Goal: Information Seeking & Learning: Learn about a topic

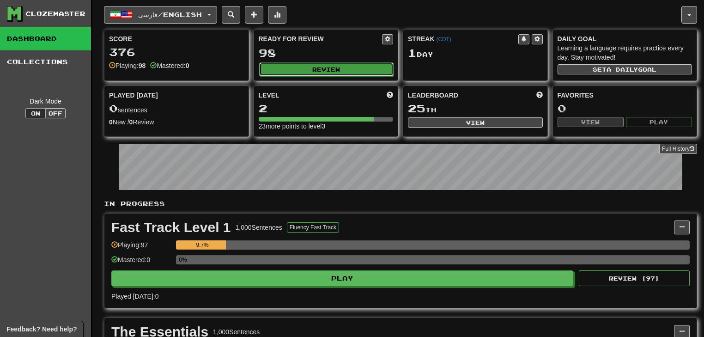
click at [308, 68] on button "Review" at bounding box center [326, 69] width 135 height 14
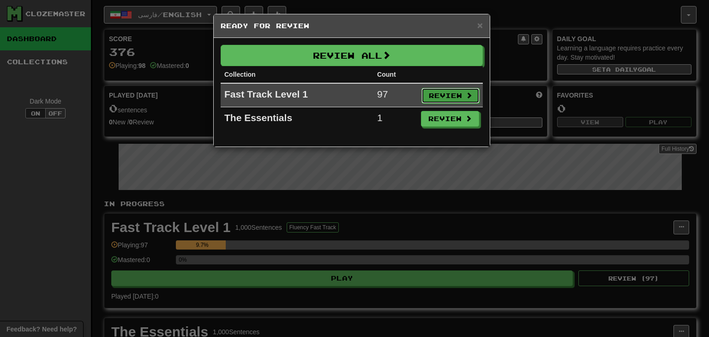
click at [442, 93] on button "Review" at bounding box center [451, 96] width 58 height 16
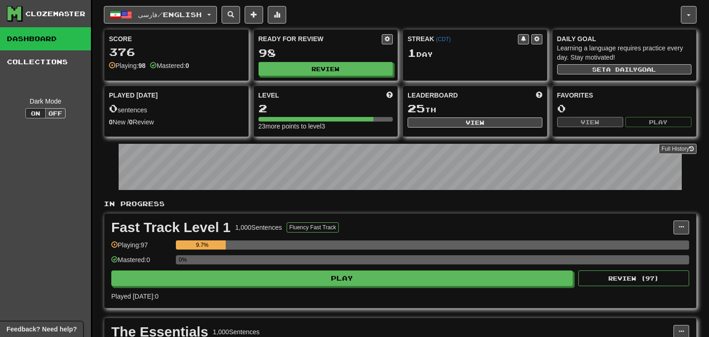
select select "**"
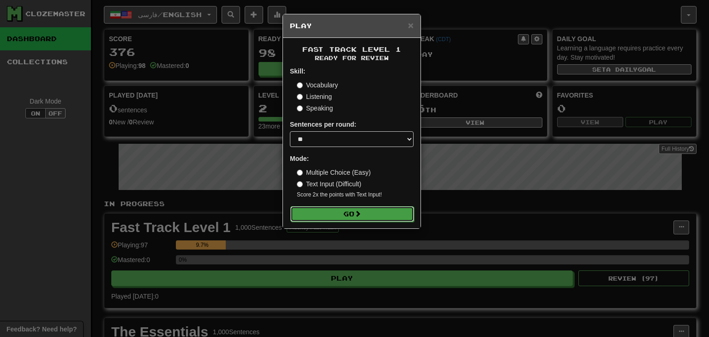
click at [374, 212] on button "Go" at bounding box center [352, 214] width 124 height 16
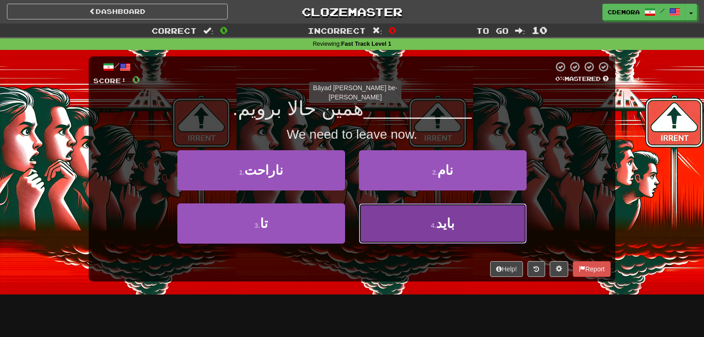
click at [422, 222] on button "4 . باید" at bounding box center [443, 223] width 168 height 40
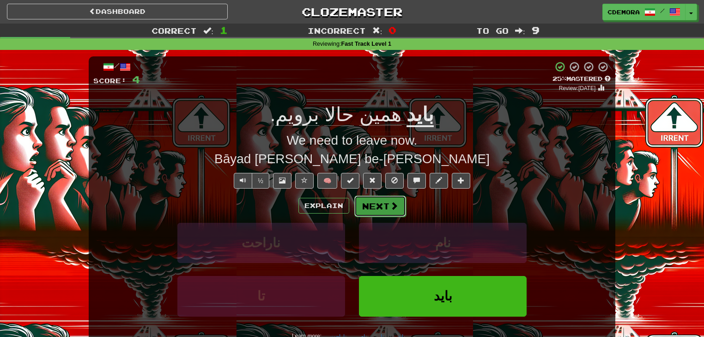
click at [393, 209] on span at bounding box center [394, 205] width 8 height 8
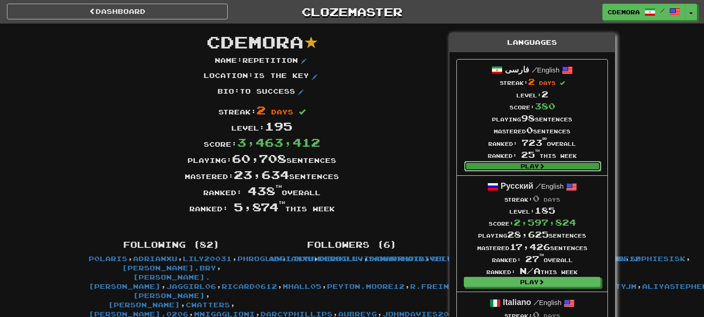
click at [542, 168] on span at bounding box center [542, 166] width 6 height 6
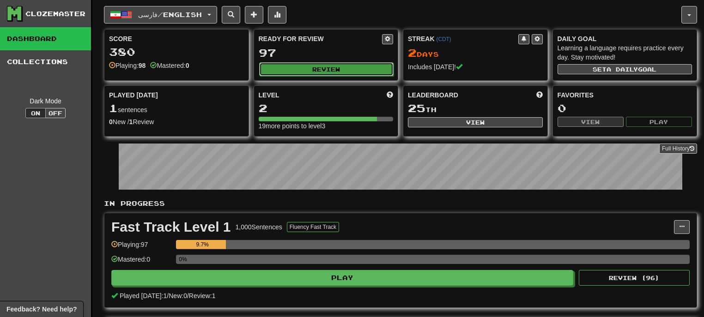
click at [347, 72] on button "Review" at bounding box center [326, 69] width 135 height 14
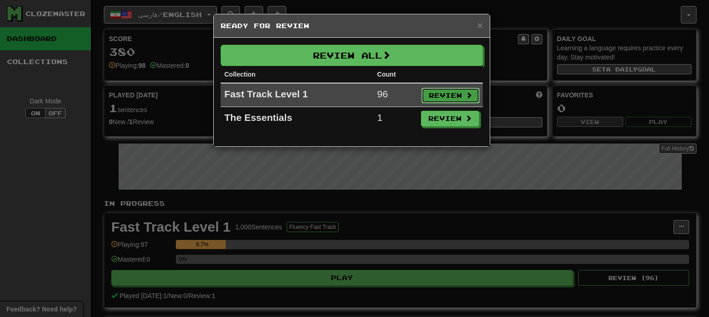
click at [445, 96] on button "Review" at bounding box center [451, 96] width 58 height 16
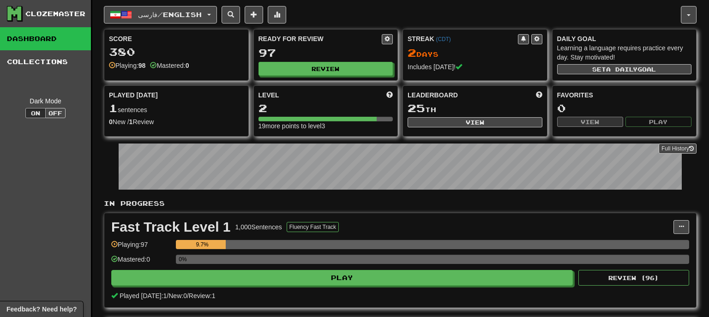
select select "**"
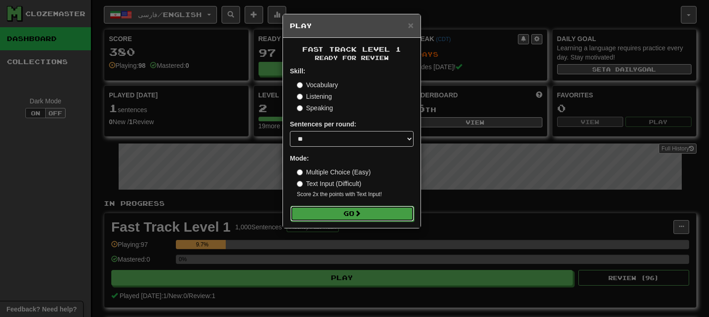
click at [404, 215] on button "Go" at bounding box center [352, 214] width 124 height 16
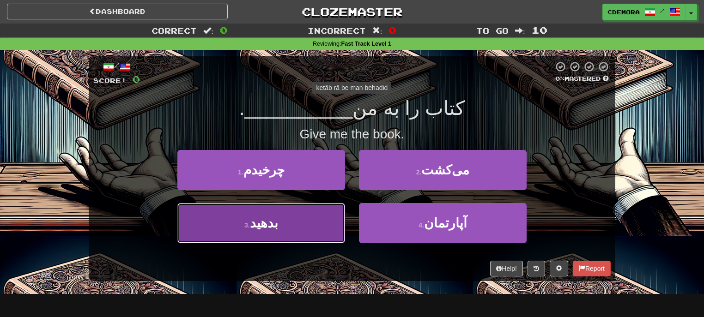
click at [330, 222] on button "3 . بدهید" at bounding box center [261, 223] width 168 height 40
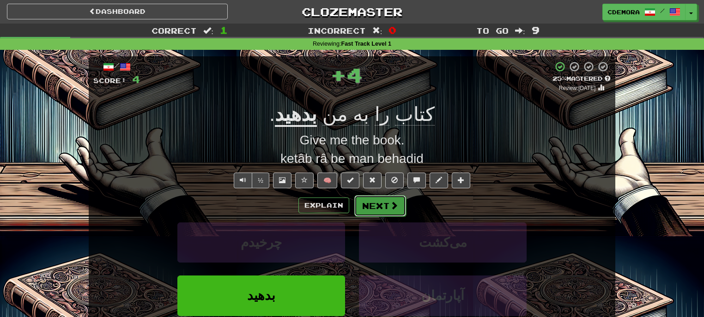
click at [366, 207] on button "Next" at bounding box center [380, 205] width 52 height 21
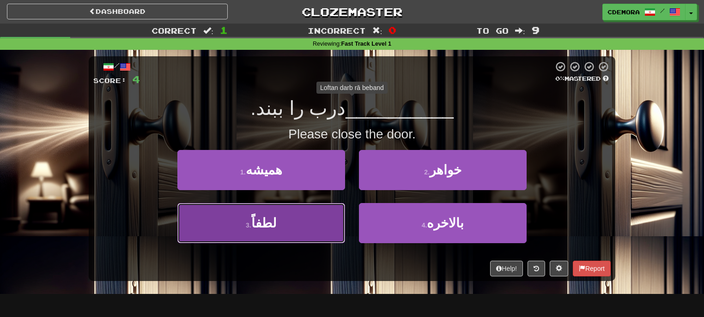
click at [333, 224] on button "3 . لطفاً" at bounding box center [261, 223] width 168 height 40
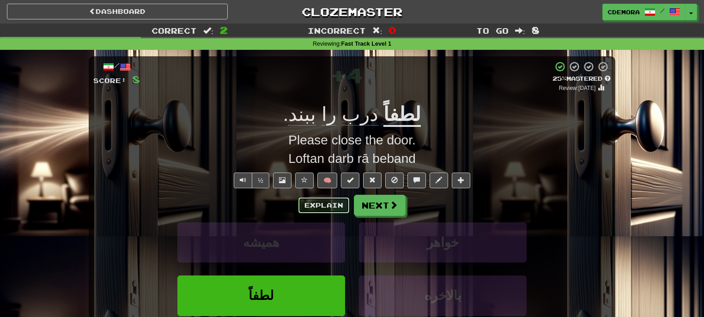
click at [304, 205] on button "Explain" at bounding box center [323, 206] width 51 height 16
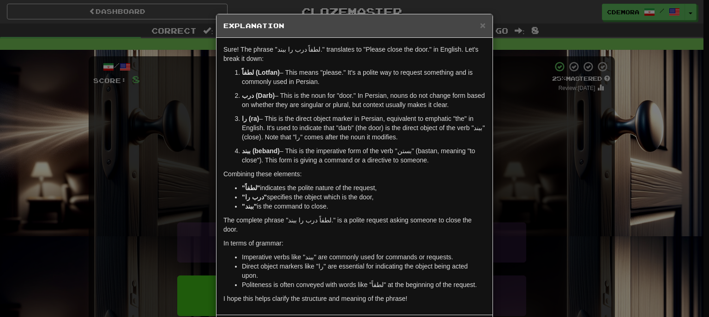
click at [549, 174] on div "× Explanation Sure! The phrase "لطفاً درب را ببند." translates to "Please close…" at bounding box center [354, 158] width 709 height 317
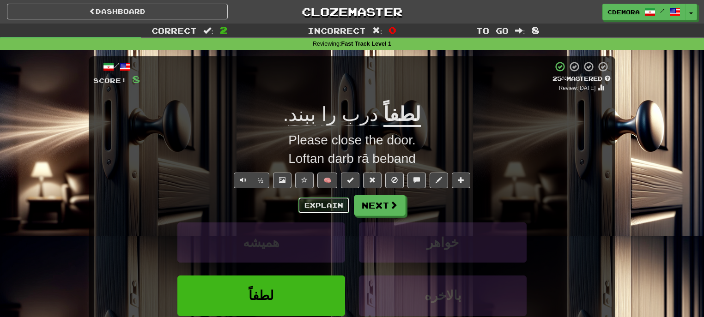
click at [340, 209] on button "Explain" at bounding box center [323, 206] width 51 height 16
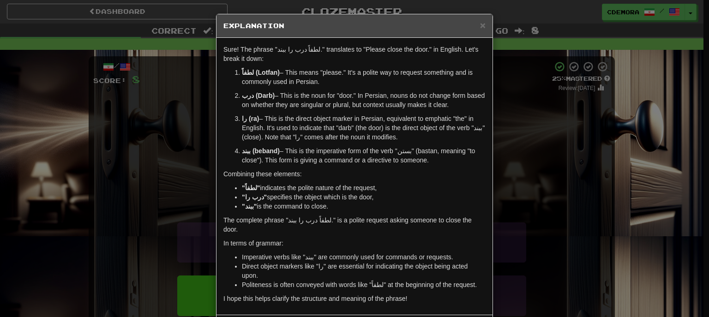
click at [504, 164] on div "× Explanation Sure! The phrase "لطفاً درب را ببند." translates to "Please close…" at bounding box center [354, 158] width 709 height 317
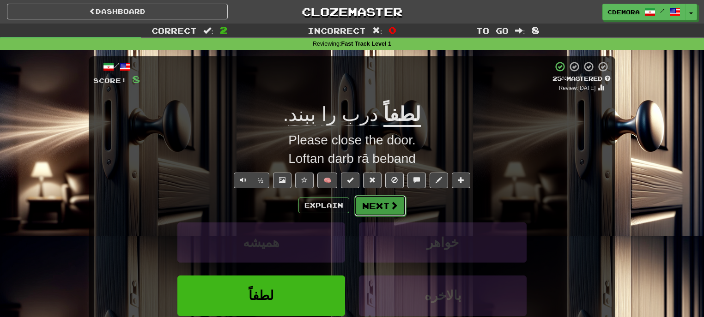
click at [361, 209] on button "Next" at bounding box center [380, 205] width 52 height 21
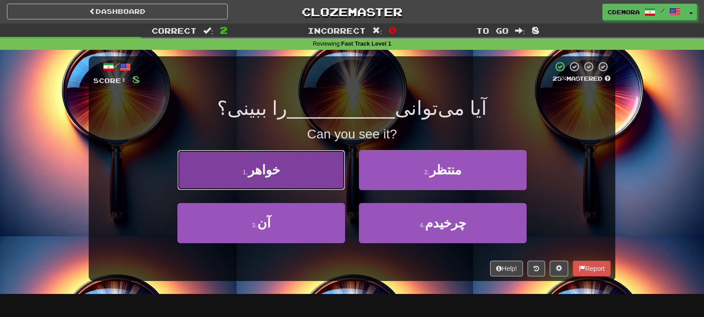
click at [227, 175] on button "1 . خواهر" at bounding box center [261, 170] width 168 height 40
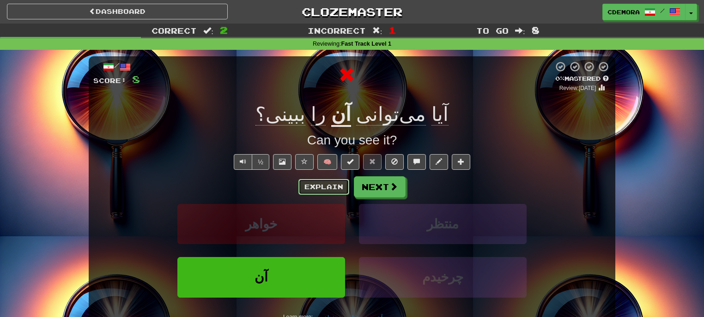
click at [317, 188] on button "Explain" at bounding box center [323, 187] width 51 height 16
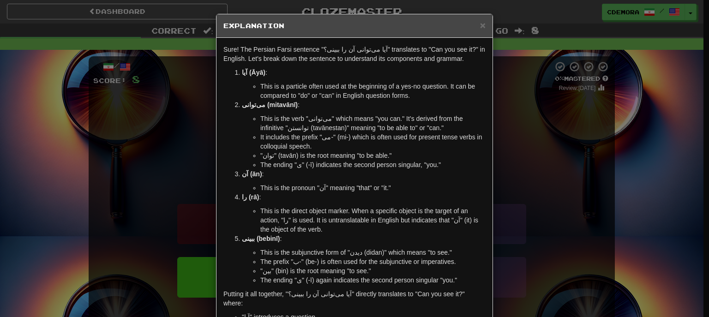
click at [250, 73] on strong "آیا (Āyā)" at bounding box center [254, 72] width 24 height 7
copy strong "Āyā"
click at [279, 166] on li "The ending "ی" (-ī) indicates the second person singular, "you."" at bounding box center [372, 164] width 225 height 9
click at [274, 105] on strong "می‌توانی (mitavānī)" at bounding box center [270, 104] width 56 height 7
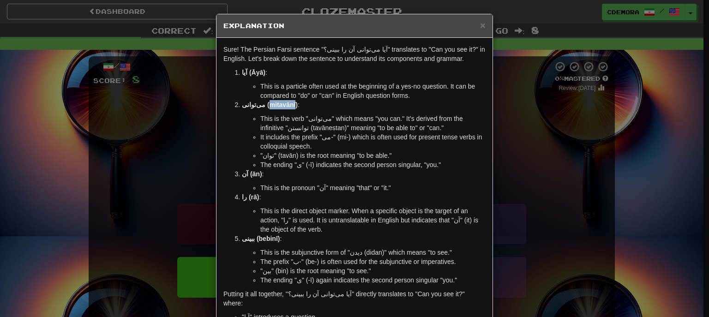
click at [274, 105] on strong "می‌توانی (mitavānī)" at bounding box center [270, 104] width 56 height 7
copy strong "mitavānī"
click at [253, 173] on strong "آن (ān)" at bounding box center [252, 173] width 20 height 7
copy strong "ān"
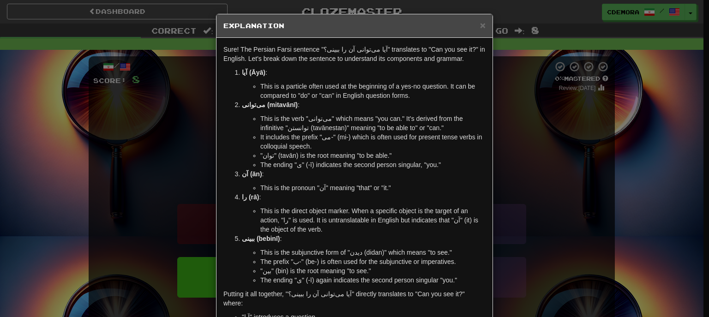
click at [292, 197] on p "را (rā) :" at bounding box center [364, 197] width 244 height 9
click at [251, 196] on strong "را (rā)" at bounding box center [250, 197] width 17 height 7
copy strong "rā"
click at [280, 176] on p "آن (ān) :" at bounding box center [364, 173] width 244 height 9
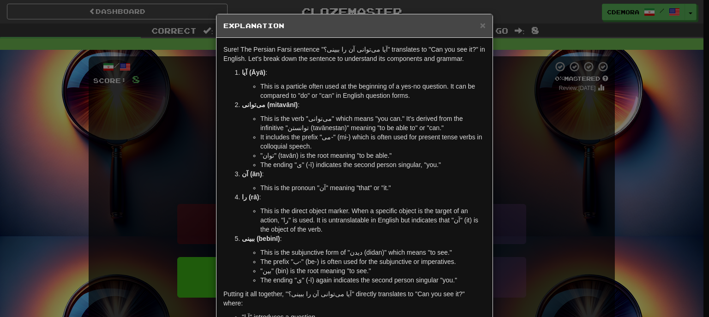
click at [268, 238] on strong "ببینی (bebinī)" at bounding box center [261, 238] width 38 height 7
copy strong "bebinī"
click at [550, 121] on div "× Explanation Sure! The Persian Farsi sentence "آیا می‌توانی آن را ببینی؟" tran…" at bounding box center [354, 158] width 709 height 317
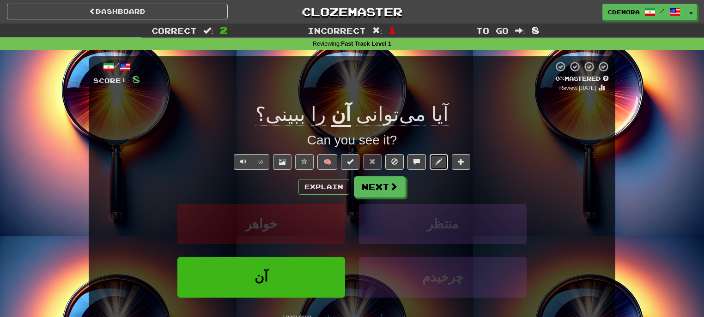
click at [435, 161] on span at bounding box center [438, 161] width 6 height 6
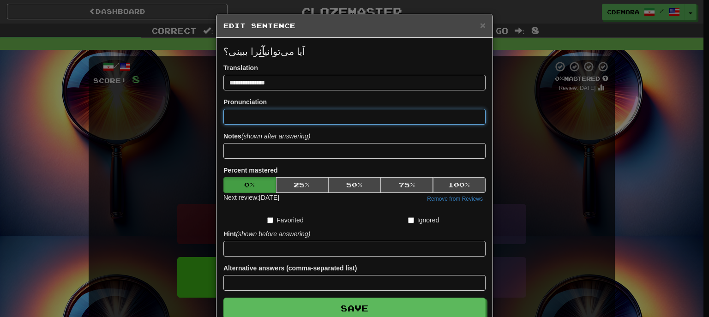
click at [266, 120] on input at bounding box center [355, 117] width 262 height 16
paste input "**********"
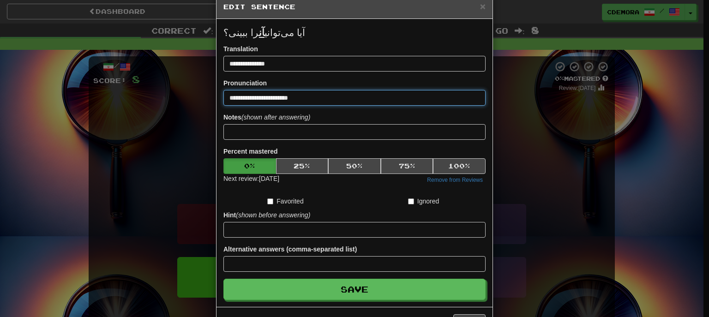
scroll to position [37, 0]
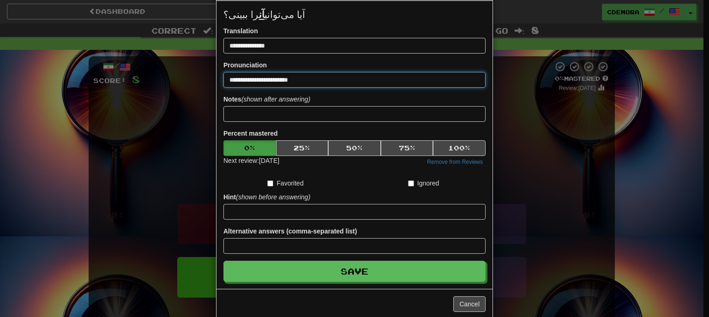
type input "**********"
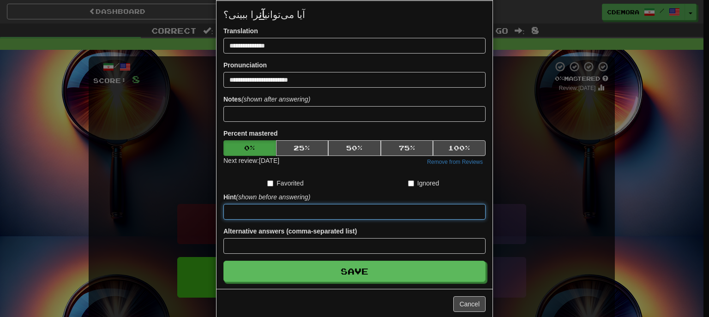
click at [283, 212] on input at bounding box center [355, 212] width 262 height 16
paste input "**********"
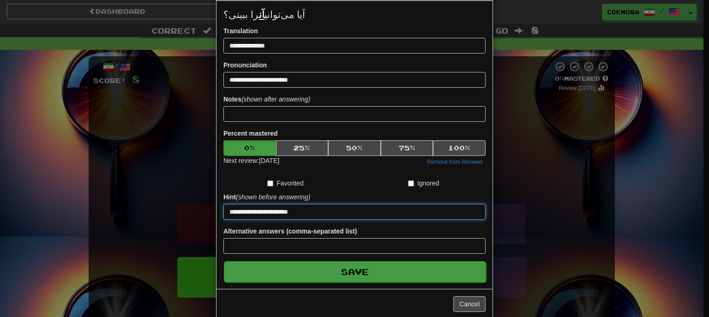
type input "**********"
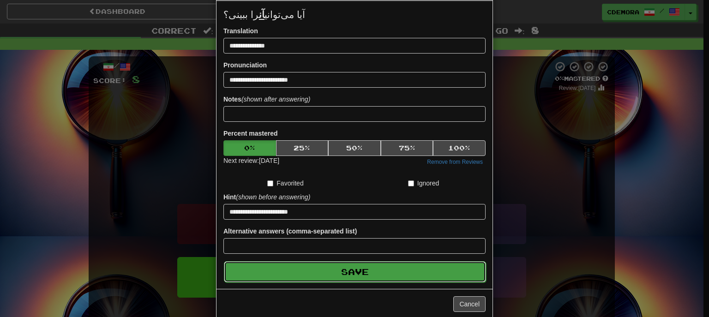
click at [298, 268] on button "Save" at bounding box center [355, 271] width 262 height 21
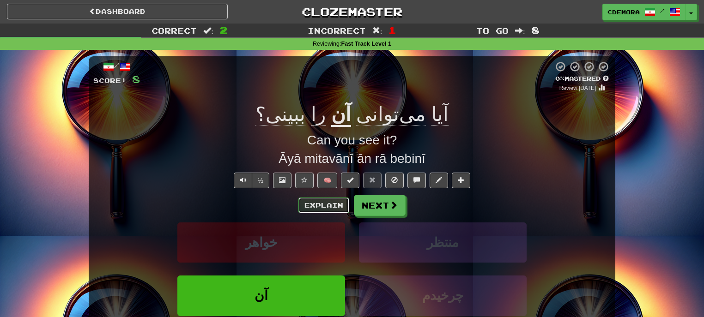
click at [331, 209] on button "Explain" at bounding box center [323, 206] width 51 height 16
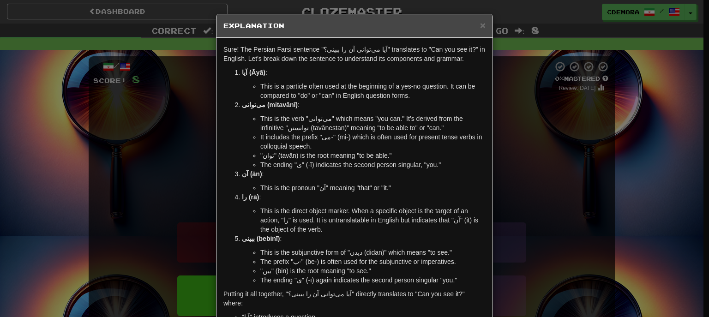
click at [538, 208] on div "× Explanation Sure! The Persian Farsi sentence "آیا می‌توانی آن را ببینی؟" tran…" at bounding box center [354, 158] width 709 height 317
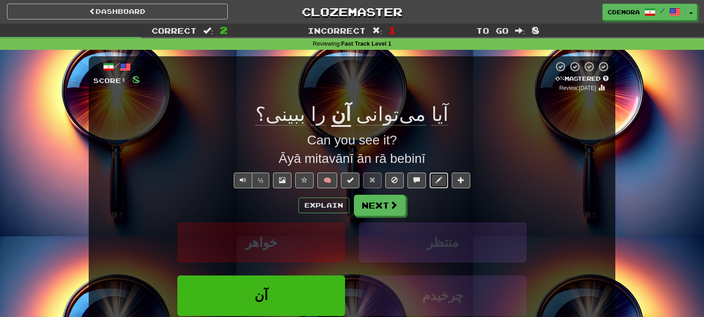
click at [438, 183] on span at bounding box center [438, 180] width 6 height 6
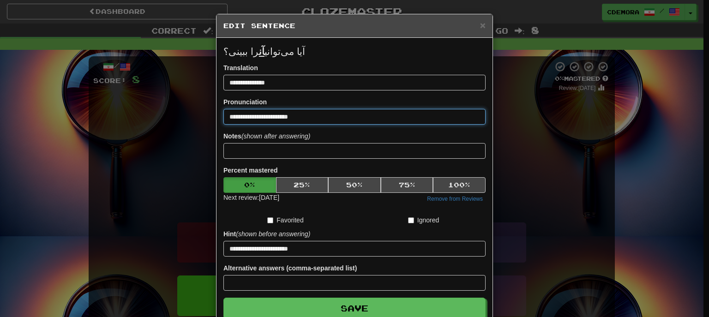
click at [289, 117] on input "**********" at bounding box center [355, 117] width 262 height 16
type input "**********"
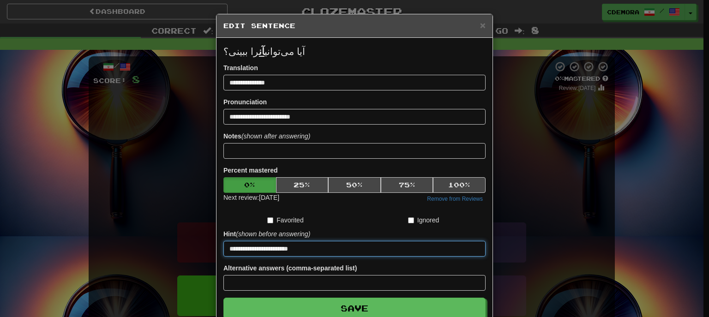
click at [288, 250] on input "**********" at bounding box center [355, 249] width 262 height 16
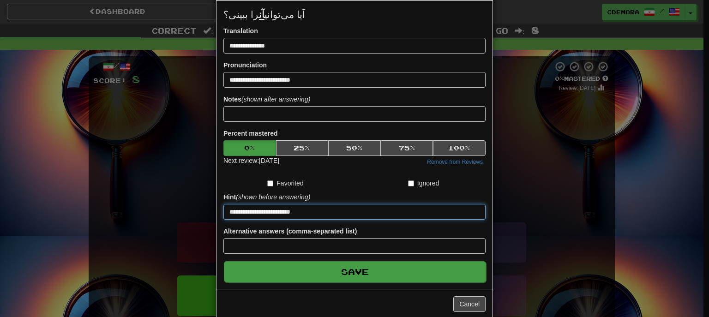
type input "**********"
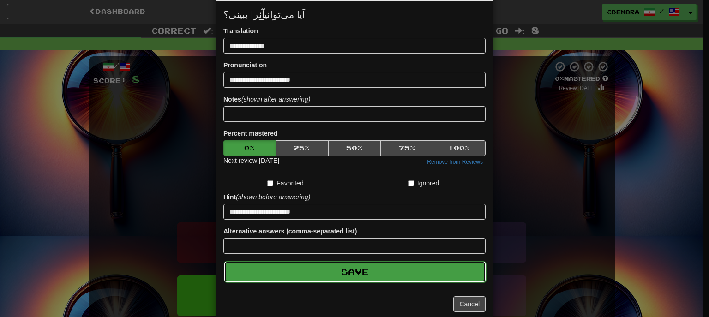
click at [314, 275] on button "Save" at bounding box center [355, 271] width 262 height 21
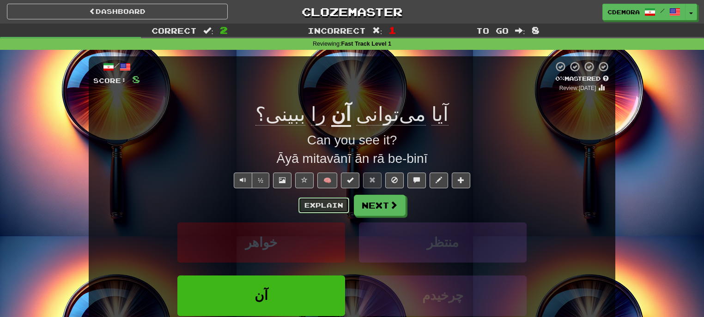
click at [334, 206] on button "Explain" at bounding box center [323, 206] width 51 height 16
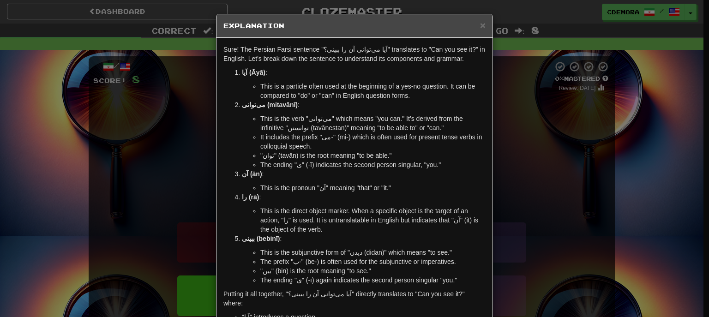
click at [558, 194] on div "× Explanation Sure! The Persian Farsi sentence "آیا می‌توانی آن را ببینی؟" tran…" at bounding box center [354, 158] width 709 height 317
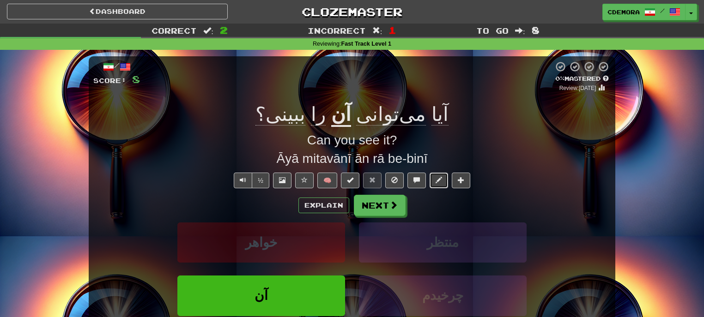
click at [442, 181] on button at bounding box center [438, 181] width 18 height 16
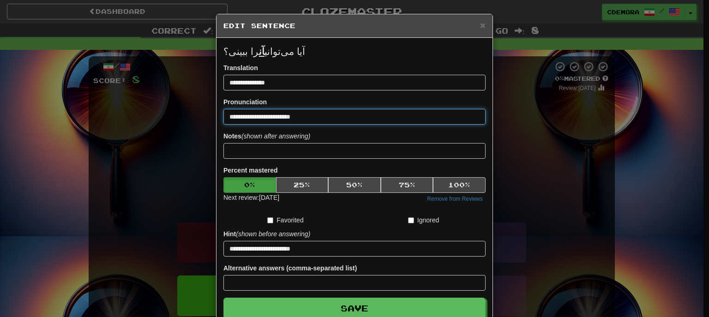
click at [246, 116] on input "**********" at bounding box center [355, 117] width 262 height 16
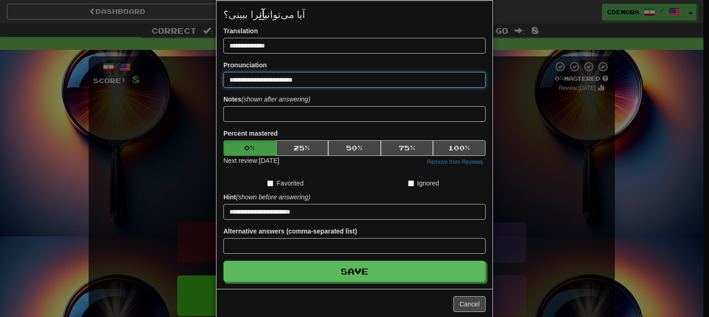
type input "**********"
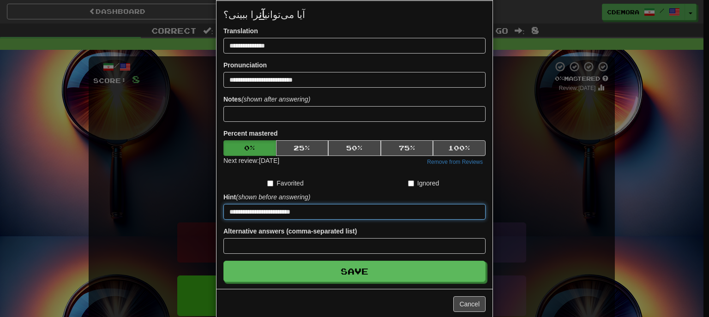
click at [246, 211] on input "**********" at bounding box center [355, 212] width 262 height 16
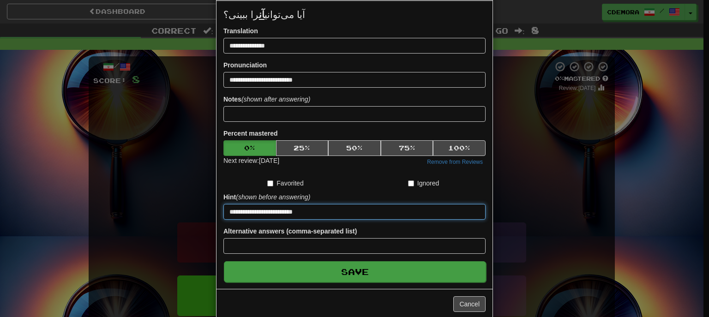
type input "**********"
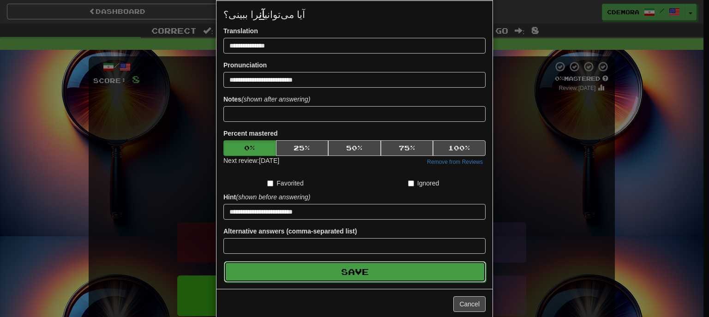
click at [276, 271] on button "Save" at bounding box center [355, 271] width 262 height 21
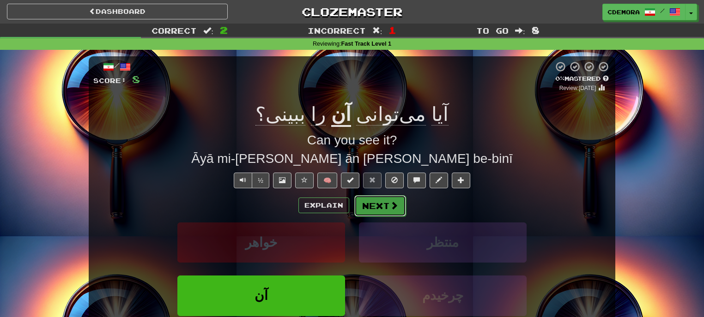
click at [375, 210] on button "Next" at bounding box center [380, 205] width 52 height 21
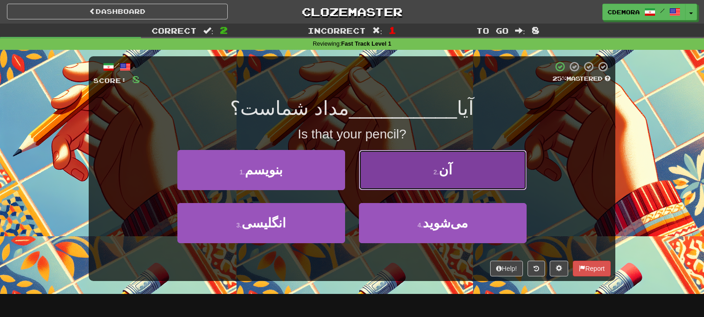
click at [391, 175] on button "2 . آن" at bounding box center [443, 170] width 168 height 40
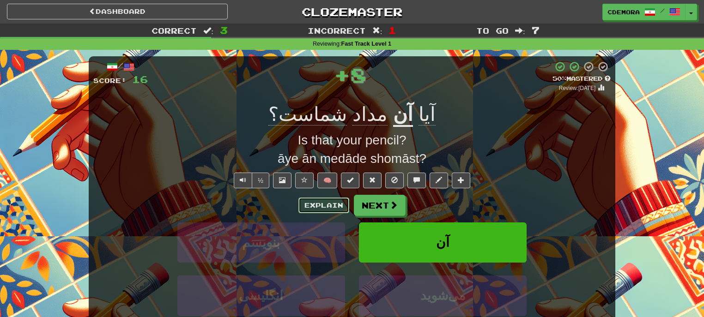
click at [327, 206] on button "Explain" at bounding box center [323, 206] width 51 height 16
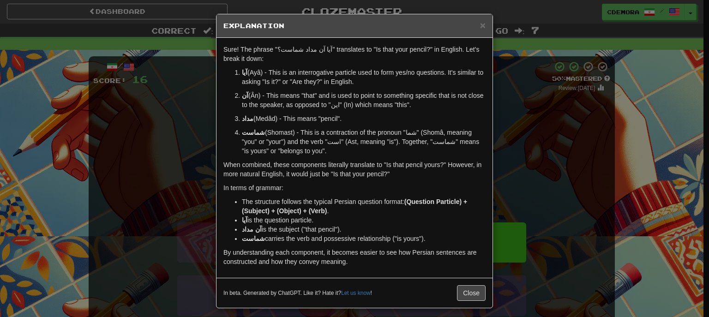
click at [252, 74] on p "آیا (Ayâ) - This is an interrogative particle used to form yes/no questions. It…" at bounding box center [364, 77] width 244 height 18
click at [253, 73] on p "آیا (Ayâ) - This is an interrogative particle used to form yes/no questions. It…" at bounding box center [364, 77] width 244 height 18
click at [248, 96] on p "آن (Ân) - This means "that" and is used to point to something specific that is …" at bounding box center [364, 100] width 244 height 18
copy p "Â"
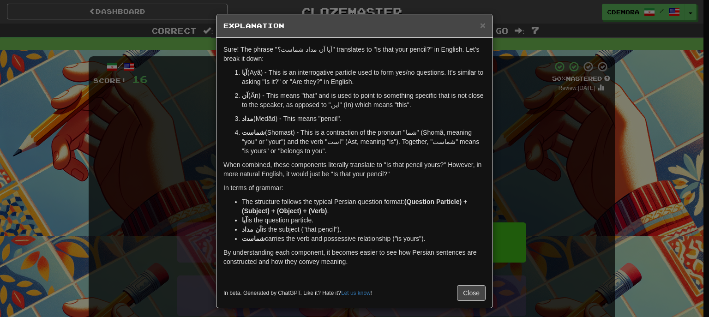
click at [271, 147] on p "شماست (Shomast) - This is a contraction of the pronoun "شما" (Shomâ, meaning "y…" at bounding box center [364, 142] width 244 height 28
drag, startPoint x: 253, startPoint y: 72, endPoint x: 258, endPoint y: 73, distance: 5.1
click at [258, 73] on p "آیا (Ayâ) - This is an interrogative particle used to form yes/no questions. It…" at bounding box center [364, 77] width 244 height 18
copy p "yâ"
click at [268, 164] on p "When combined, these components literally translate to "Is that pencil yours?" …" at bounding box center [355, 169] width 262 height 18
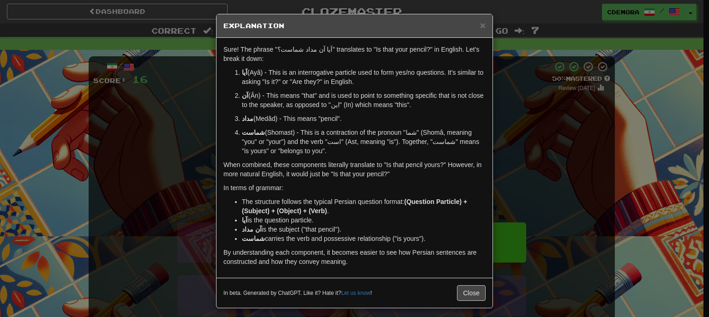
click at [249, 97] on p "آن (Ân) - This means "that" and is used to point to something specific that is …" at bounding box center [364, 100] width 244 height 18
click at [266, 118] on p "مداد (Medâd) - This means "pencil"." at bounding box center [364, 118] width 244 height 9
copy p "â"
click at [515, 134] on div "× Explanation Sure! The phrase "آیا آن مداد شماست؟" translates to "Is that your…" at bounding box center [354, 158] width 709 height 317
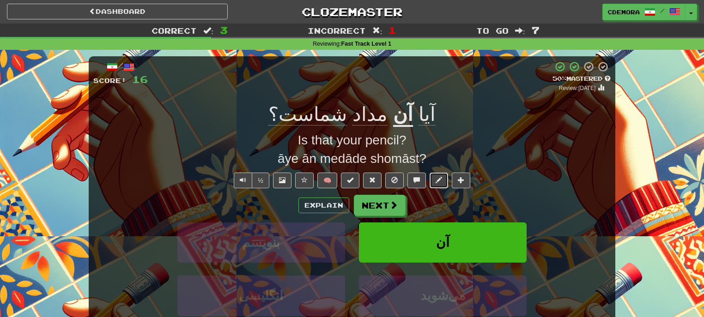
click at [431, 179] on button at bounding box center [438, 181] width 18 height 16
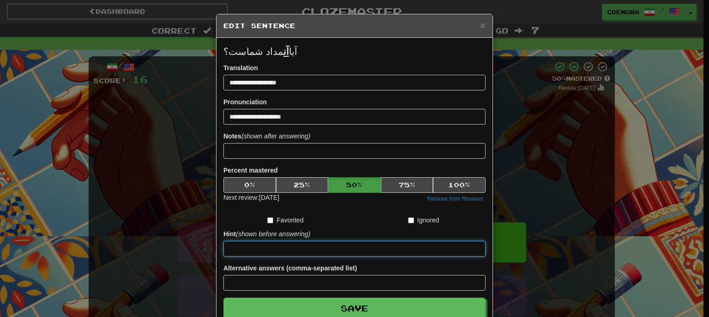
click at [272, 248] on input at bounding box center [355, 249] width 262 height 16
paste input "**********"
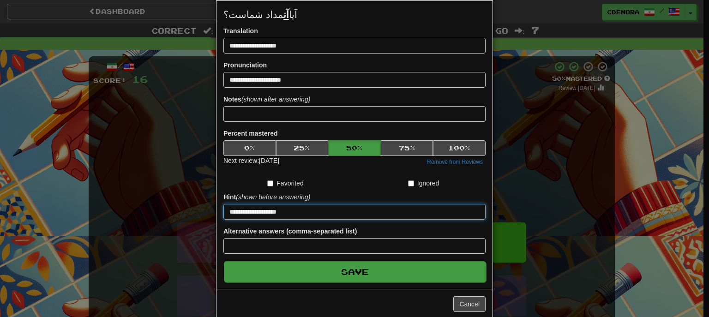
type input "**********"
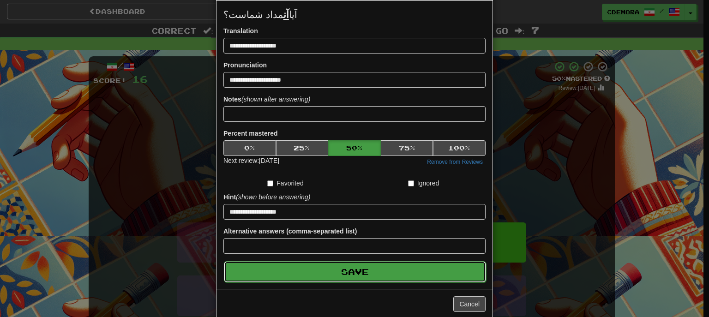
click at [338, 272] on button "Save" at bounding box center [355, 271] width 262 height 21
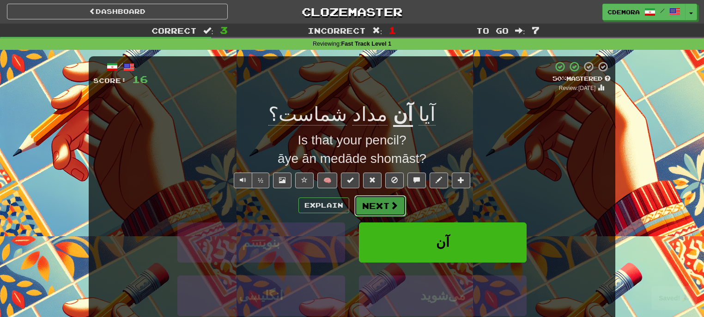
click at [376, 208] on button "Next" at bounding box center [380, 205] width 52 height 21
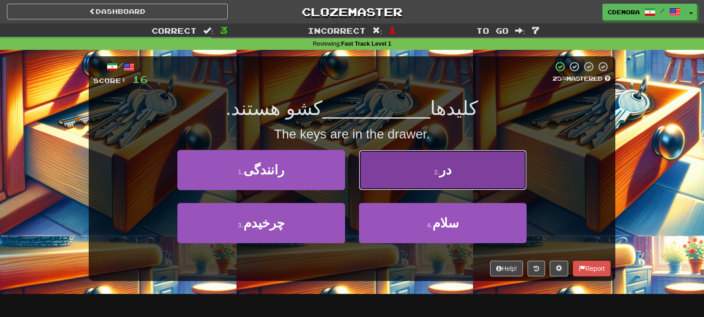
click at [403, 182] on button "2 . در" at bounding box center [443, 170] width 168 height 40
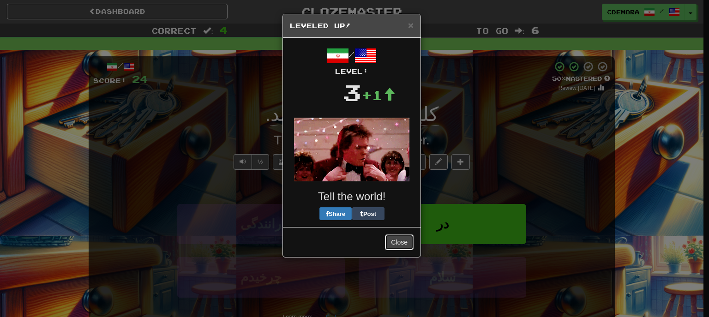
click at [392, 244] on button "Close" at bounding box center [399, 243] width 29 height 16
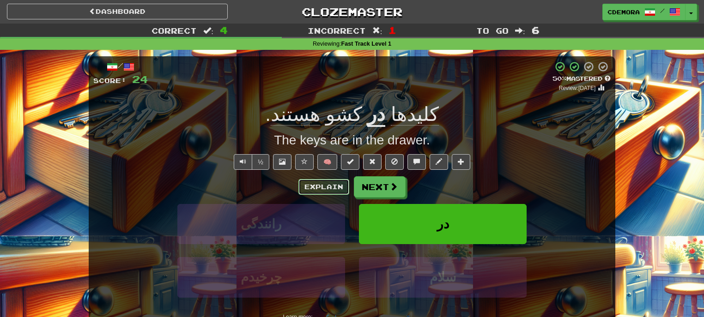
click at [329, 187] on button "Explain" at bounding box center [323, 187] width 51 height 16
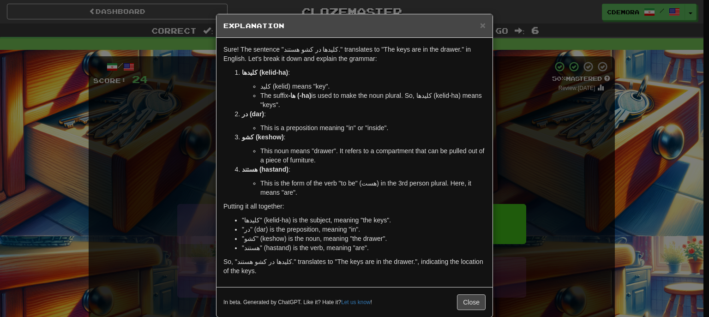
click at [549, 135] on div "× Explanation Sure! The sentence "کلیدها در کشو هستند." translates to "The keys…" at bounding box center [354, 158] width 709 height 317
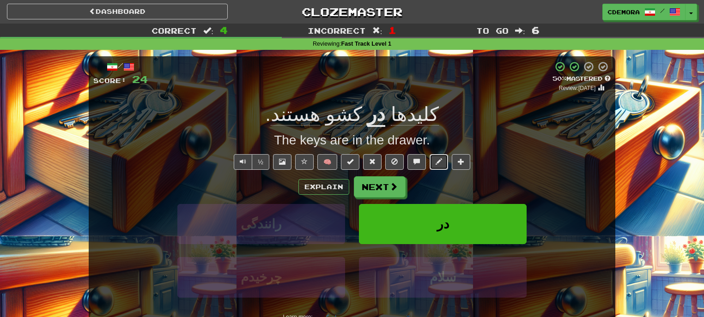
click at [432, 164] on button at bounding box center [438, 162] width 18 height 16
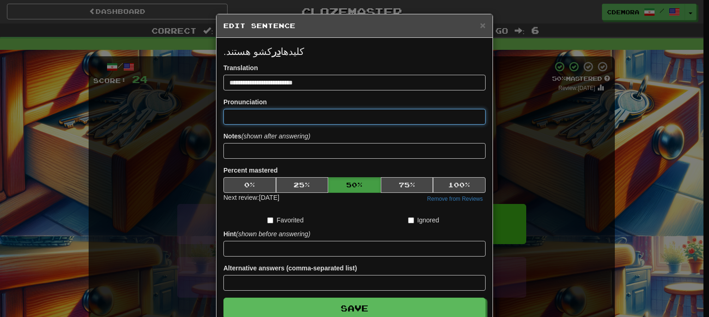
click at [255, 115] on input at bounding box center [355, 117] width 262 height 16
paste input "**********"
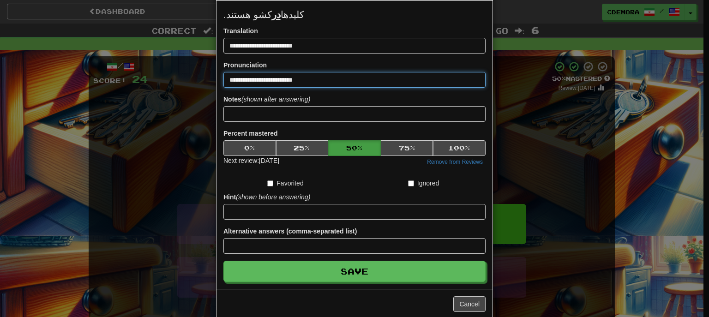
type input "**********"
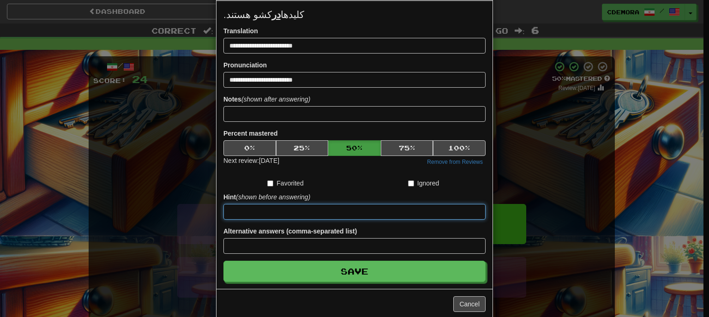
click at [284, 210] on input at bounding box center [355, 212] width 262 height 16
paste input "**********"
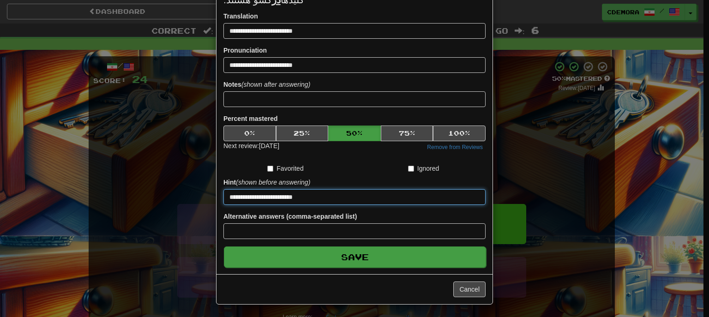
type input "**********"
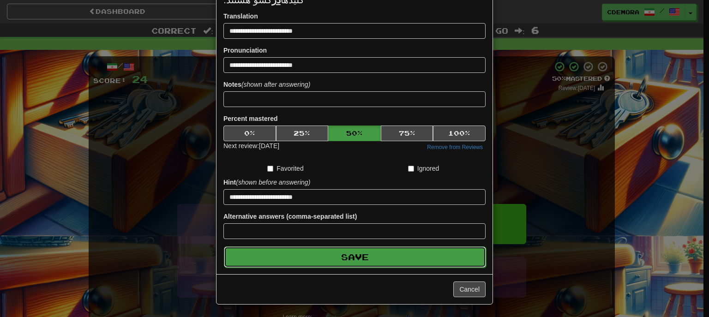
click at [327, 254] on button "Save" at bounding box center [355, 257] width 262 height 21
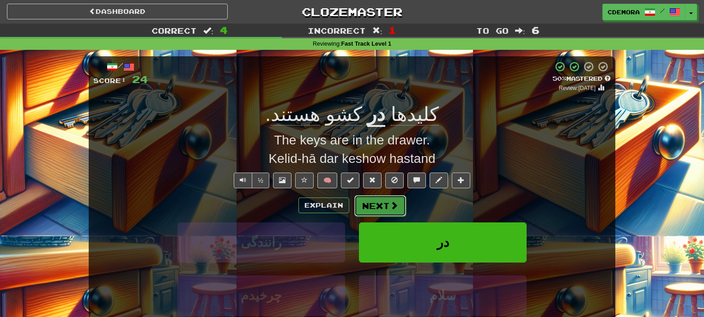
click at [368, 210] on button "Next" at bounding box center [380, 205] width 52 height 21
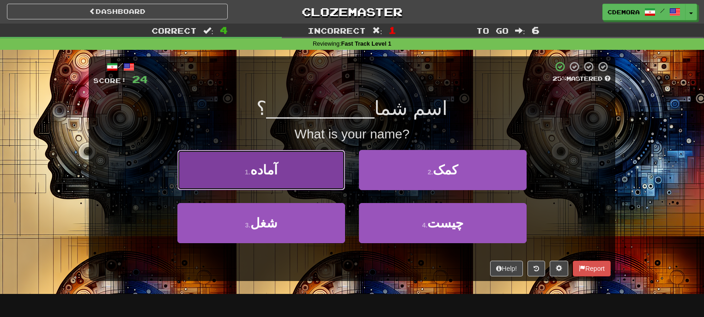
click at [327, 184] on button "1 . آماده" at bounding box center [261, 170] width 168 height 40
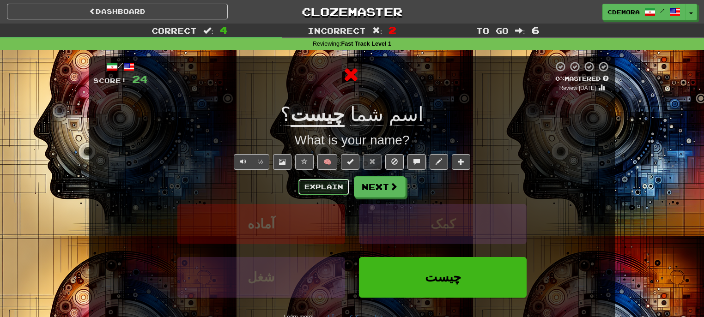
click at [327, 184] on button "Explain" at bounding box center [323, 187] width 51 height 16
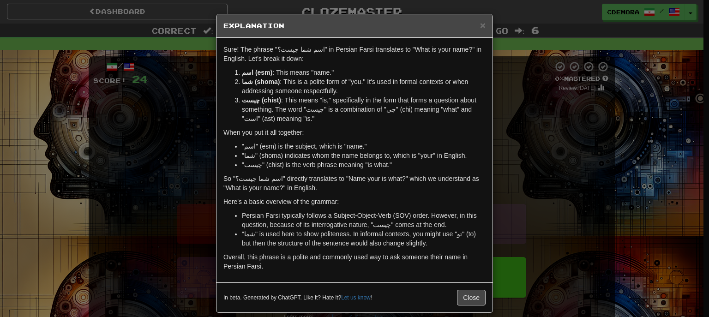
click at [556, 143] on div "× Explanation Sure! The phrase "اسم شما چیست؟" in Persian Farsi translates to "…" at bounding box center [354, 158] width 709 height 317
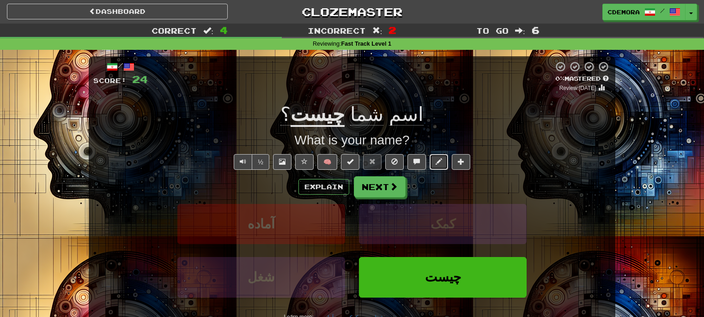
click at [438, 164] on span at bounding box center [438, 161] width 6 height 6
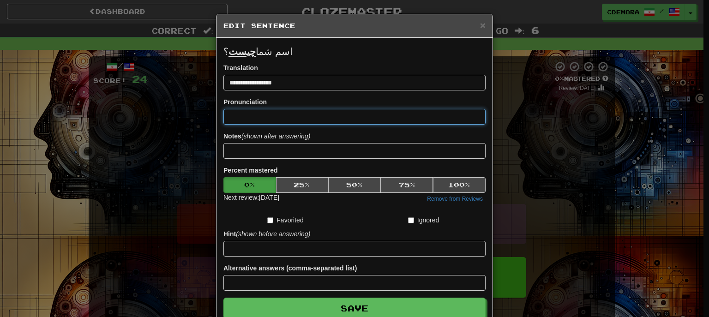
click at [279, 110] on input at bounding box center [355, 117] width 262 height 16
paste input "**********"
type input "**********"
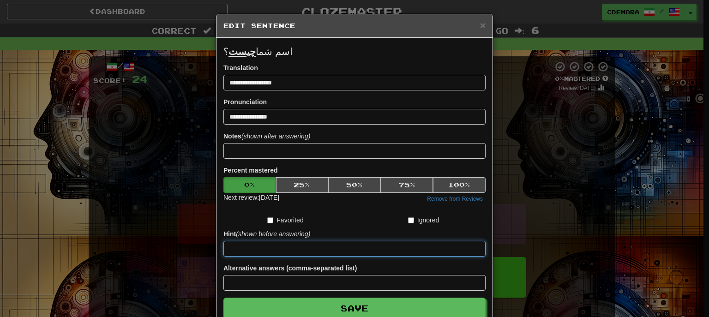
click at [272, 243] on input at bounding box center [355, 249] width 262 height 16
paste input "**********"
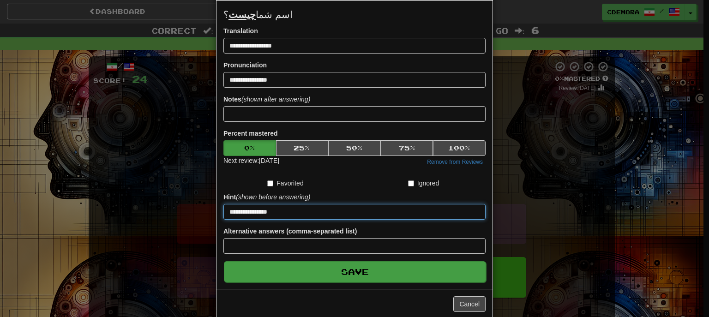
type input "**********"
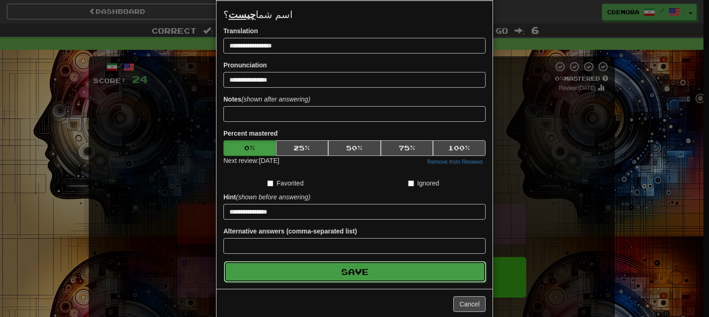
click at [336, 261] on button "Save" at bounding box center [355, 271] width 262 height 21
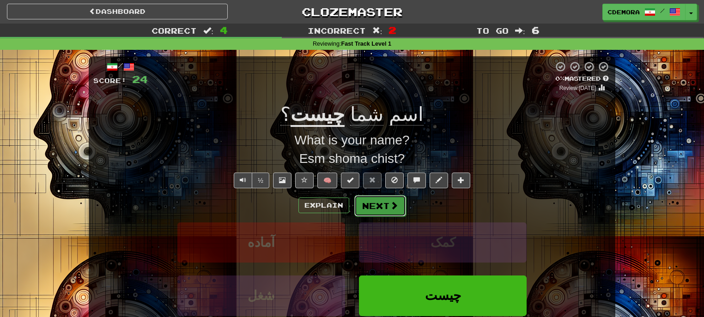
click at [370, 208] on button "Next" at bounding box center [380, 205] width 52 height 21
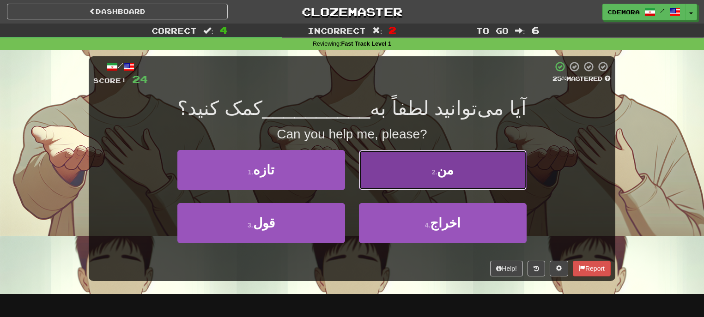
click at [404, 179] on button "2 . من" at bounding box center [443, 170] width 168 height 40
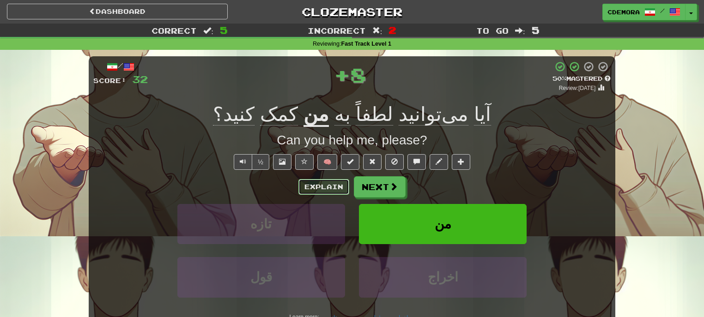
click at [332, 186] on button "Explain" at bounding box center [323, 187] width 51 height 16
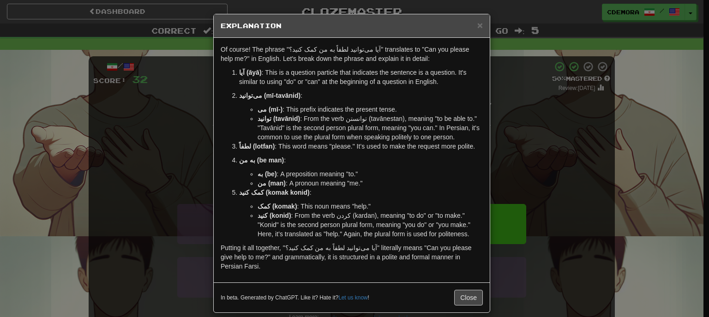
click at [255, 75] on strong "آیا (āyā)" at bounding box center [250, 72] width 23 height 7
copy strong "āyā"
click at [256, 129] on ul "می‌ (mī-) : This prefix indicates the present tense. توانید (tavānid) : From th…" at bounding box center [361, 123] width 244 height 37
drag, startPoint x: 261, startPoint y: 97, endPoint x: 292, endPoint y: 98, distance: 31.0
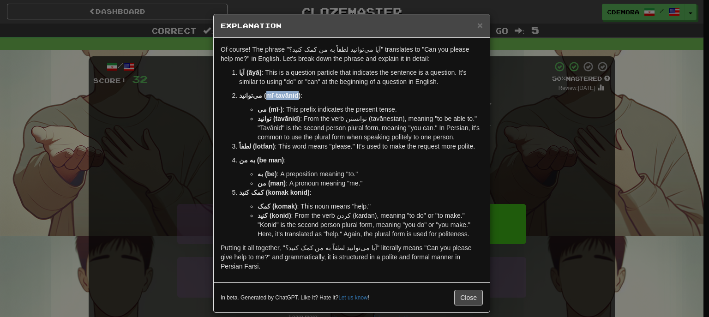
click at [292, 98] on strong "می‌توانید (mī-tavānid)" at bounding box center [269, 95] width 61 height 7
copy strong "mī-tavānid"
click at [578, 200] on div "× Explanation Of course! The phrase "آیا می‌توانید لطفاً به من کمک کنید؟" trans…" at bounding box center [354, 158] width 709 height 317
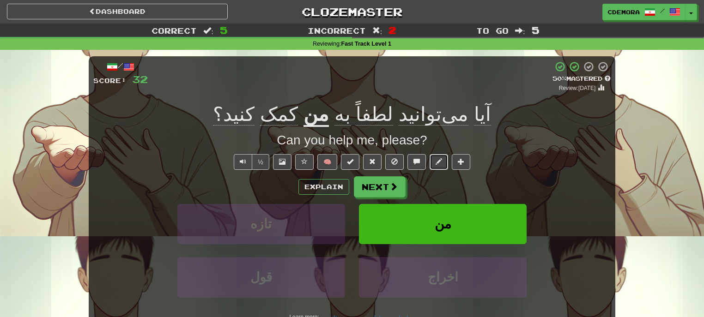
click at [441, 163] on button at bounding box center [438, 162] width 18 height 16
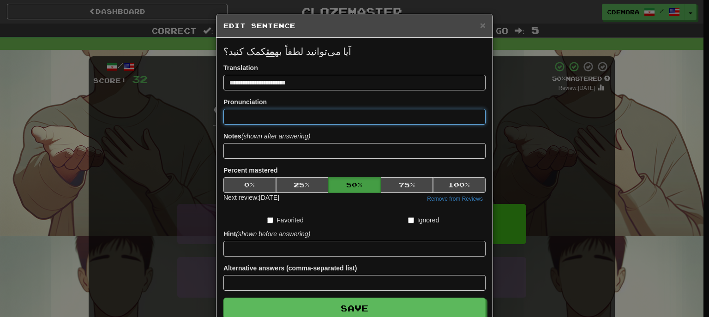
click at [304, 117] on input at bounding box center [355, 117] width 262 height 16
paste input "**********"
type input "**********"
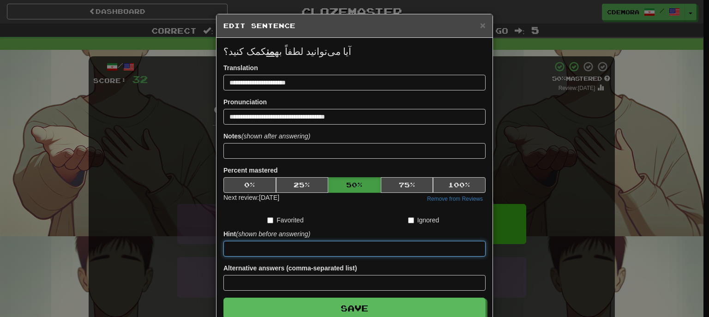
click at [284, 249] on input at bounding box center [355, 249] width 262 height 16
paste input "**********"
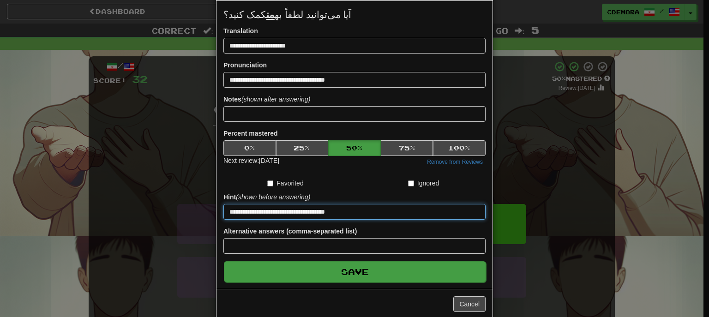
type input "**********"
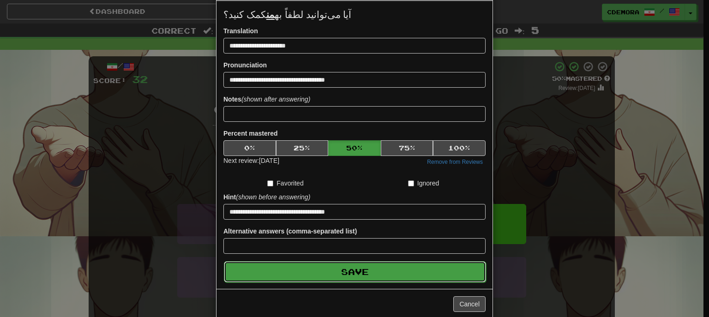
click at [327, 264] on button "Save" at bounding box center [355, 271] width 262 height 21
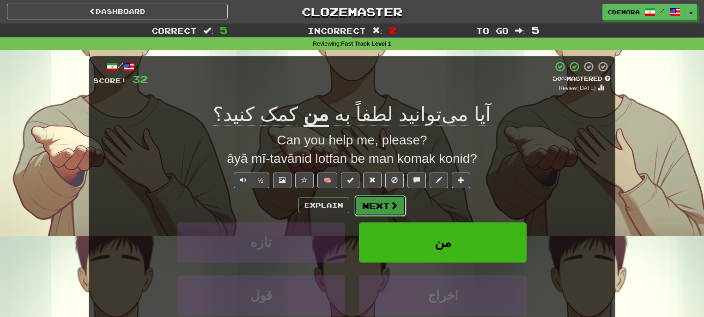
click at [387, 206] on button "Next" at bounding box center [380, 205] width 52 height 21
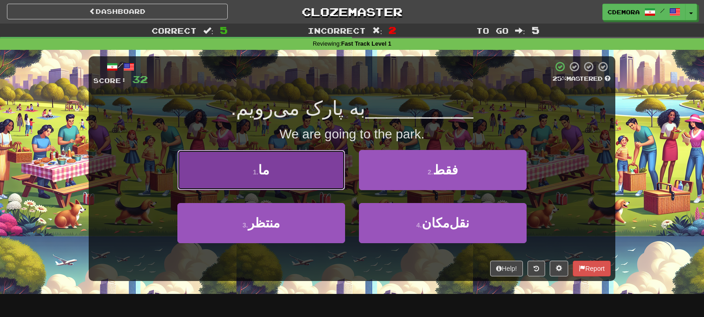
click at [331, 168] on button "1 . ما" at bounding box center [261, 170] width 168 height 40
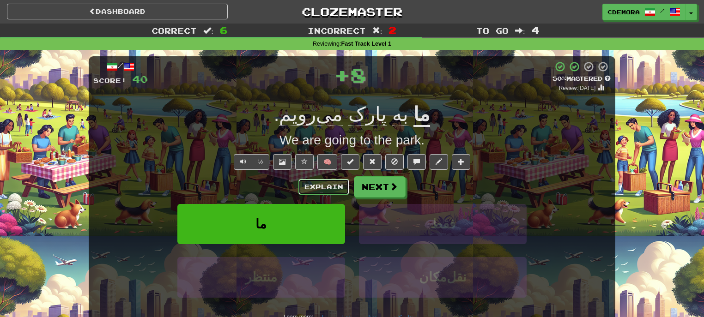
click at [332, 184] on button "Explain" at bounding box center [323, 187] width 51 height 16
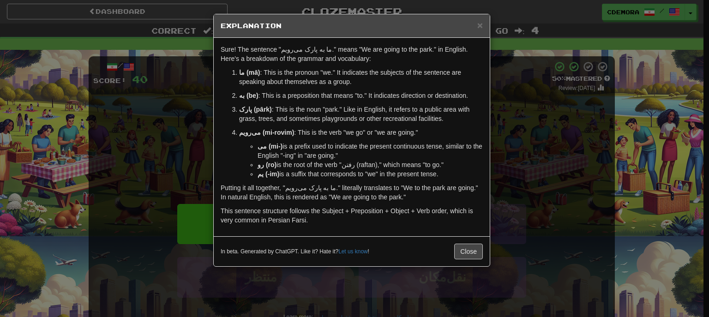
click at [253, 70] on strong "ما (mā)" at bounding box center [249, 72] width 21 height 7
click at [307, 163] on li "رو (ro) is the root of the verb "رفتن (raftan)," which means "to go."" at bounding box center [370, 164] width 225 height 9
click at [265, 109] on strong "پارک (pārk)" at bounding box center [255, 109] width 33 height 7
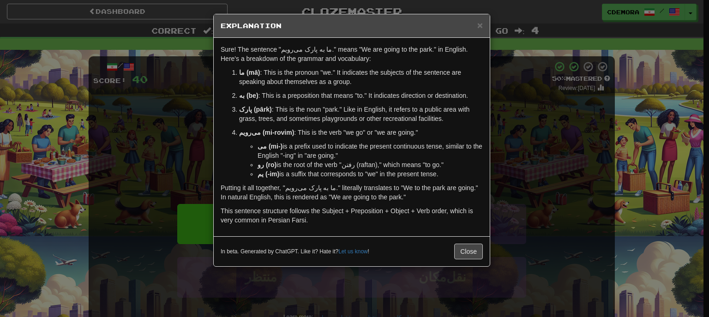
drag, startPoint x: 567, startPoint y: 233, endPoint x: 562, endPoint y: 234, distance: 5.2
click at [567, 233] on div "× Explanation Sure! The sentence "ما به پارک می‌رویم." means "We are going to t…" at bounding box center [354, 158] width 709 height 317
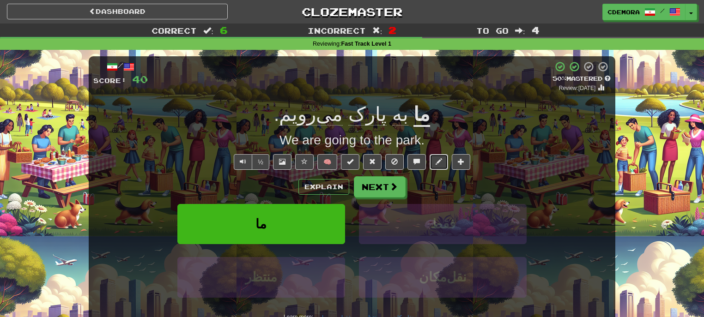
click at [438, 163] on span at bounding box center [438, 161] width 6 height 6
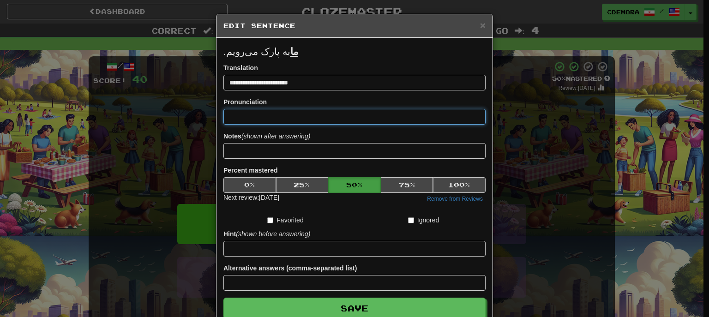
click at [262, 121] on input at bounding box center [355, 117] width 262 height 16
paste input "**********"
type input "**********"
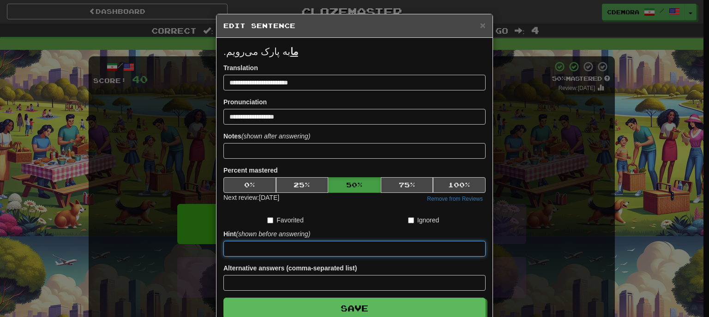
click at [271, 244] on input at bounding box center [355, 249] width 262 height 16
paste input "**********"
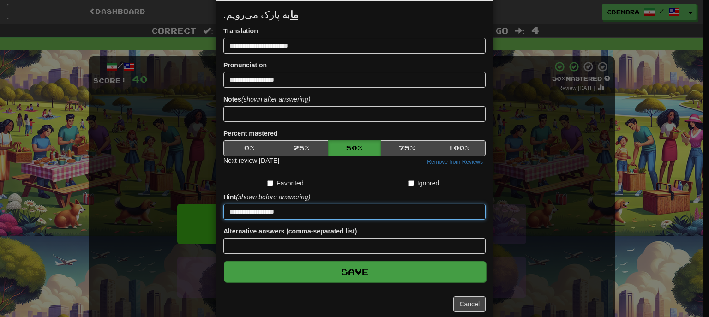
type input "**********"
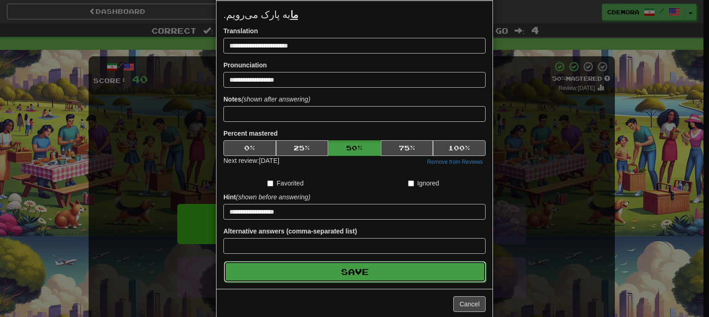
click at [332, 272] on button "Save" at bounding box center [355, 271] width 262 height 21
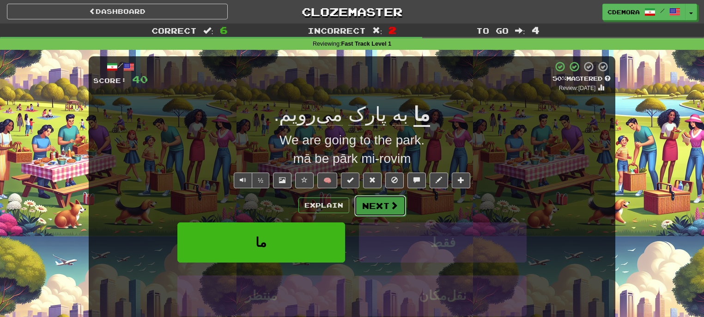
click at [381, 209] on button "Next" at bounding box center [380, 205] width 52 height 21
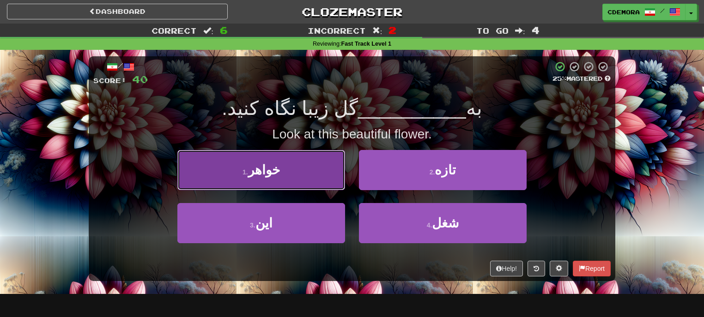
click at [314, 183] on button "1 . خواهر" at bounding box center [261, 170] width 168 height 40
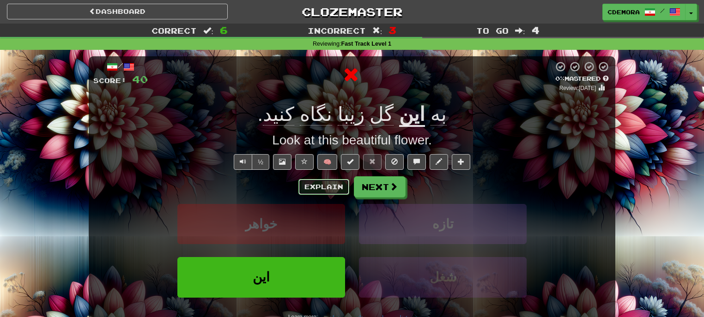
click at [315, 184] on button "Explain" at bounding box center [323, 187] width 51 height 16
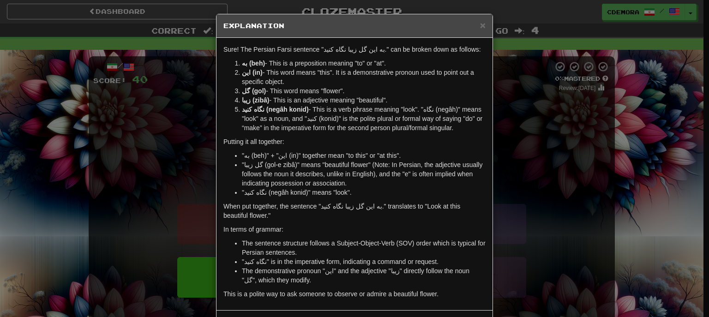
click at [288, 137] on p "Putting it all together:" at bounding box center [355, 141] width 262 height 9
click at [259, 98] on strong "زیبا (zibâ)" at bounding box center [255, 100] width 27 height 7
drag, startPoint x: 264, startPoint y: 110, endPoint x: 298, endPoint y: 110, distance: 34.2
click at [298, 110] on strong "نگاه کنید (negâh konid)" at bounding box center [275, 109] width 67 height 7
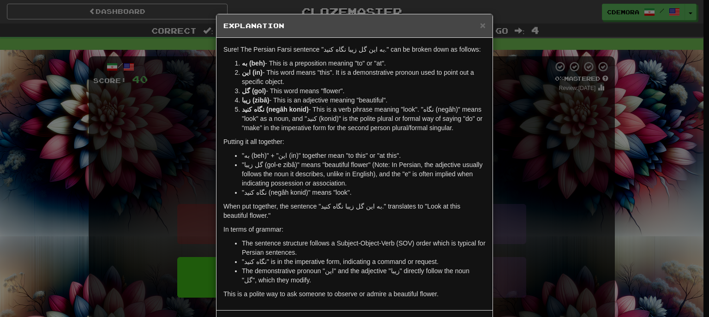
drag, startPoint x: 564, startPoint y: 115, endPoint x: 551, endPoint y: 115, distance: 12.5
click at [564, 115] on div "× Explanation Sure! The Persian Farsi sentence "به این گل زیبا نگاه کنید." can …" at bounding box center [354, 158] width 709 height 317
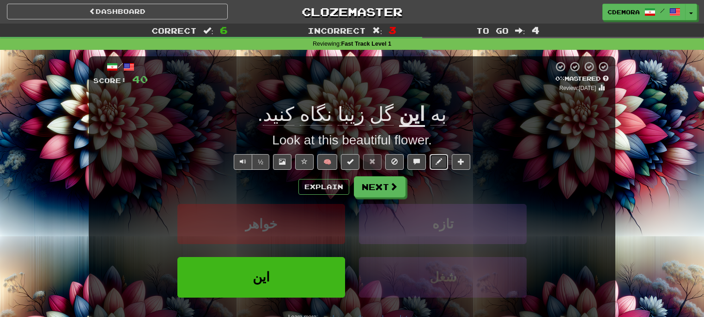
click at [441, 159] on span at bounding box center [438, 161] width 6 height 6
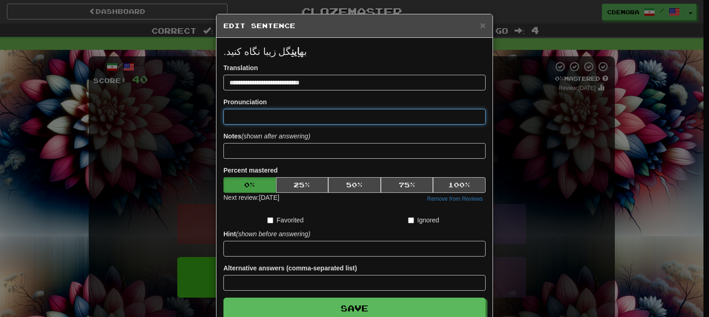
click at [260, 120] on input at bounding box center [355, 117] width 262 height 16
paste input "**********"
type input "**********"
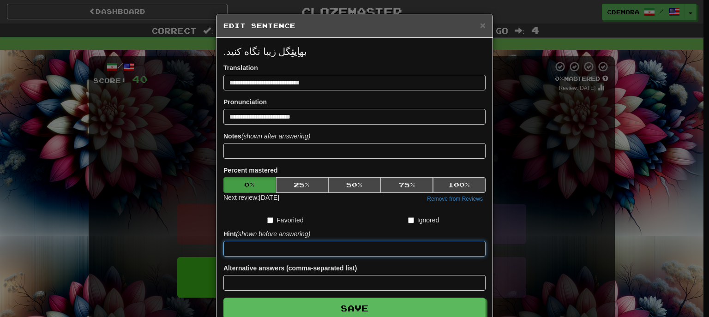
click at [268, 251] on input at bounding box center [355, 249] width 262 height 16
paste input "**********"
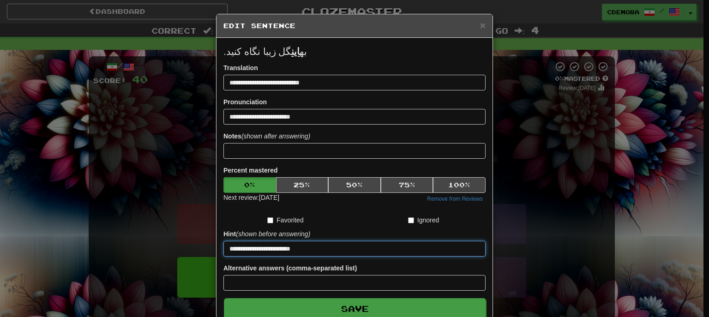
type input "**********"
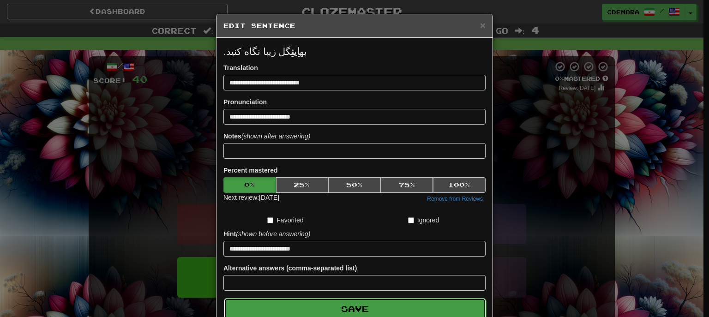
click at [312, 306] on button "Save" at bounding box center [355, 308] width 262 height 21
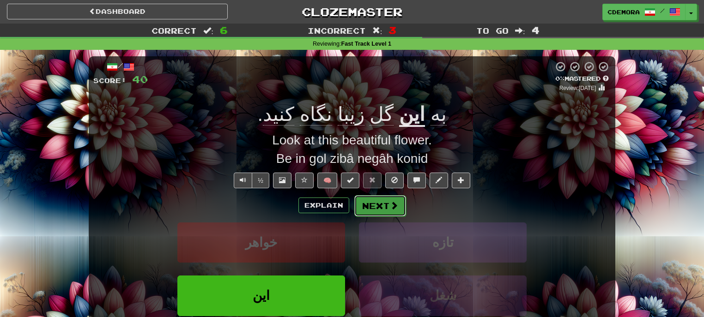
click at [386, 205] on button "Next" at bounding box center [380, 205] width 52 height 21
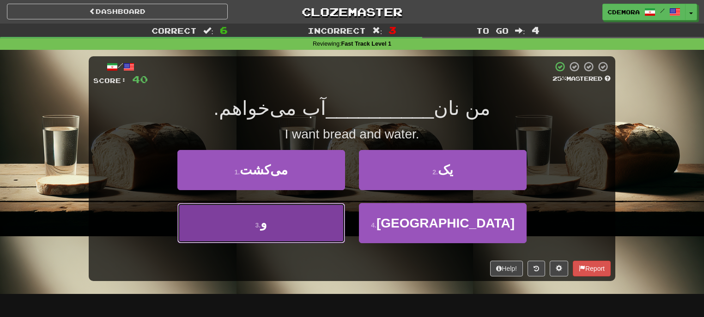
click at [327, 217] on button "3 . و" at bounding box center [261, 223] width 168 height 40
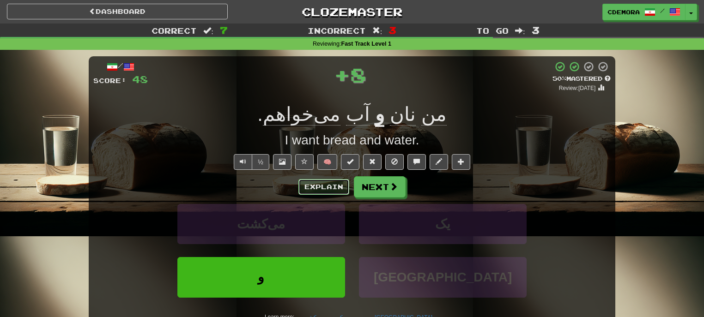
click at [321, 192] on button "Explain" at bounding box center [323, 187] width 51 height 16
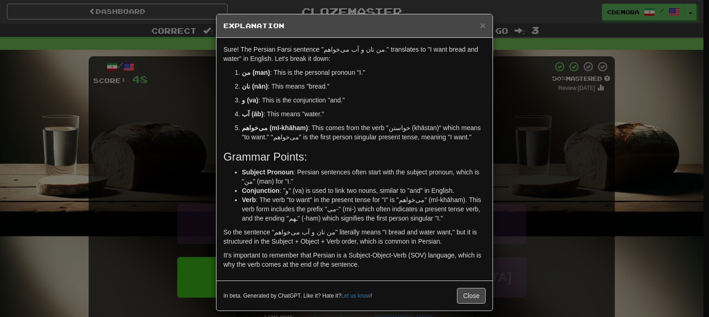
click at [276, 119] on ol "من (man) : This is the personal pronoun "I." نان (nān) : This means "bread." و …" at bounding box center [355, 105] width 262 height 74
click at [257, 83] on strong "نان (nān)" at bounding box center [255, 86] width 26 height 7
click at [253, 113] on strong "آب (āb)" at bounding box center [253, 113] width 22 height 7
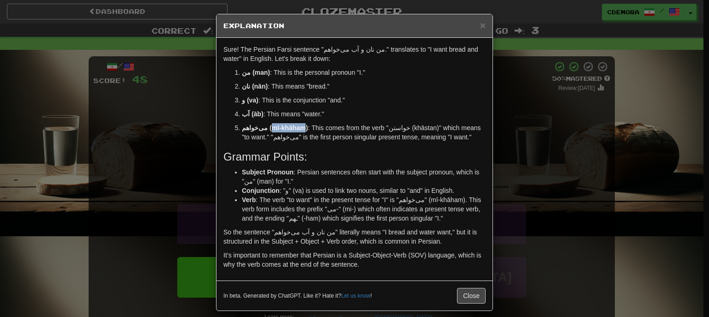
drag, startPoint x: 264, startPoint y: 128, endPoint x: 295, endPoint y: 128, distance: 30.9
click at [295, 128] on strong "می‌خواهم (mī-khāham)" at bounding box center [275, 127] width 66 height 7
click at [524, 110] on div "× Explanation Sure! The Persian Farsi sentence "من نان و آب می‌خواهم." translat…" at bounding box center [354, 158] width 709 height 317
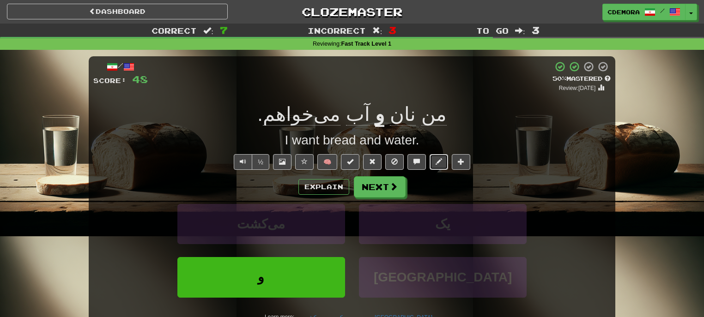
click at [439, 163] on span at bounding box center [438, 161] width 6 height 6
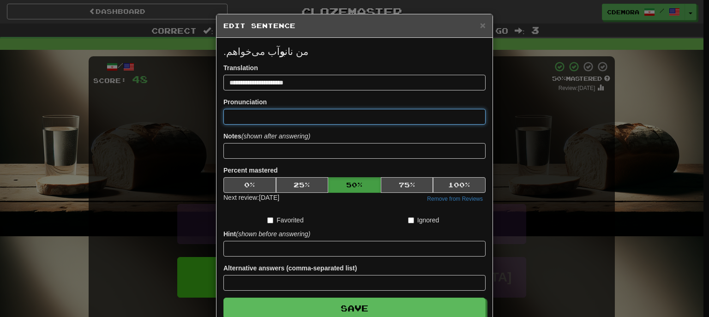
click at [264, 118] on input at bounding box center [355, 117] width 262 height 16
paste input "**********"
type input "**********"
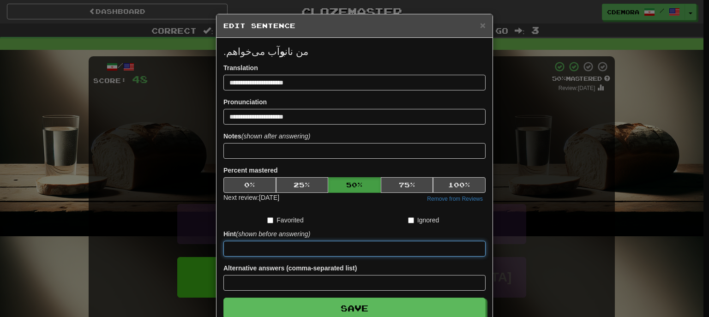
click at [279, 247] on input at bounding box center [355, 249] width 262 height 16
paste input "**********"
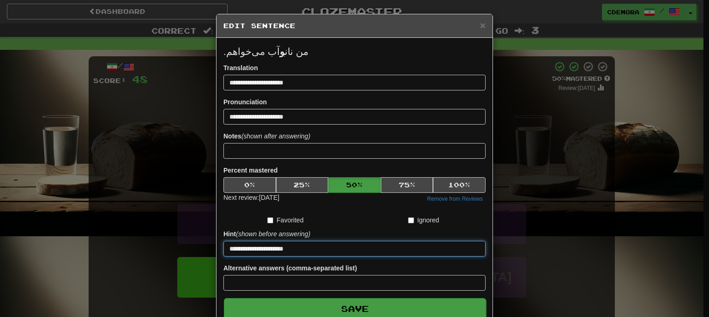
type input "**********"
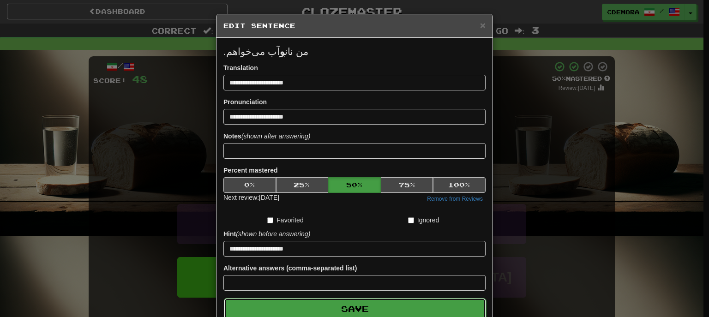
click at [345, 309] on button "Save" at bounding box center [355, 308] width 262 height 21
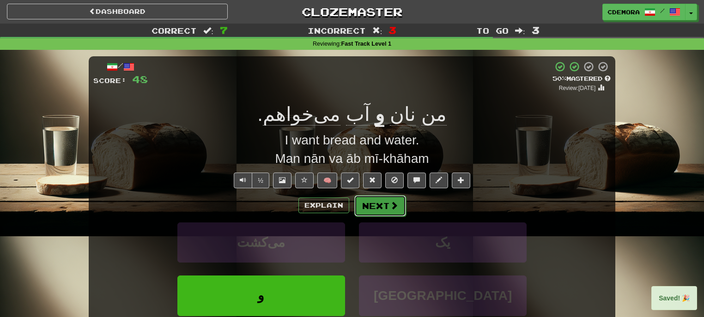
click at [374, 210] on button "Next" at bounding box center [380, 205] width 52 height 21
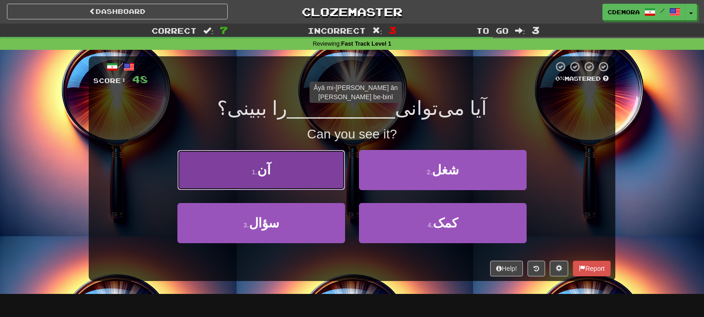
click at [310, 171] on button "1 . آن" at bounding box center [261, 170] width 168 height 40
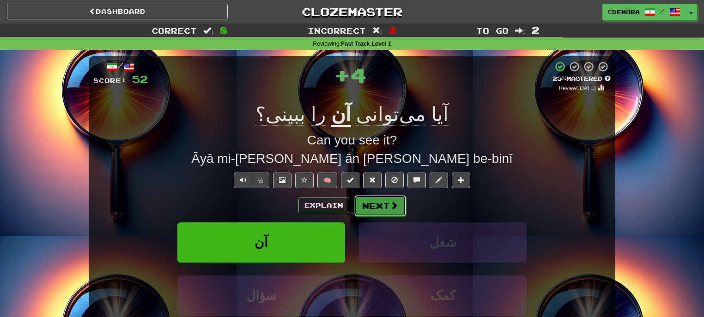
click at [390, 207] on span at bounding box center [394, 205] width 8 height 8
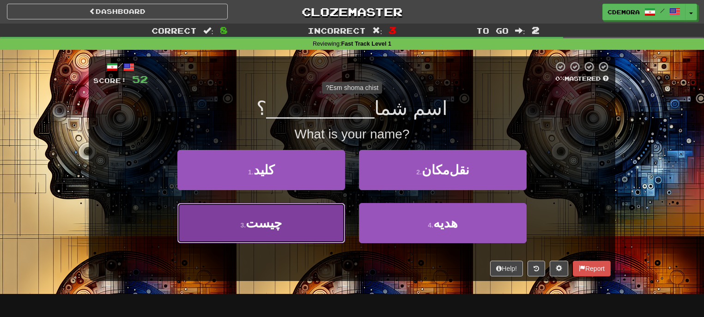
click at [321, 222] on button "3 . چیست" at bounding box center [261, 223] width 168 height 40
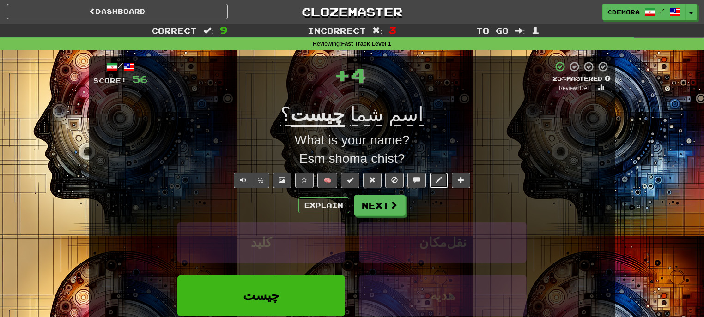
click at [435, 181] on button at bounding box center [438, 181] width 18 height 16
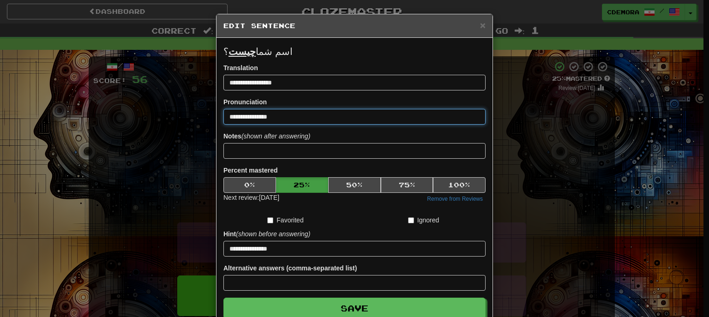
click at [300, 117] on input "**********" at bounding box center [355, 117] width 262 height 16
type input "**********"
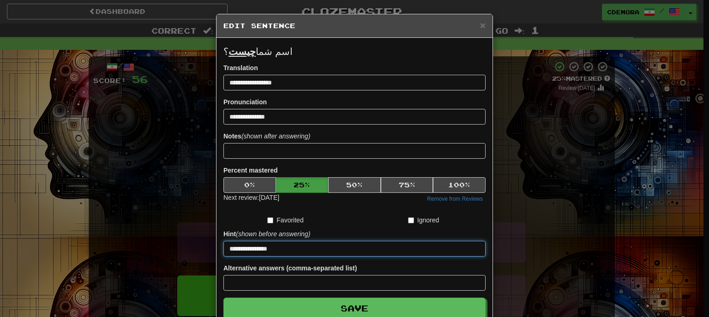
click at [301, 244] on input "**********" at bounding box center [355, 249] width 262 height 16
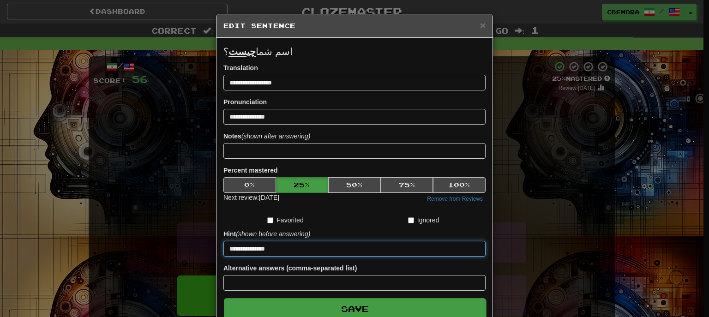
type input "**********"
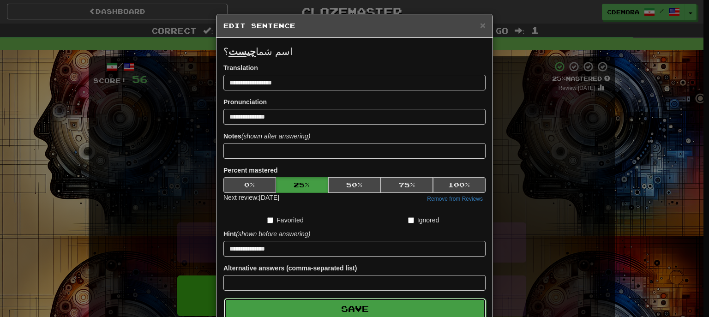
click at [326, 301] on button "Save" at bounding box center [355, 308] width 262 height 21
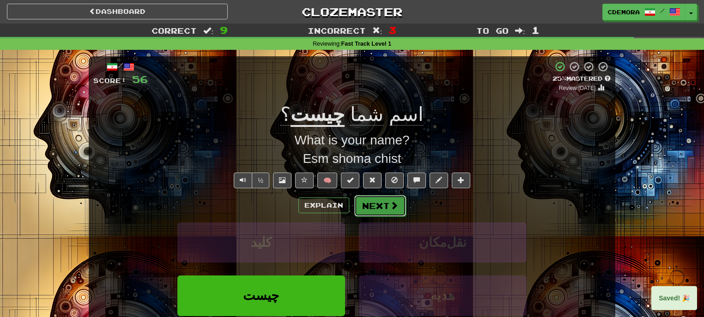
click at [378, 206] on button "Next" at bounding box center [380, 205] width 52 height 21
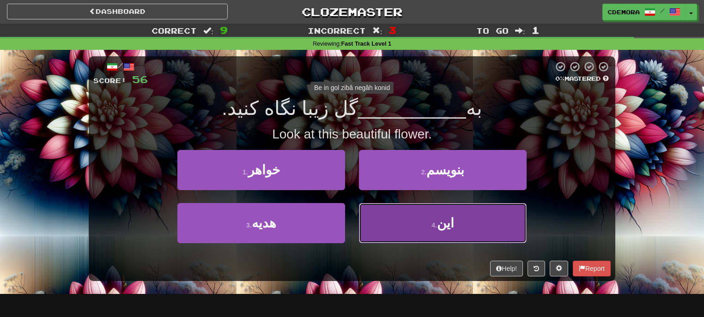
click at [419, 218] on button "4 . این" at bounding box center [443, 223] width 168 height 40
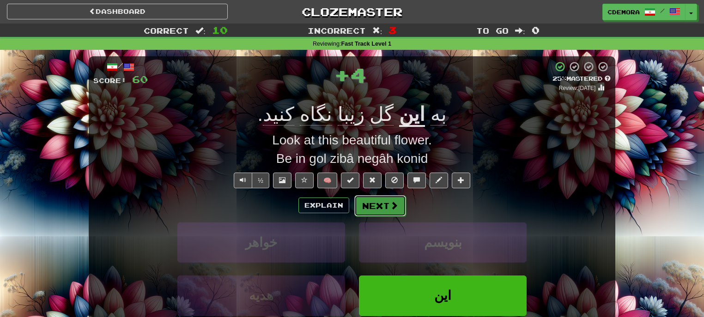
click at [378, 205] on button "Next" at bounding box center [380, 205] width 52 height 21
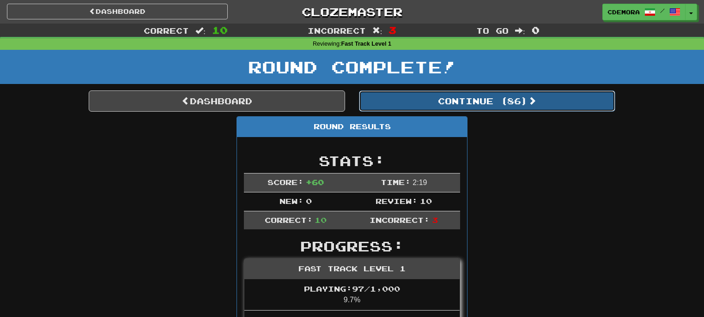
click at [428, 105] on button "Continue ( 86 )" at bounding box center [487, 101] width 256 height 21
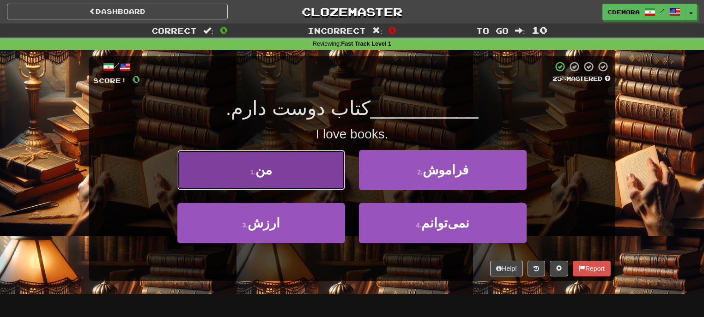
click at [317, 164] on button "1 . من" at bounding box center [261, 170] width 168 height 40
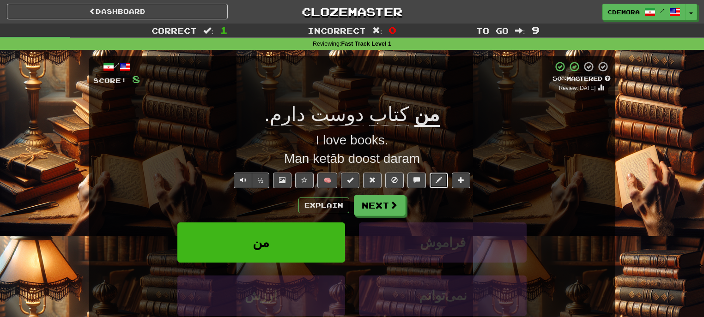
click at [431, 181] on button at bounding box center [438, 181] width 18 height 16
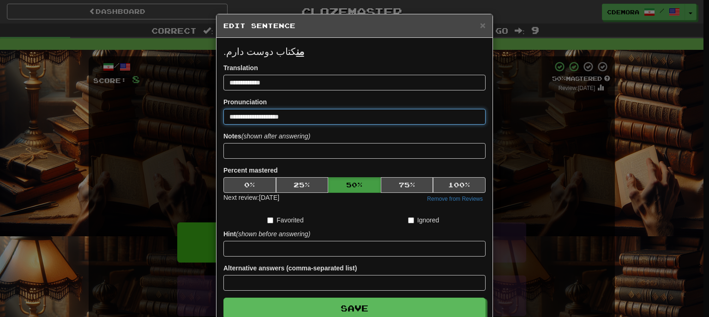
drag, startPoint x: 301, startPoint y: 118, endPoint x: 184, endPoint y: 120, distance: 116.8
click at [184, 120] on div "**********" at bounding box center [354, 158] width 709 height 317
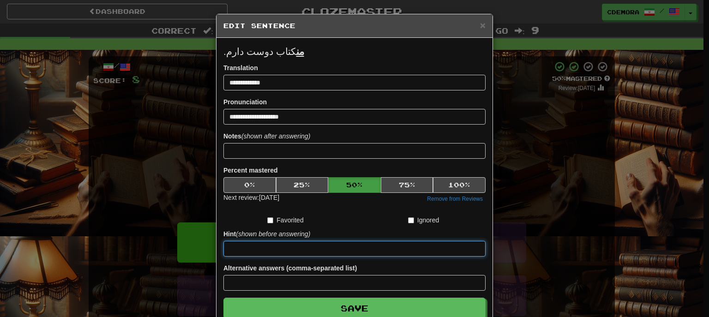
click at [237, 245] on input at bounding box center [355, 249] width 262 height 16
click at [229, 248] on input at bounding box center [355, 249] width 262 height 16
paste input "**********"
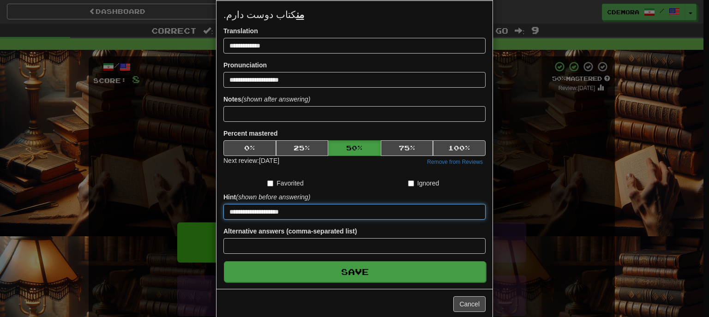
type input "**********"
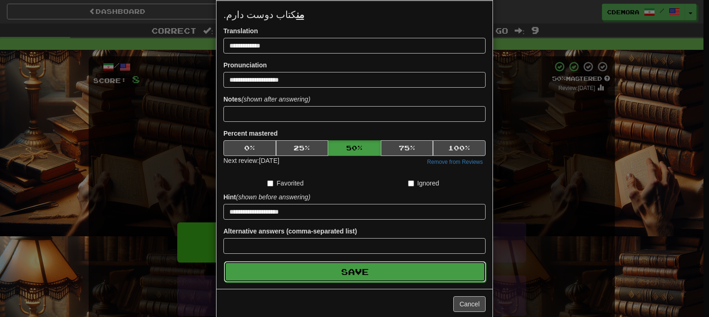
click at [363, 270] on button "Save" at bounding box center [355, 271] width 262 height 21
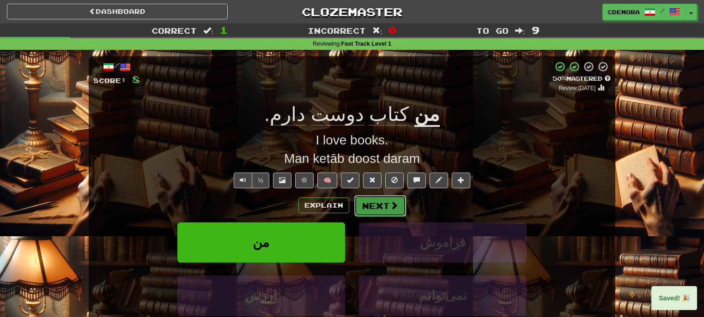
click at [384, 205] on button "Next" at bounding box center [380, 205] width 52 height 21
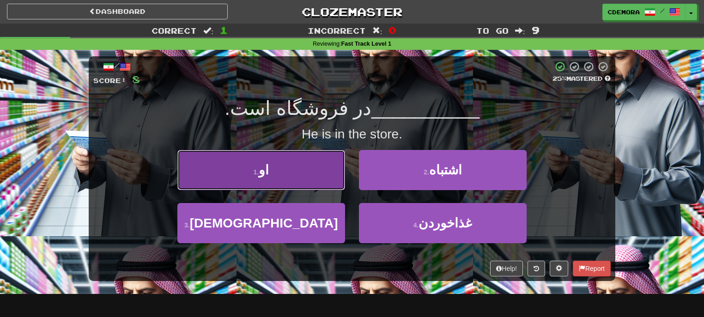
click at [315, 185] on button "1 . او" at bounding box center [261, 170] width 168 height 40
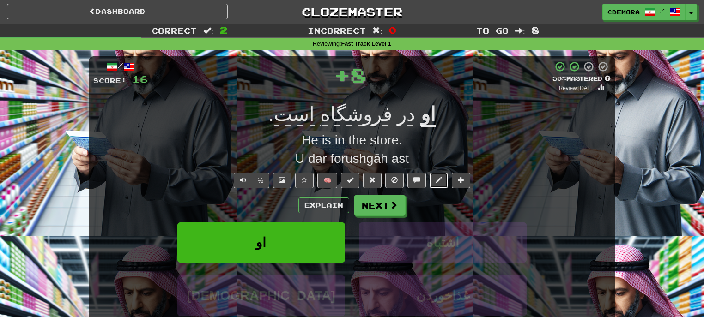
click at [438, 181] on span at bounding box center [438, 180] width 6 height 6
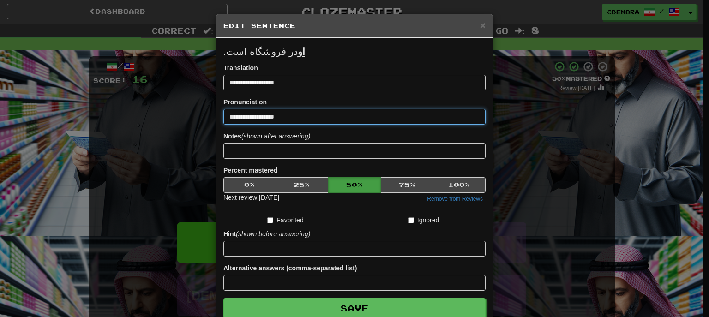
drag, startPoint x: 295, startPoint y: 116, endPoint x: 221, endPoint y: 121, distance: 74.5
click at [224, 121] on input "**********" at bounding box center [355, 117] width 262 height 16
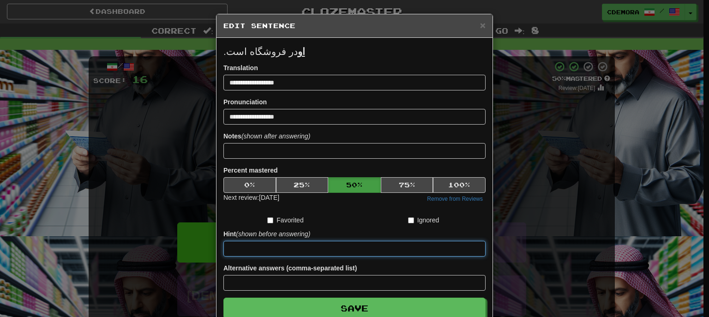
click at [272, 243] on input at bounding box center [355, 249] width 262 height 16
paste input "**********"
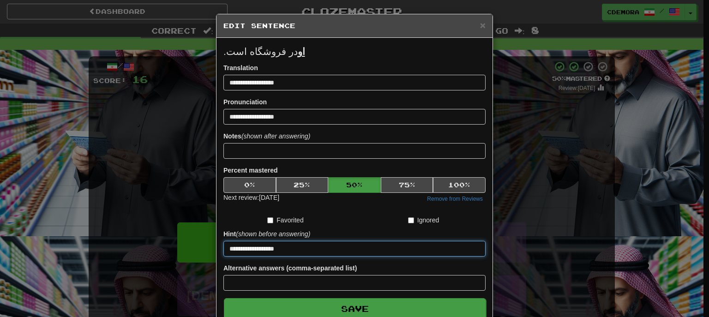
type input "**********"
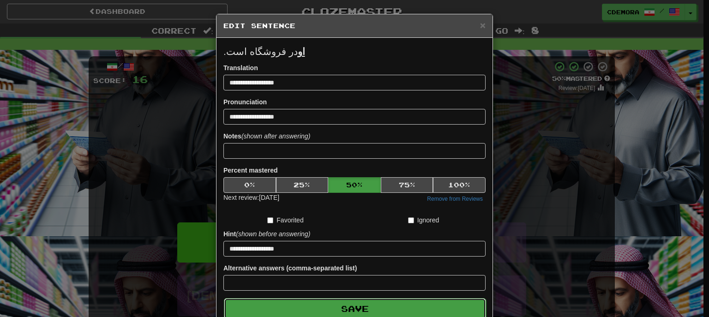
click at [336, 305] on button "Save" at bounding box center [355, 308] width 262 height 21
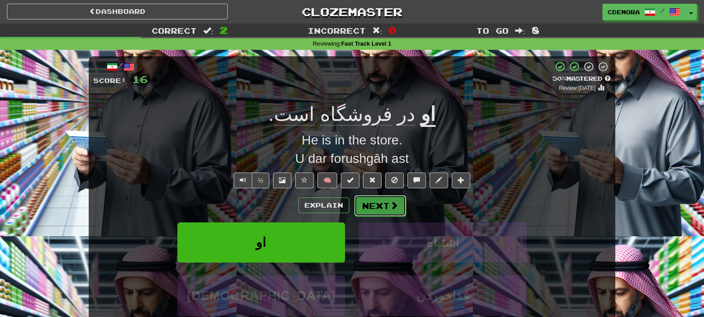
click at [378, 211] on button "Next" at bounding box center [380, 205] width 52 height 21
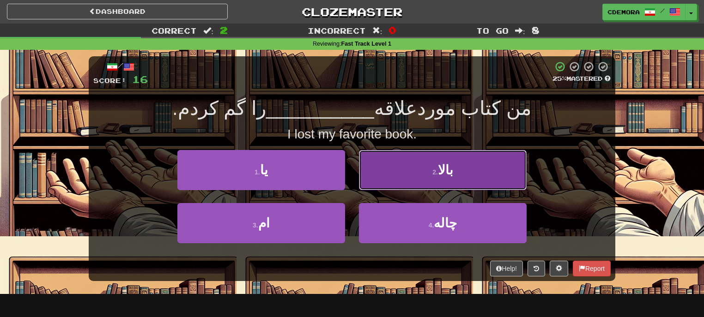
click at [406, 175] on button "2 . بالا" at bounding box center [443, 170] width 168 height 40
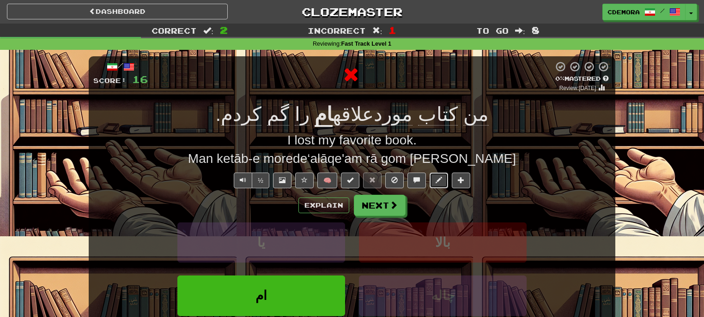
click at [438, 179] on span at bounding box center [438, 180] width 6 height 6
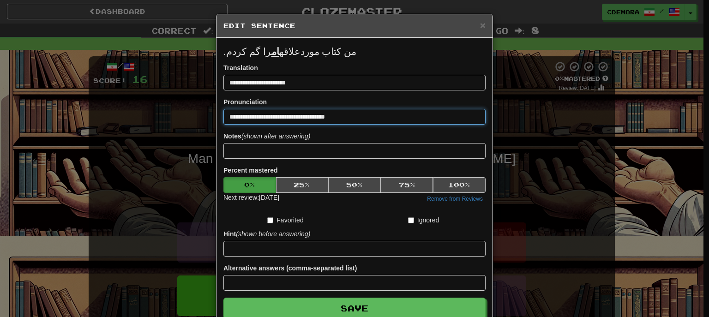
drag, startPoint x: 374, startPoint y: 116, endPoint x: 209, endPoint y: 124, distance: 165.1
click at [209, 124] on div "**********" at bounding box center [354, 158] width 709 height 317
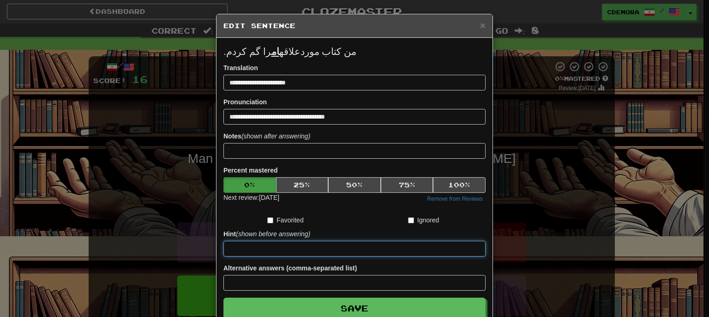
click at [270, 248] on input at bounding box center [355, 249] width 262 height 16
paste input "**********"
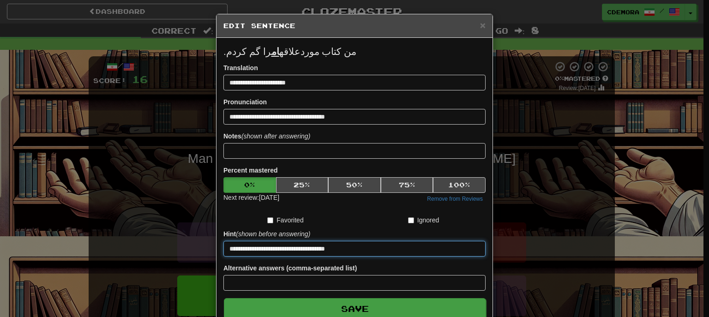
type input "**********"
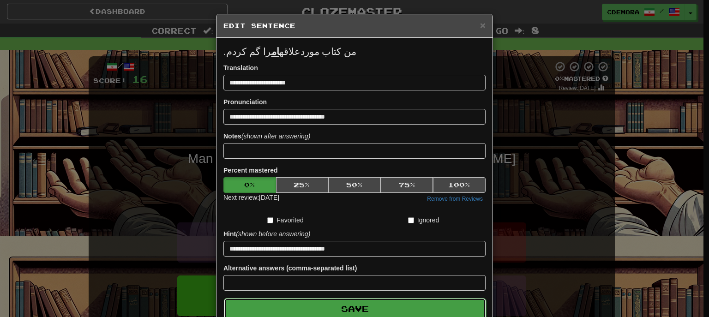
click at [302, 308] on button "Save" at bounding box center [355, 308] width 262 height 21
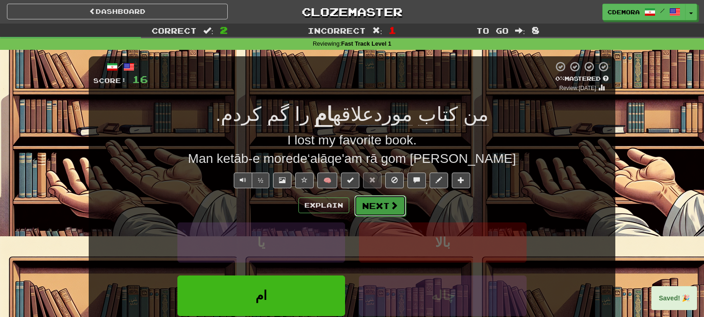
click at [373, 211] on button "Next" at bounding box center [380, 205] width 52 height 21
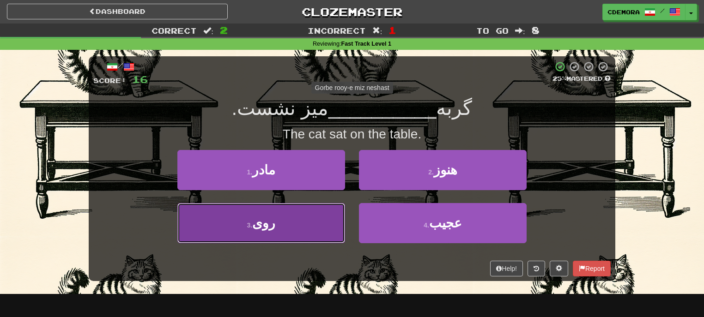
click at [319, 229] on button "3 . روی" at bounding box center [261, 223] width 168 height 40
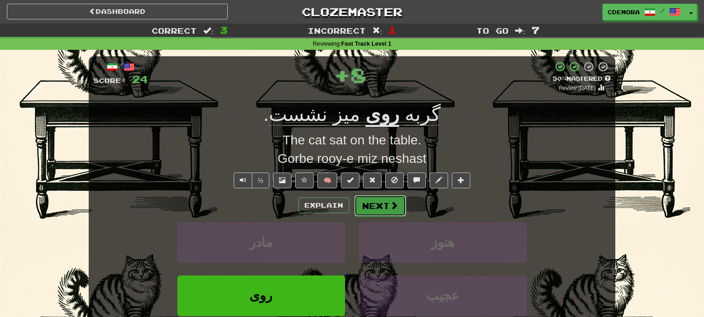
click at [368, 211] on button "Next" at bounding box center [380, 205] width 52 height 21
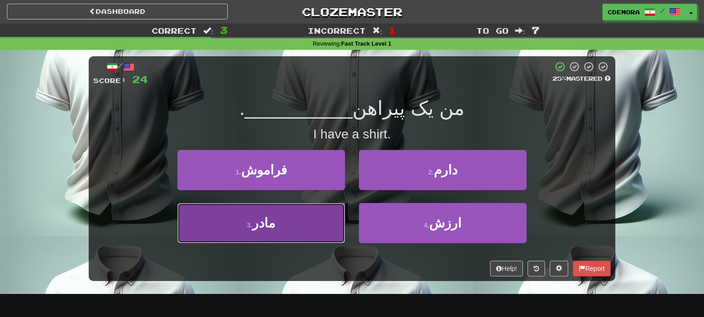
click at [316, 222] on button "3 . مادر" at bounding box center [261, 223] width 168 height 40
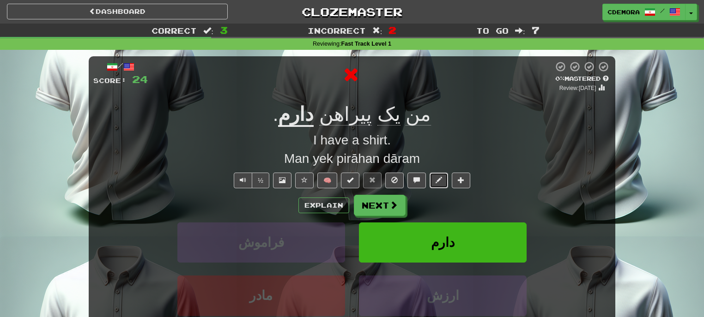
click at [436, 181] on span at bounding box center [438, 180] width 6 height 6
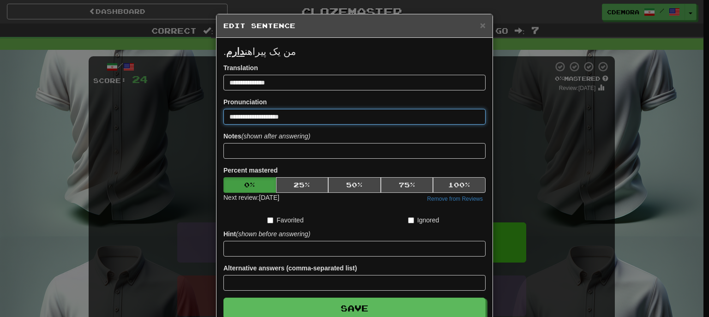
drag, startPoint x: 306, startPoint y: 117, endPoint x: 202, endPoint y: 117, distance: 103.4
click at [202, 117] on div "**********" at bounding box center [354, 158] width 709 height 317
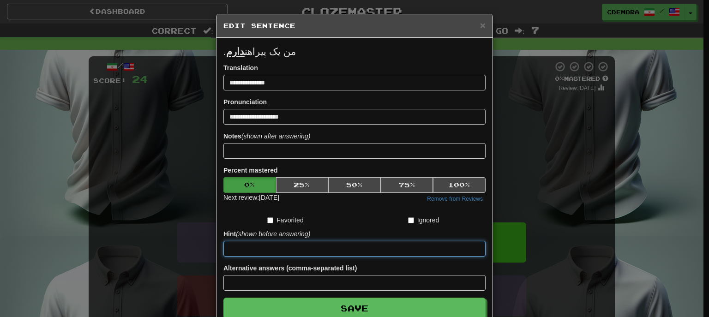
click at [254, 244] on input at bounding box center [355, 249] width 262 height 16
paste input "**********"
click at [280, 249] on input "**********" at bounding box center [355, 249] width 262 height 16
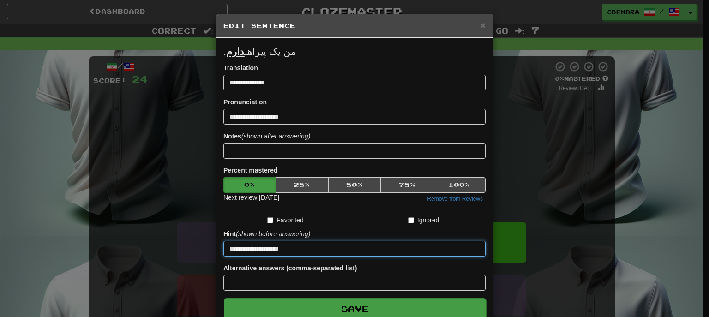
type input "**********"
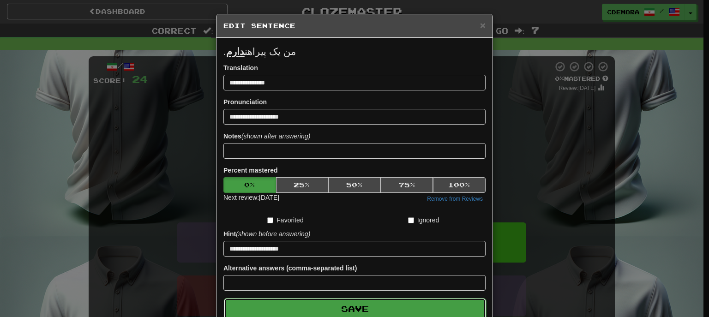
click at [297, 305] on button "Save" at bounding box center [355, 308] width 262 height 21
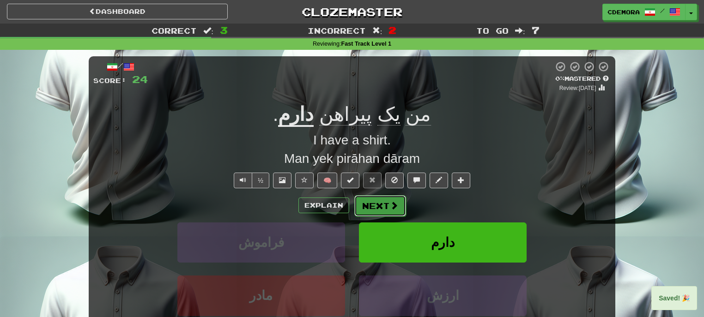
click at [398, 208] on button "Next" at bounding box center [380, 205] width 52 height 21
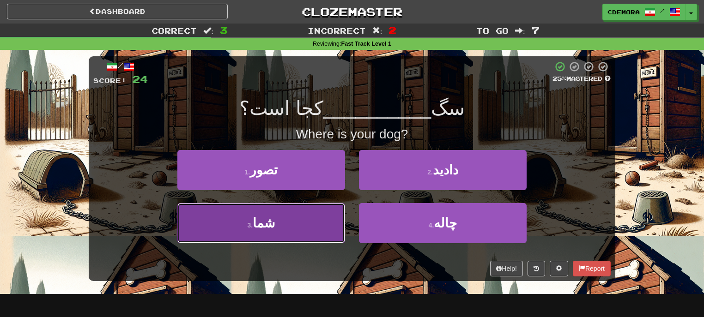
click at [314, 229] on button "3 . شما" at bounding box center [261, 223] width 168 height 40
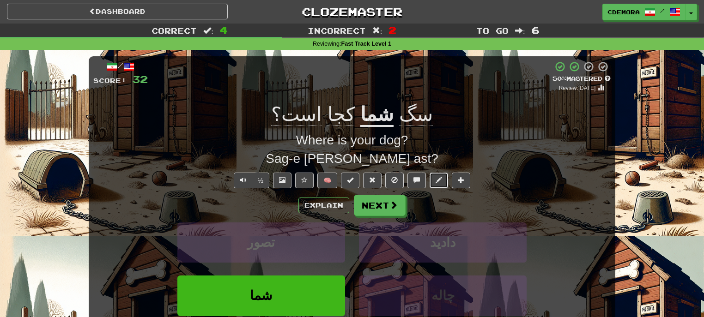
click at [437, 183] on span at bounding box center [438, 180] width 6 height 6
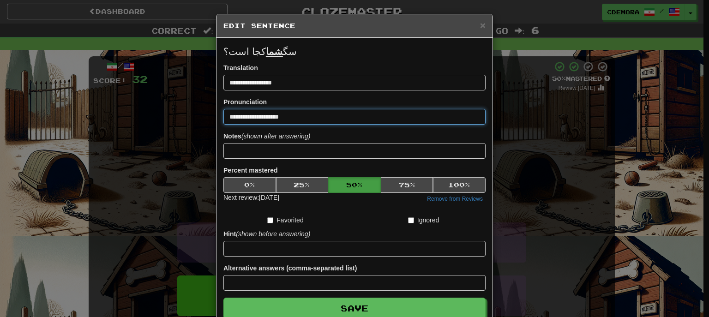
drag, startPoint x: 306, startPoint y: 115, endPoint x: 215, endPoint y: 119, distance: 91.1
click at [217, 119] on div "**********" at bounding box center [355, 182] width 276 height 288
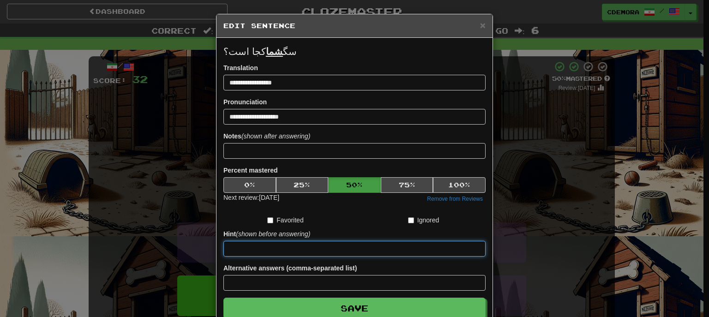
click at [265, 250] on input at bounding box center [355, 249] width 262 height 16
paste input "**********"
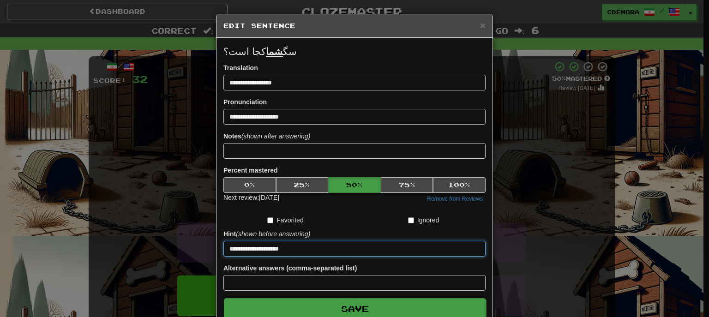
type input "**********"
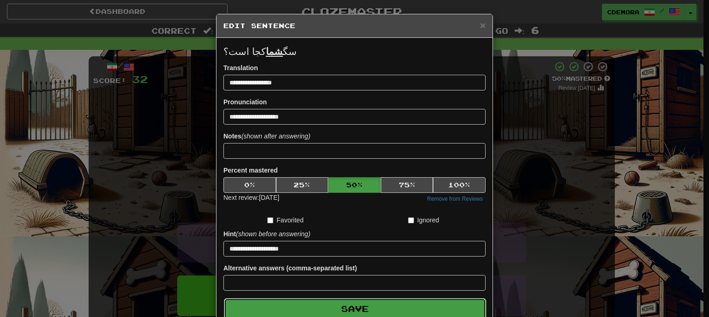
click at [315, 302] on button "Save" at bounding box center [355, 308] width 262 height 21
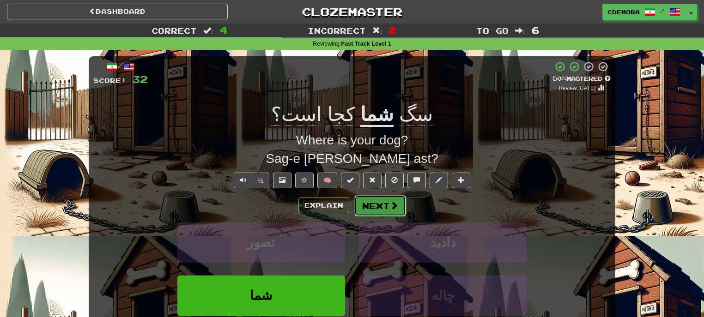
click at [374, 214] on button "Next" at bounding box center [380, 205] width 52 height 21
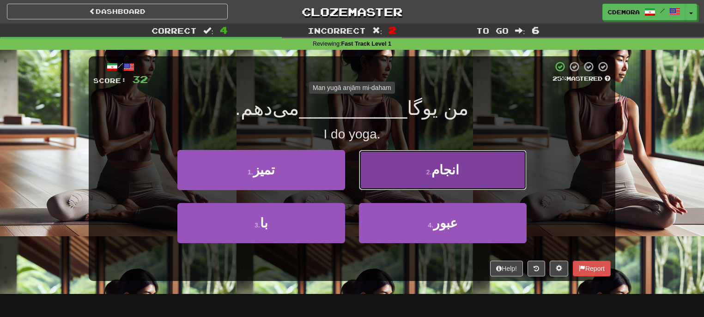
click at [423, 175] on button "2 . انجام" at bounding box center [443, 170] width 168 height 40
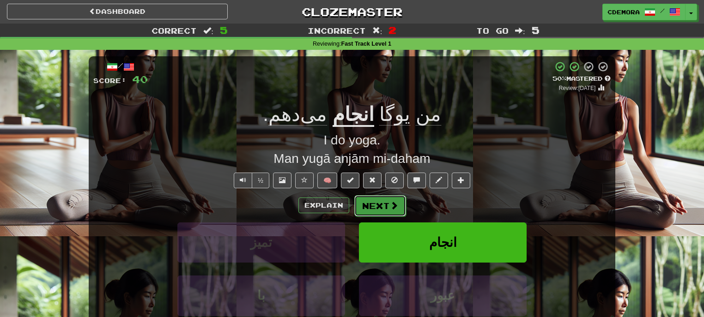
click at [387, 205] on button "Next" at bounding box center [380, 205] width 52 height 21
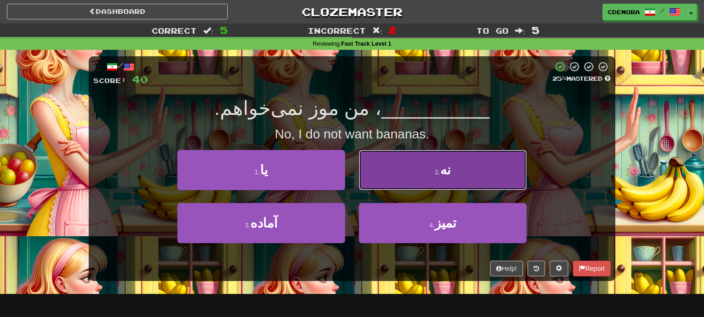
click at [412, 182] on button "2 . نه" at bounding box center [443, 170] width 168 height 40
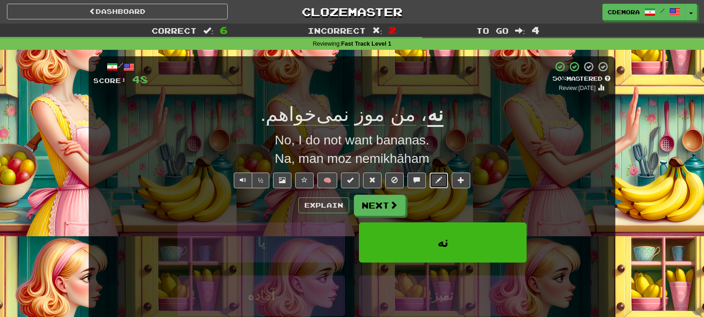
click at [434, 182] on button at bounding box center [438, 181] width 18 height 16
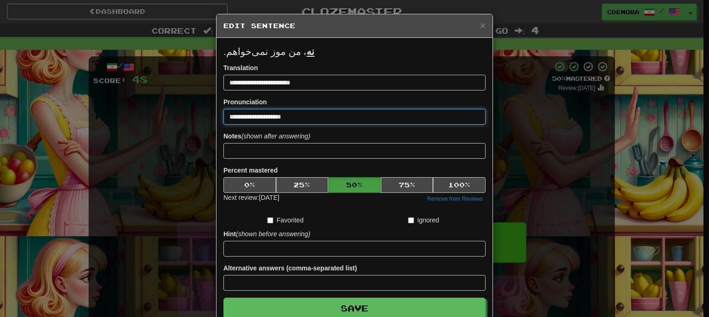
click at [274, 115] on input "**********" at bounding box center [355, 117] width 262 height 16
type input "**********"
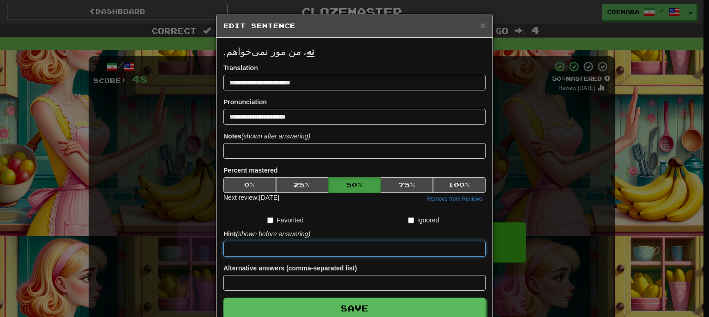
click at [267, 248] on input at bounding box center [355, 249] width 262 height 16
paste input "**********"
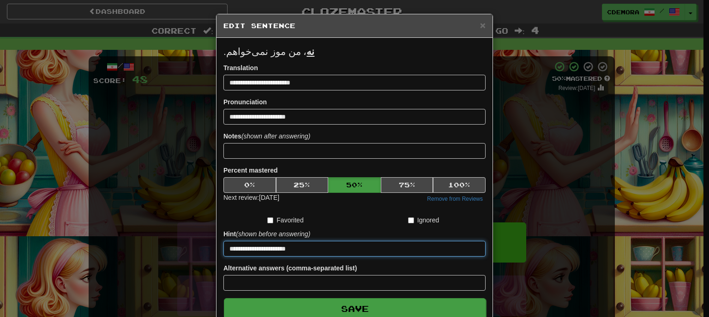
type input "**********"
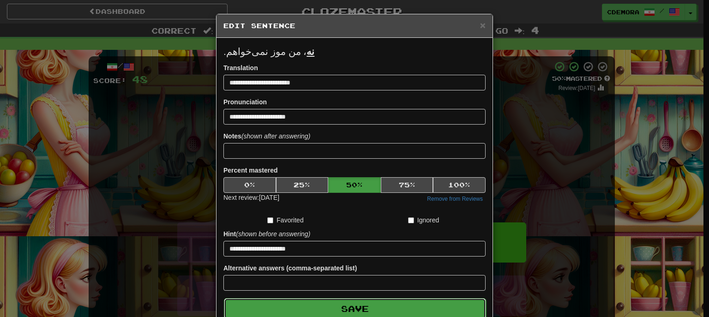
click at [327, 308] on button "Save" at bounding box center [355, 308] width 262 height 21
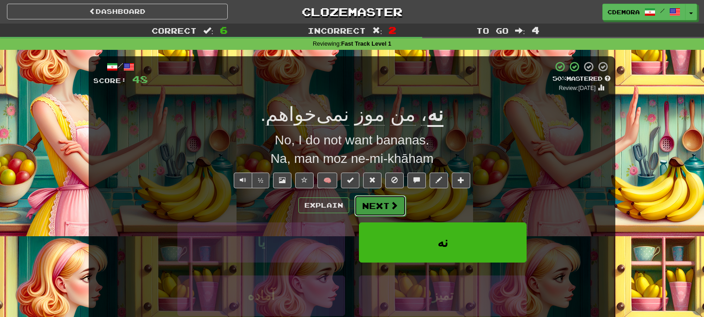
click at [382, 208] on button "Next" at bounding box center [380, 205] width 52 height 21
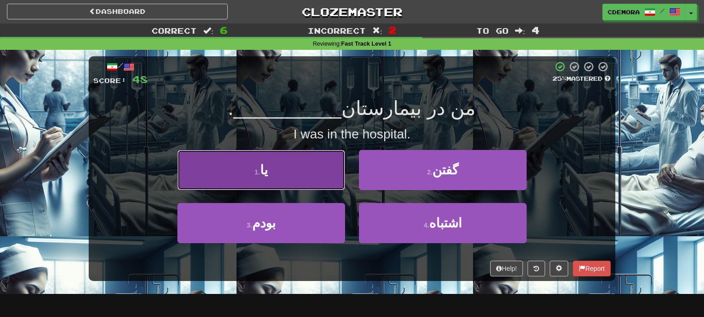
click at [318, 185] on button "1 . یا" at bounding box center [261, 170] width 168 height 40
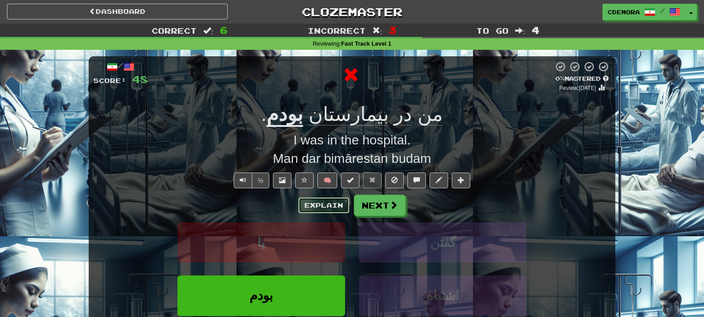
click at [320, 202] on button "Explain" at bounding box center [323, 206] width 51 height 16
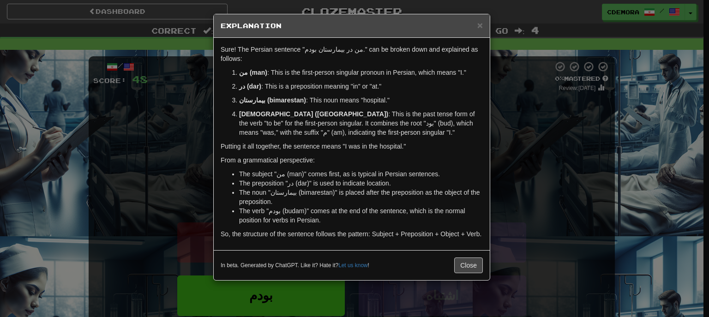
click at [575, 200] on div "× Explanation Sure! The Persian sentence "من در بیمارستان بودم." can be broken …" at bounding box center [354, 158] width 709 height 317
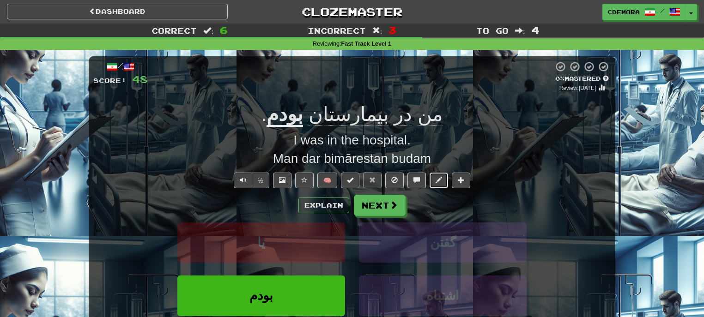
click at [444, 185] on button at bounding box center [438, 181] width 18 height 16
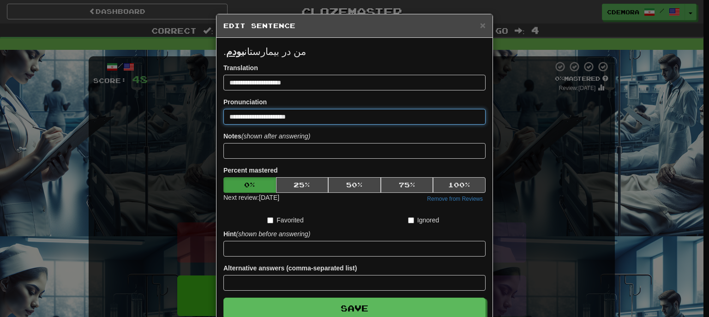
drag, startPoint x: 336, startPoint y: 119, endPoint x: 204, endPoint y: 124, distance: 132.6
click at [204, 124] on div "**********" at bounding box center [354, 158] width 709 height 317
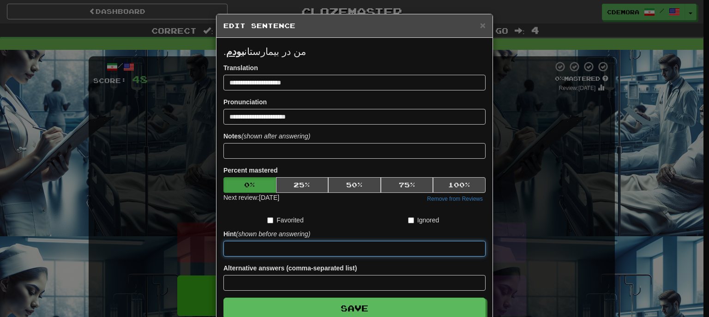
click at [264, 247] on input at bounding box center [355, 249] width 262 height 16
paste input "**********"
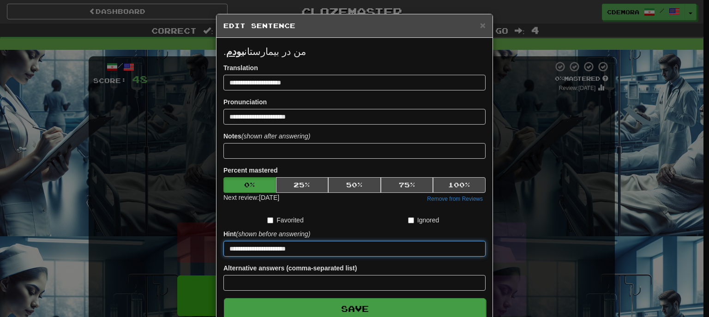
type input "**********"
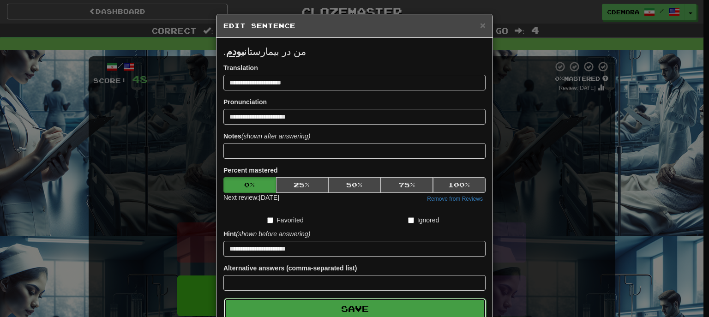
click at [335, 310] on button "Save" at bounding box center [355, 308] width 262 height 21
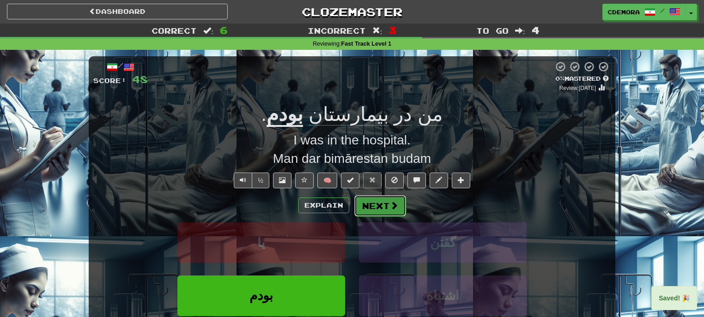
click at [382, 210] on button "Next" at bounding box center [380, 205] width 52 height 21
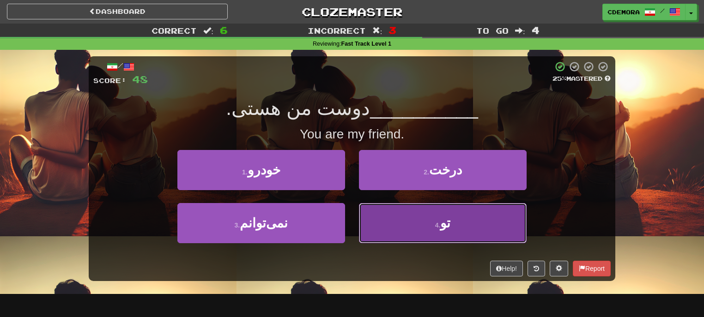
click at [412, 232] on button "4 . تو" at bounding box center [443, 223] width 168 height 40
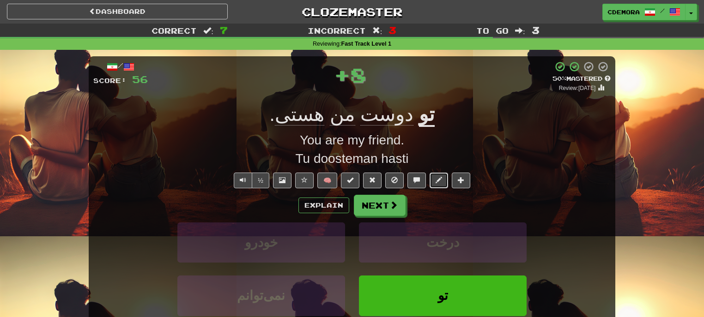
click at [435, 181] on span at bounding box center [438, 180] width 6 height 6
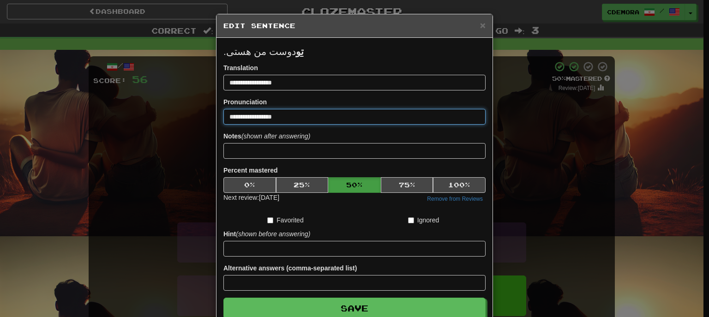
click at [257, 115] on input "**********" at bounding box center [355, 117] width 262 height 16
type input "**********"
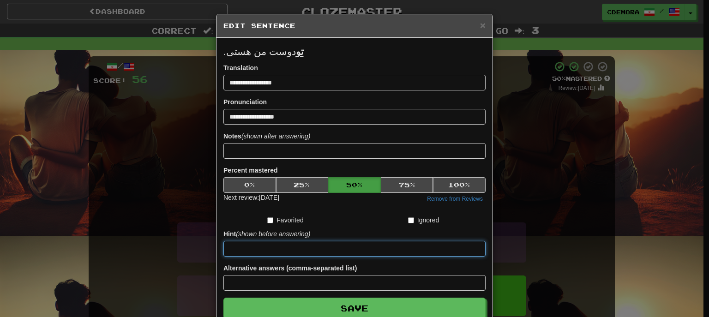
click at [266, 246] on input at bounding box center [355, 249] width 262 height 16
paste input "**********"
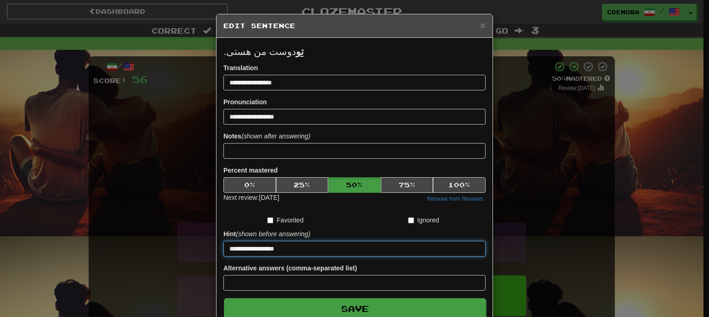
type input "**********"
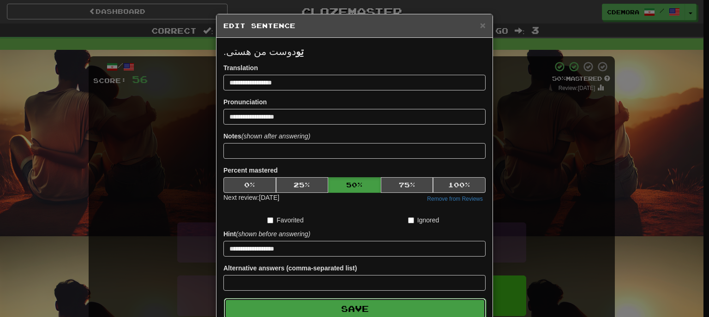
click at [322, 305] on button "Save" at bounding box center [355, 308] width 262 height 21
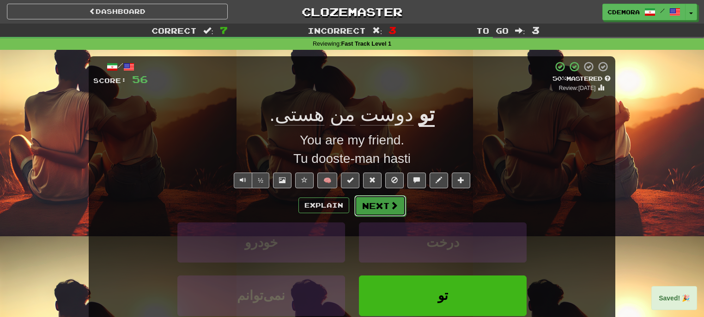
click at [391, 209] on span at bounding box center [394, 205] width 8 height 8
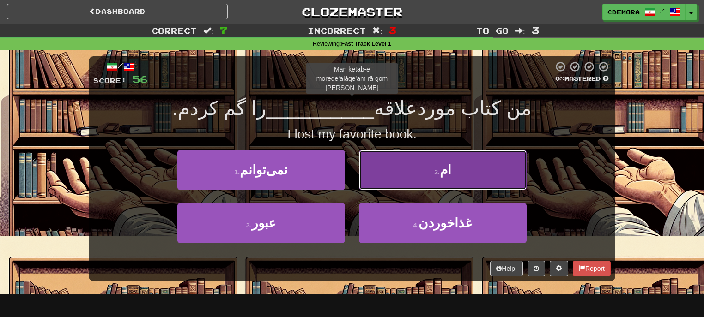
click at [404, 175] on button "2 . ام" at bounding box center [443, 170] width 168 height 40
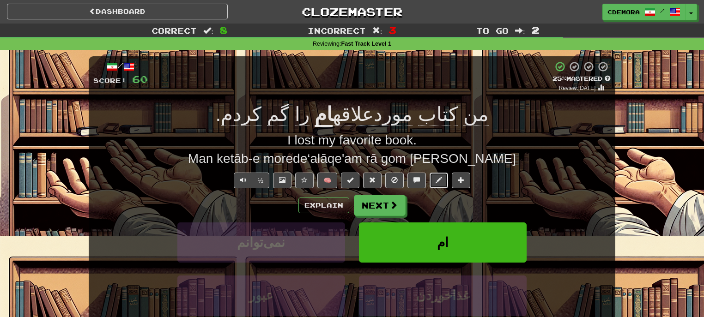
click at [443, 183] on button at bounding box center [438, 181] width 18 height 16
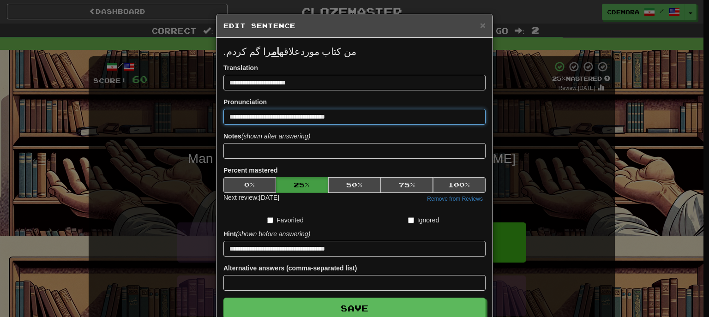
click at [306, 115] on input "**********" at bounding box center [355, 117] width 262 height 16
click at [288, 116] on input "**********" at bounding box center [355, 117] width 262 height 16
type input "**********"
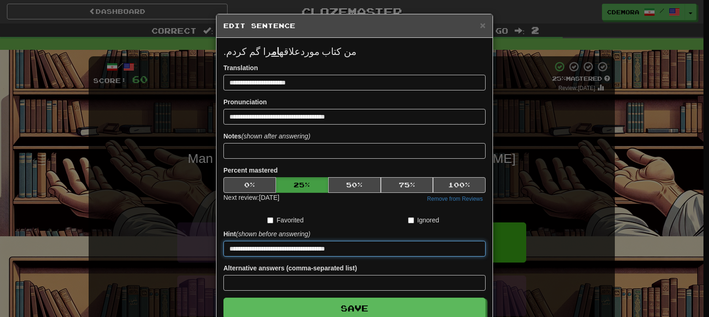
click at [296, 253] on input "**********" at bounding box center [355, 249] width 262 height 16
paste input
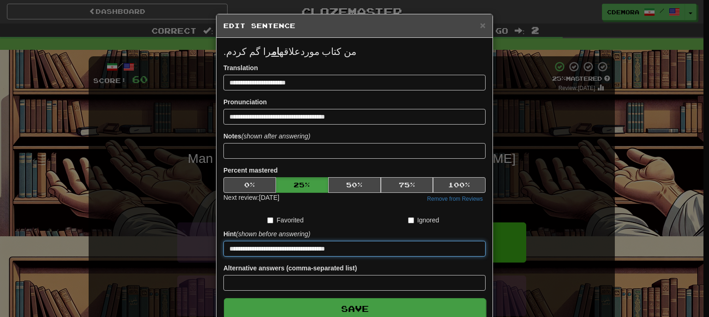
type input "**********"
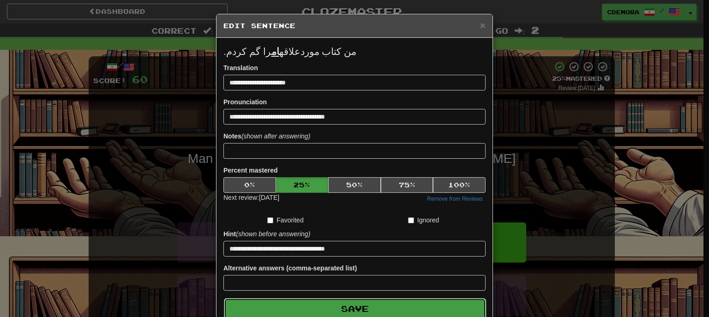
click at [326, 304] on button "Save" at bounding box center [355, 308] width 262 height 21
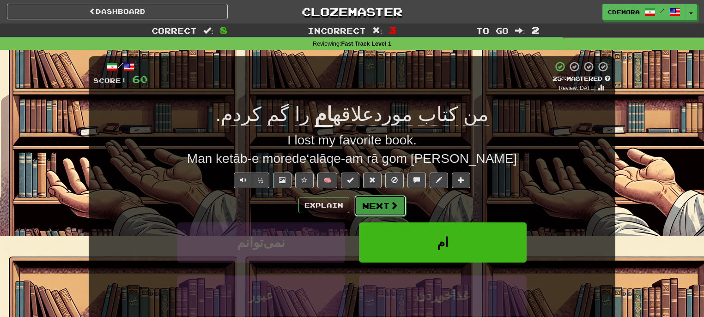
click at [370, 211] on button "Next" at bounding box center [380, 205] width 52 height 21
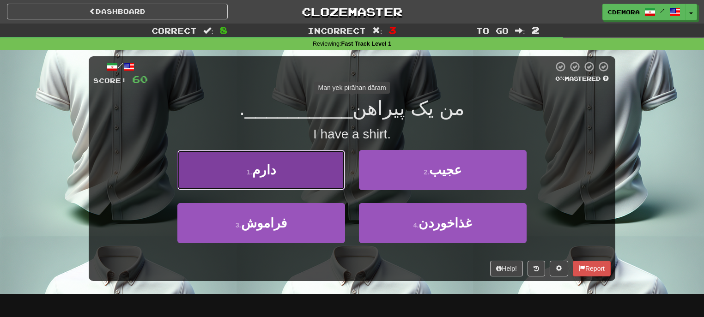
click at [314, 183] on button "1 . دارم" at bounding box center [261, 170] width 168 height 40
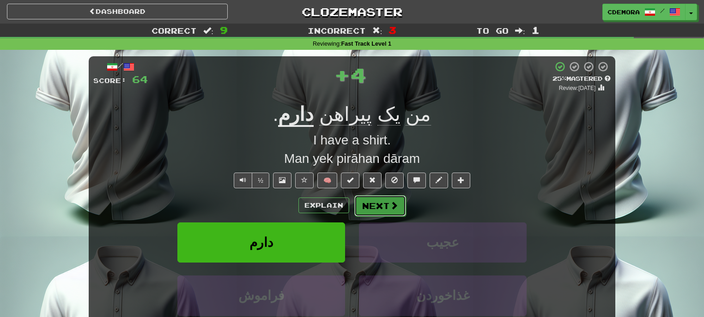
click at [369, 208] on button "Next" at bounding box center [380, 205] width 52 height 21
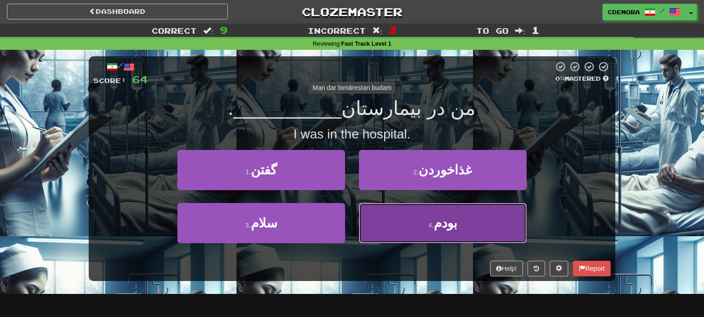
click at [425, 217] on button "4 . بودم" at bounding box center [443, 223] width 168 height 40
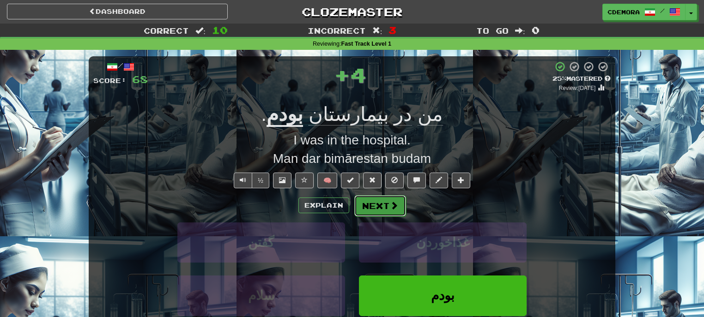
click at [388, 210] on button "Next" at bounding box center [380, 205] width 52 height 21
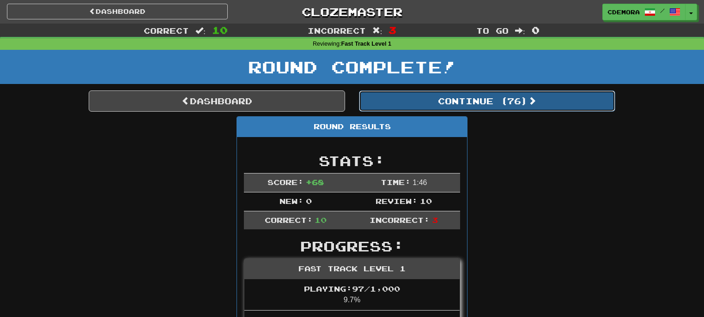
click at [447, 102] on button "Continue ( 76 )" at bounding box center [487, 101] width 256 height 21
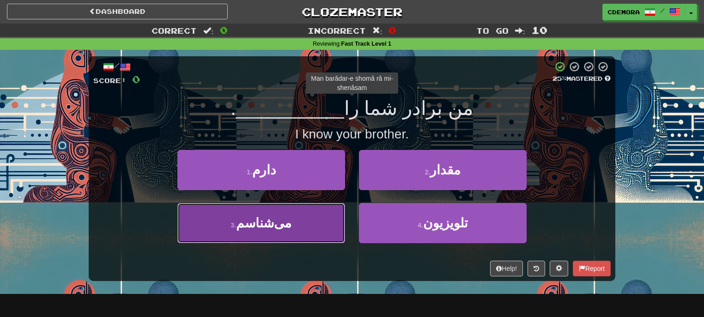
click at [319, 234] on button "3 . می‌شناسم" at bounding box center [261, 223] width 168 height 40
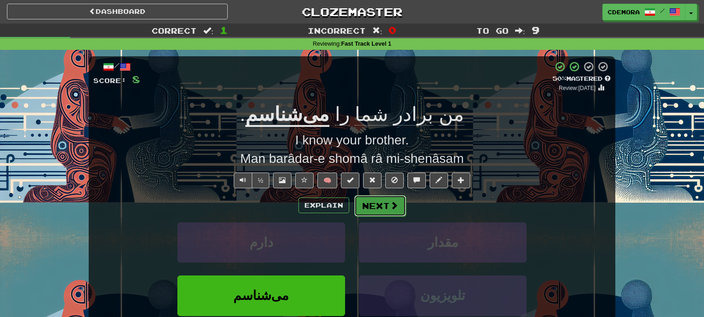
click at [384, 209] on button "Next" at bounding box center [380, 205] width 52 height 21
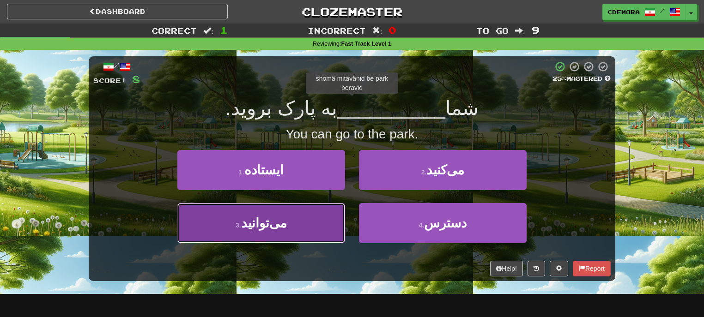
click at [327, 223] on button "3 . می‌توانید" at bounding box center [261, 223] width 168 height 40
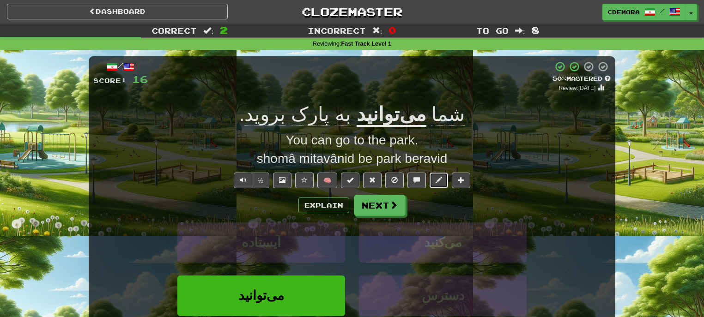
click at [435, 182] on span at bounding box center [438, 180] width 6 height 6
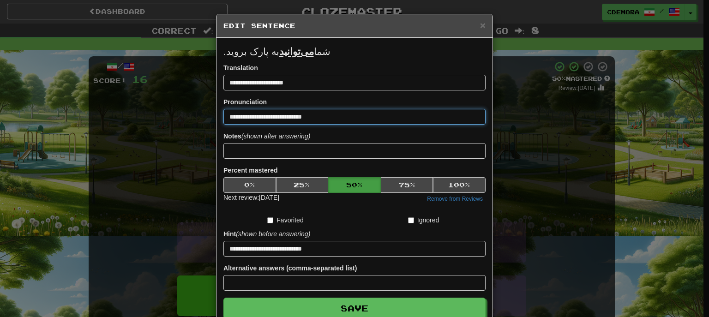
click at [265, 114] on input "**********" at bounding box center [355, 117] width 262 height 16
click at [311, 116] on input "**********" at bounding box center [355, 117] width 262 height 16
paste input
click at [290, 114] on input "**********" at bounding box center [355, 117] width 262 height 16
paste input
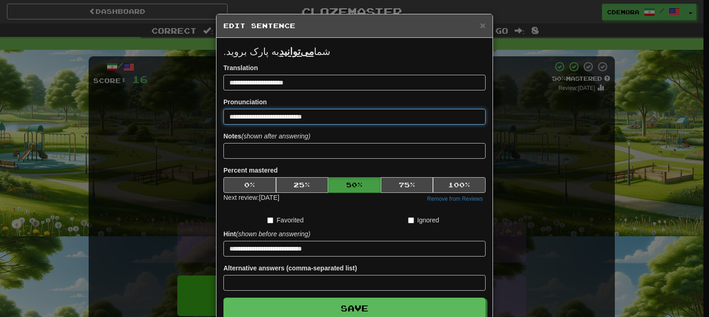
type input "**********"
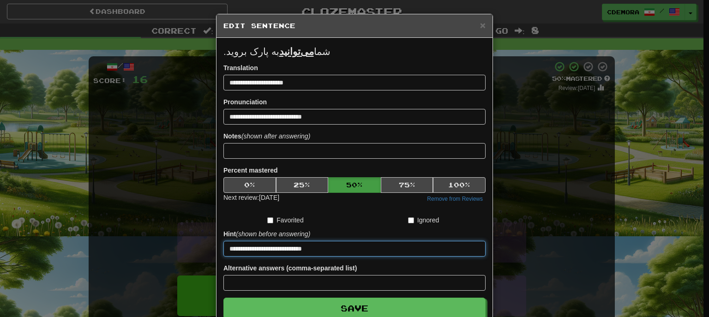
click at [290, 248] on input "**********" at bounding box center [355, 249] width 262 height 16
paste input
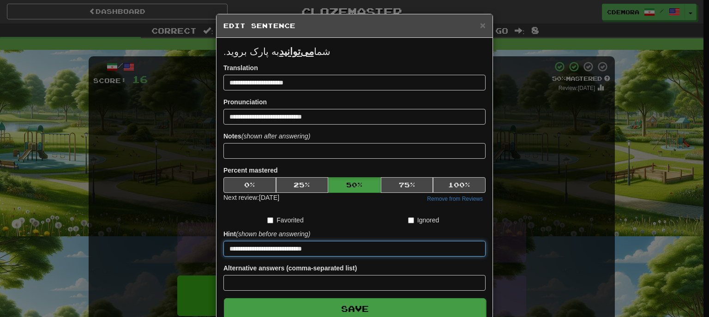
type input "**********"
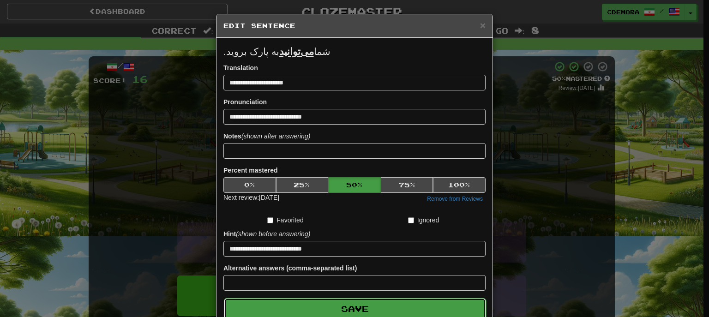
click at [320, 305] on button "Save" at bounding box center [355, 308] width 262 height 21
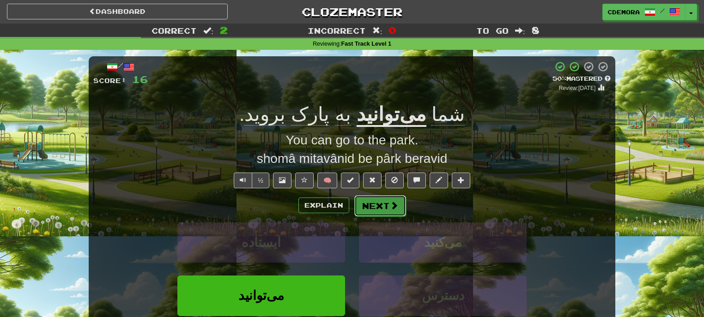
click at [378, 206] on button "Next" at bounding box center [380, 205] width 52 height 21
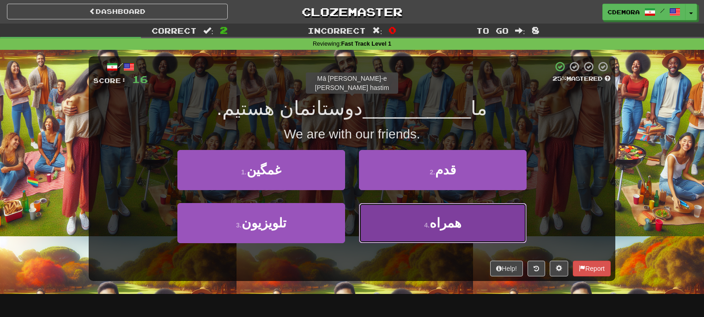
click at [409, 215] on button "4 . همراه" at bounding box center [443, 223] width 168 height 40
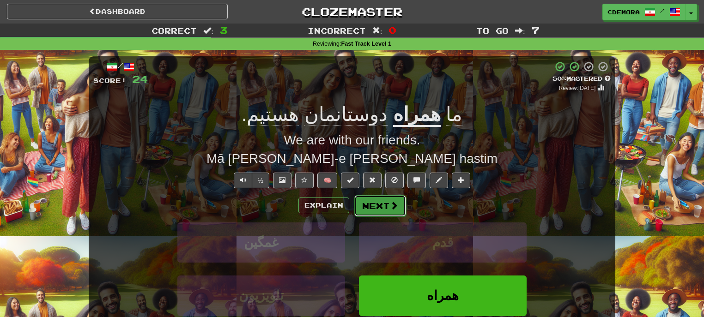
click at [376, 206] on button "Next" at bounding box center [380, 205] width 52 height 21
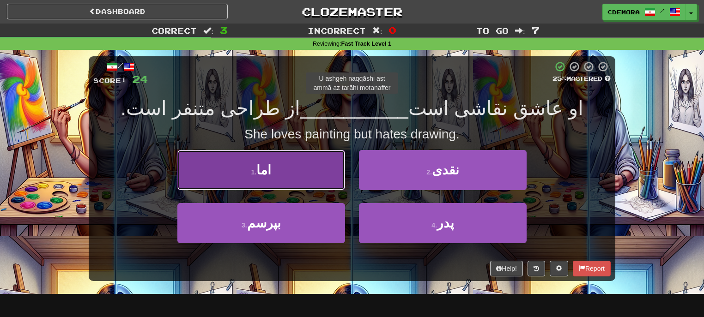
click at [306, 185] on button "1 . اما" at bounding box center [261, 170] width 168 height 40
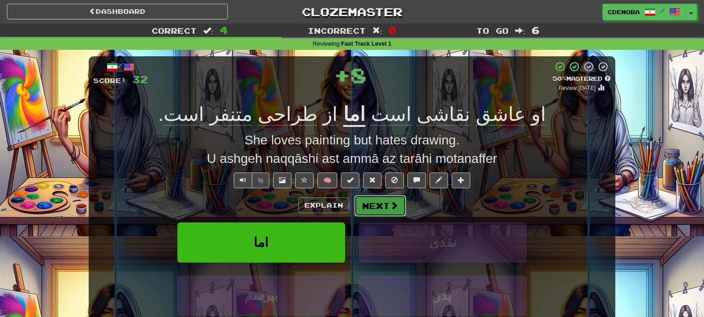
click at [372, 211] on button "Next" at bounding box center [380, 205] width 52 height 21
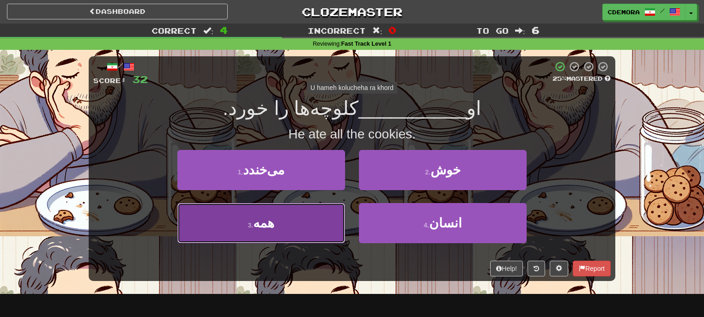
click at [326, 216] on button "3 . همه" at bounding box center [261, 223] width 168 height 40
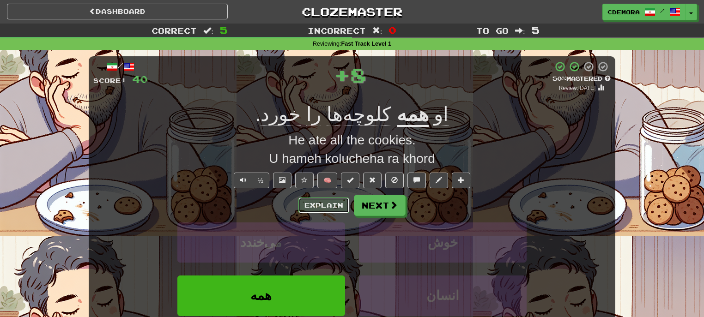
click at [327, 207] on button "Explain" at bounding box center [323, 206] width 51 height 16
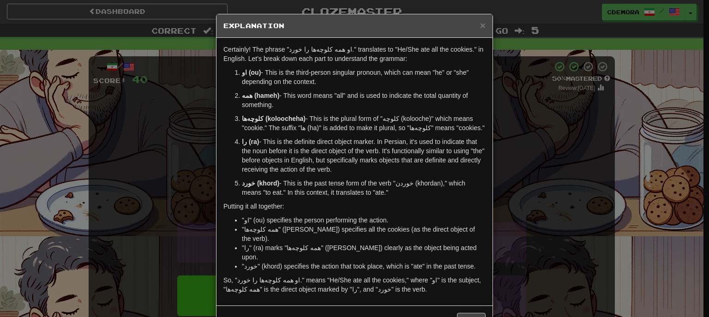
click at [546, 207] on div "× Explanation Certainly! The phrase "او همه کلوچه‌ها را خورد." translates to "H…" at bounding box center [354, 158] width 709 height 317
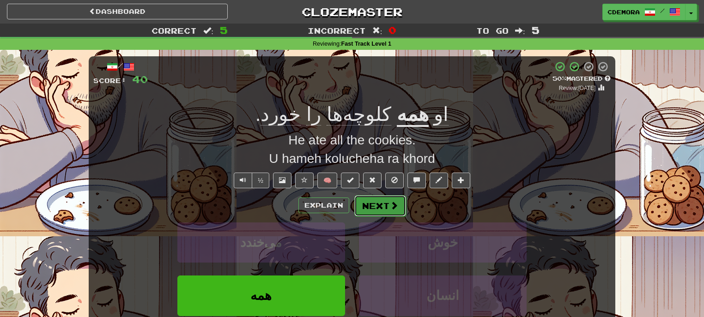
click at [397, 211] on button "Next" at bounding box center [380, 205] width 52 height 21
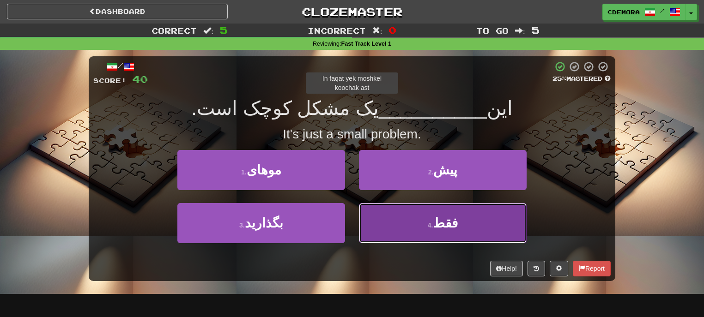
click at [418, 228] on button "4 . فقط" at bounding box center [443, 223] width 168 height 40
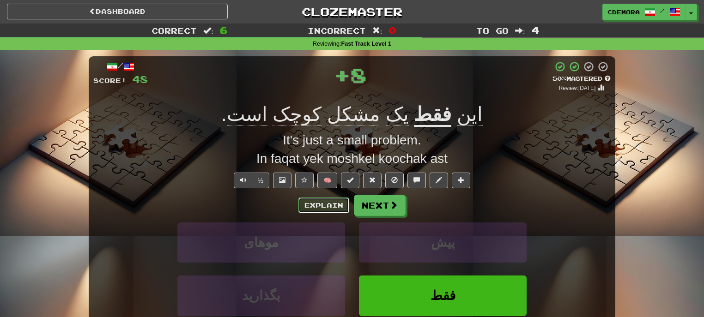
click at [337, 206] on button "Explain" at bounding box center [323, 206] width 51 height 16
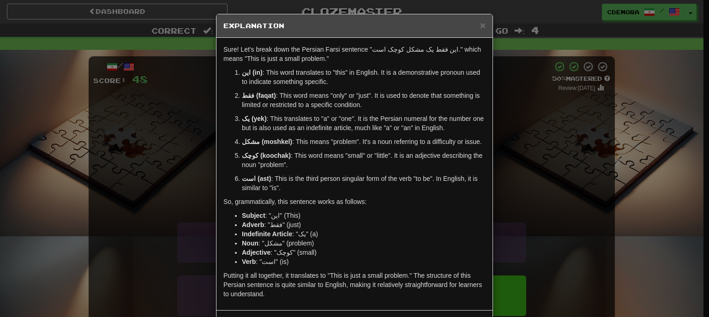
click at [521, 175] on div "× Explanation Sure! Let's break down the Persian Farsi sentence "این فقط یک مشک…" at bounding box center [354, 158] width 709 height 317
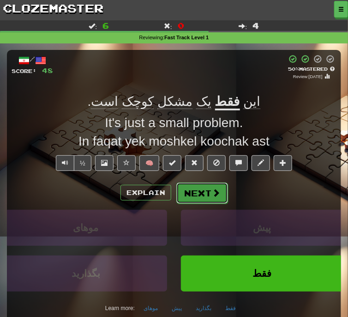
click at [194, 196] on button "Next" at bounding box center [202, 192] width 52 height 21
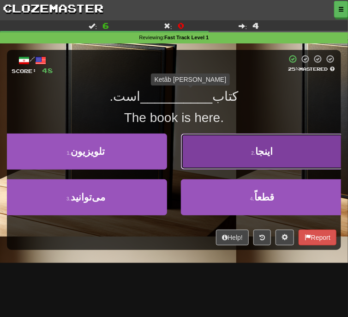
click at [230, 159] on button "2 . اینجا" at bounding box center [262, 151] width 163 height 36
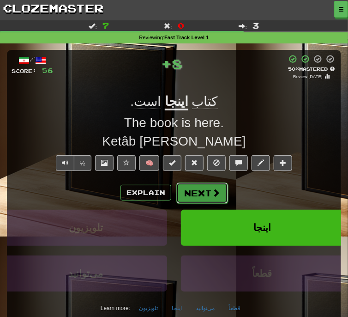
click at [209, 196] on button "Next" at bounding box center [202, 192] width 52 height 21
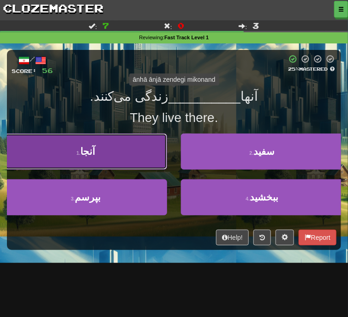
click at [136, 160] on button "1 . آنجا" at bounding box center [86, 151] width 163 height 36
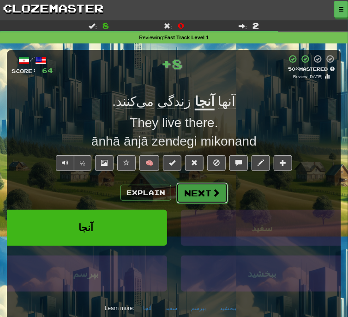
click at [205, 191] on button "Next" at bounding box center [202, 192] width 52 height 21
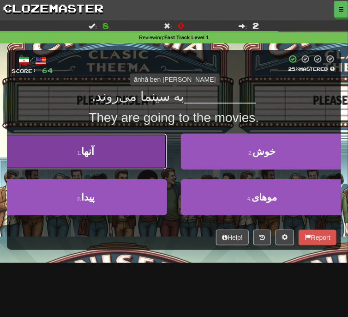
click at [142, 163] on button "1 . آنها" at bounding box center [86, 151] width 163 height 36
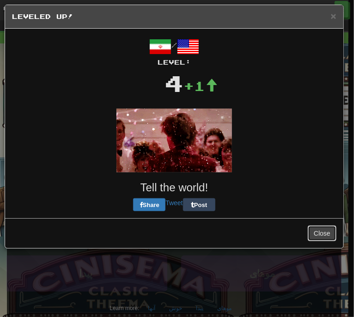
click at [320, 231] on button "Close" at bounding box center [322, 233] width 29 height 16
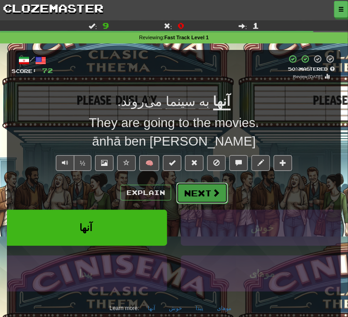
click at [215, 198] on button "Next" at bounding box center [202, 192] width 52 height 21
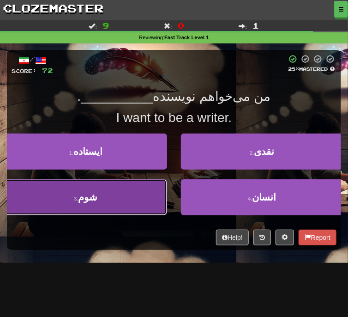
click at [163, 201] on button "3 . شوم" at bounding box center [86, 197] width 163 height 36
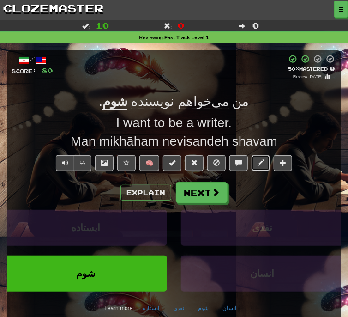
click at [259, 165] on span at bounding box center [261, 162] width 6 height 6
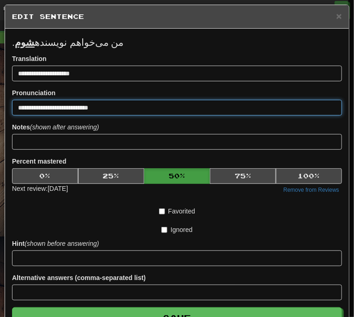
drag, startPoint x: 131, startPoint y: 108, endPoint x: 9, endPoint y: 105, distance: 122.4
click at [9, 105] on div "**********" at bounding box center [177, 182] width 344 height 307
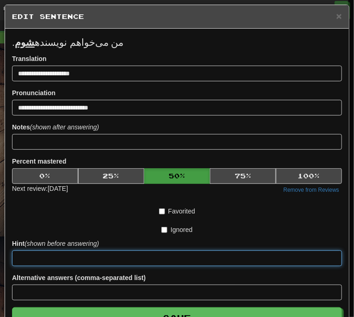
click at [80, 254] on input at bounding box center [177, 258] width 330 height 16
paste input "**********"
click at [52, 257] on input "**********" at bounding box center [177, 258] width 330 height 16
type input "**********"
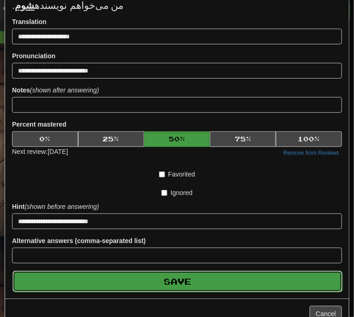
click at [194, 282] on button "Save" at bounding box center [177, 281] width 330 height 21
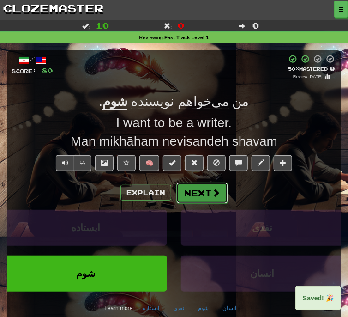
click at [203, 196] on button "Next" at bounding box center [202, 192] width 52 height 21
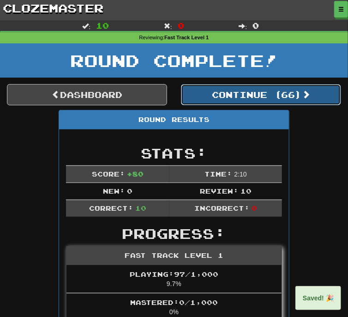
click at [223, 100] on button "Continue ( 66 )" at bounding box center [261, 94] width 160 height 21
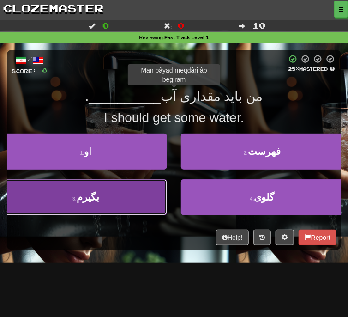
click at [135, 211] on button "3 . بگیرم" at bounding box center [86, 197] width 163 height 36
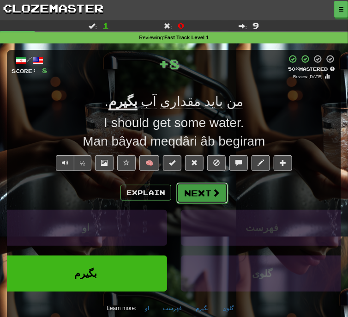
click at [190, 190] on button "Next" at bounding box center [202, 192] width 52 height 21
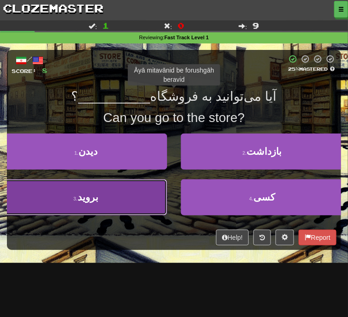
click at [149, 194] on button "3 . بروید" at bounding box center [86, 197] width 163 height 36
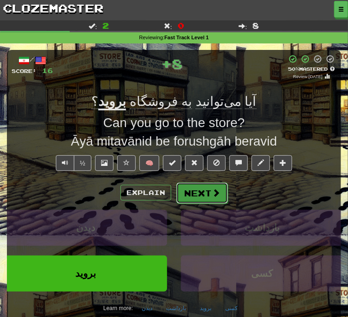
click at [207, 193] on button "Next" at bounding box center [202, 192] width 52 height 21
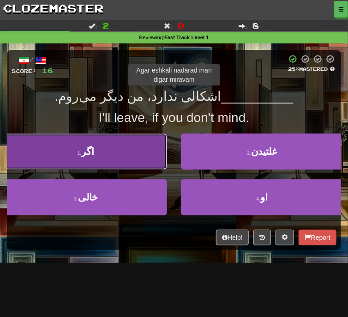
click at [140, 161] on button "1 . اگر" at bounding box center [86, 151] width 163 height 36
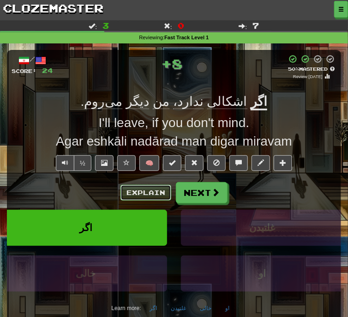
click at [134, 191] on button "Explain" at bounding box center [146, 193] width 51 height 16
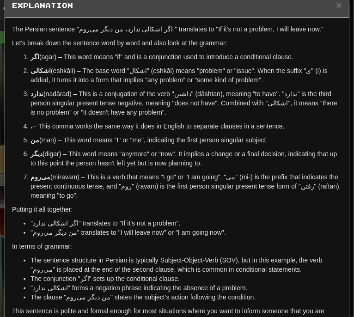
scroll to position [0, 0]
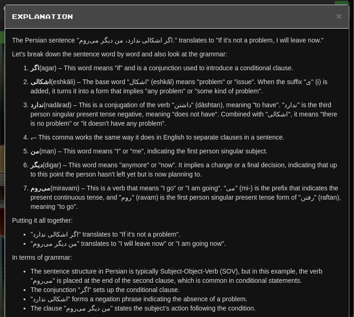
click at [330, 18] on h5 "Explanation" at bounding box center [177, 16] width 330 height 9
click at [336, 17] on span "×" at bounding box center [339, 16] width 6 height 11
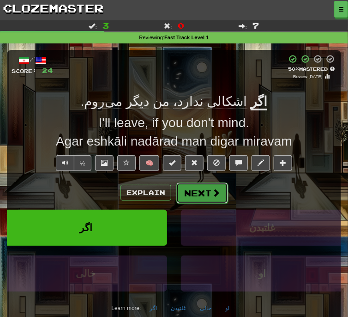
click at [217, 188] on span at bounding box center [216, 192] width 8 height 8
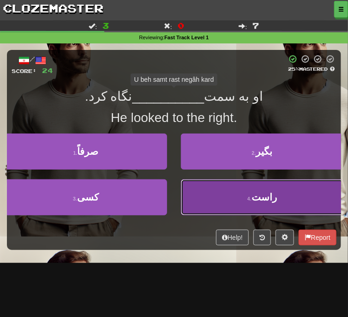
click at [233, 202] on button "4 . راست" at bounding box center [262, 197] width 163 height 36
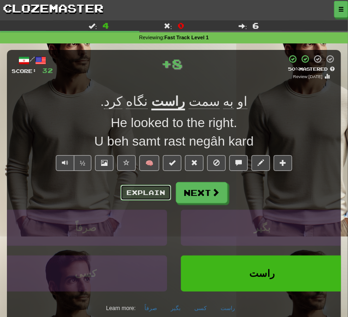
click at [163, 195] on button "Explain" at bounding box center [146, 193] width 51 height 16
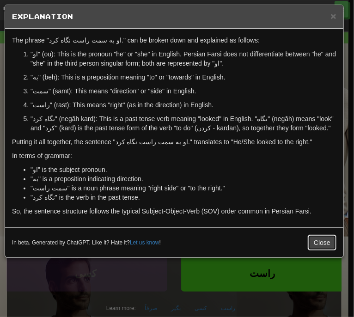
click at [323, 242] on button "Close" at bounding box center [322, 243] width 29 height 16
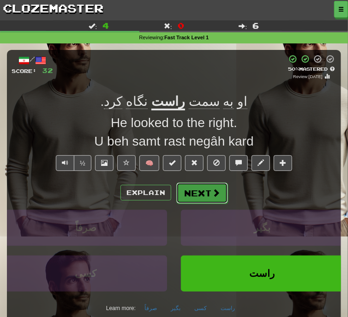
click at [218, 192] on span at bounding box center [216, 192] width 8 height 8
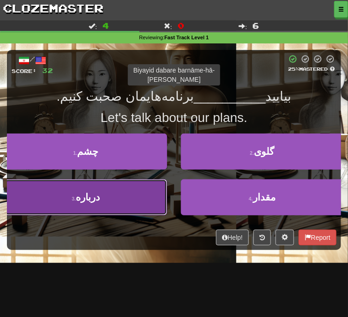
click at [153, 209] on button "3 . درباره" at bounding box center [86, 197] width 163 height 36
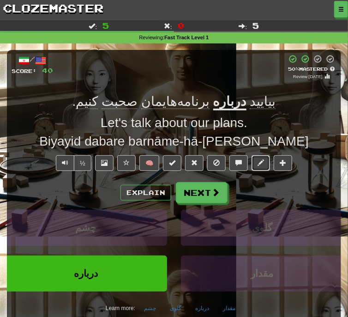
click at [255, 166] on button at bounding box center [261, 163] width 18 height 16
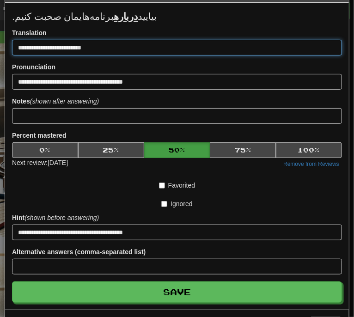
scroll to position [37, 0]
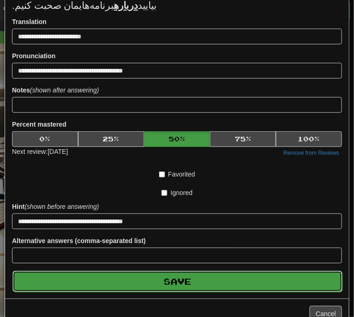
click at [200, 281] on button "Save" at bounding box center [177, 281] width 330 height 21
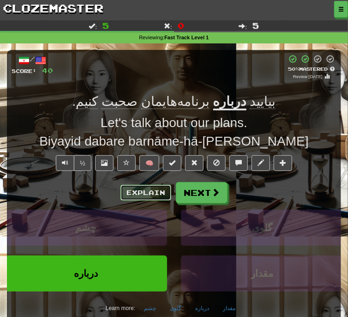
click at [132, 196] on button "Explain" at bounding box center [146, 193] width 51 height 16
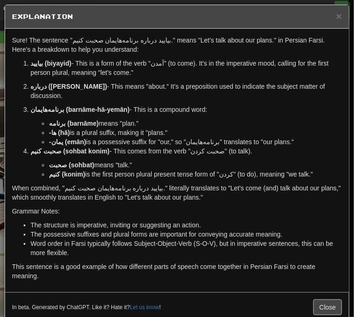
click at [85, 120] on strong "برنامه (barnāme)" at bounding box center [74, 123] width 50 height 7
click at [317, 299] on button "Close" at bounding box center [327, 307] width 29 height 16
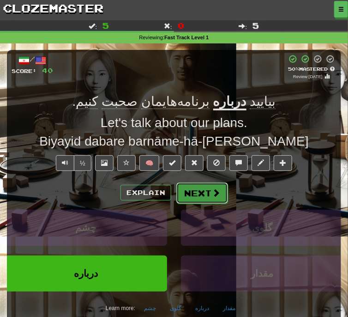
click at [216, 200] on button "Next" at bounding box center [202, 192] width 52 height 21
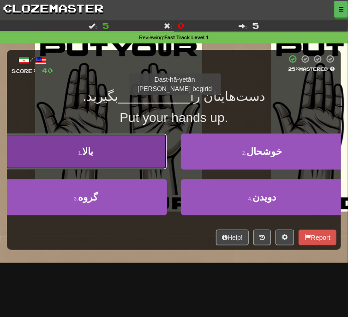
click at [153, 159] on button "1 . بالا" at bounding box center [86, 151] width 163 height 36
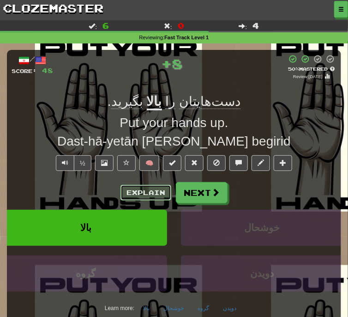
click at [155, 188] on button "Explain" at bounding box center [146, 193] width 51 height 16
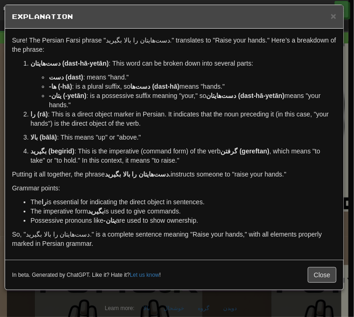
click at [50, 139] on strong "بالا (bālā)" at bounding box center [43, 136] width 26 height 7
click at [318, 274] on button "Close" at bounding box center [322, 275] width 29 height 16
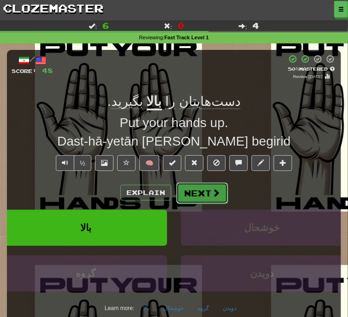
click at [217, 193] on span at bounding box center [216, 192] width 8 height 8
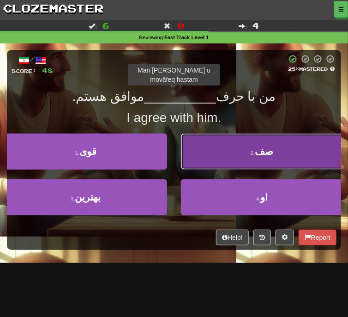
click at [222, 159] on button "2 . صف" at bounding box center [262, 151] width 163 height 36
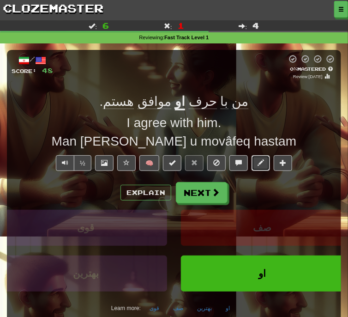
click at [258, 165] on span at bounding box center [261, 162] width 6 height 6
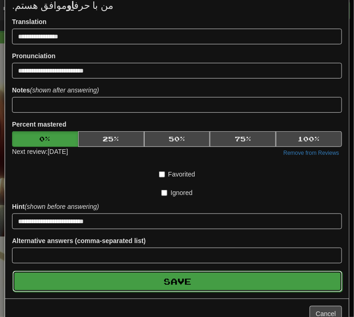
click at [227, 281] on button "Save" at bounding box center [177, 281] width 330 height 21
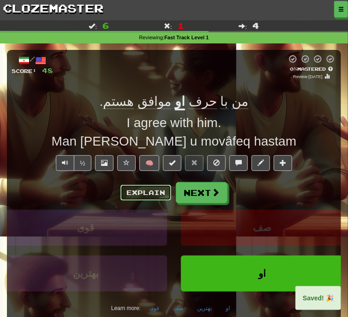
click at [159, 196] on button "Explain" at bounding box center [146, 193] width 51 height 16
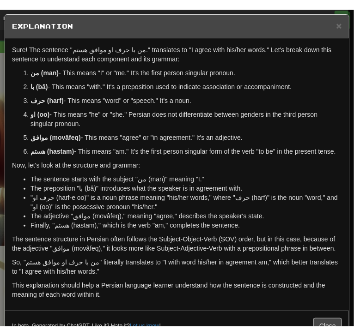
scroll to position [18, 0]
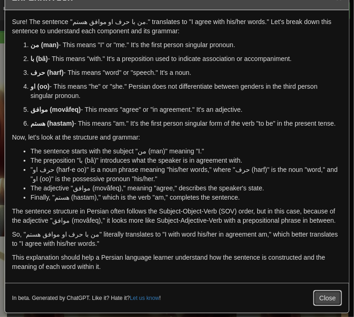
click at [313, 297] on button "Close" at bounding box center [327, 298] width 29 height 16
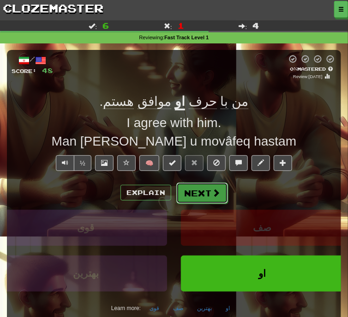
click at [209, 198] on button "Next" at bounding box center [202, 192] width 52 height 21
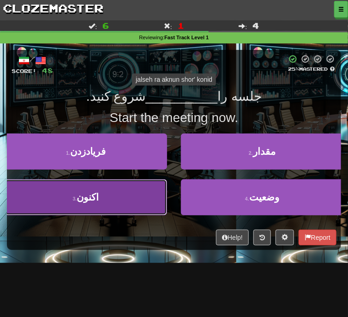
click at [147, 206] on button "3 . اکنون" at bounding box center [86, 197] width 163 height 36
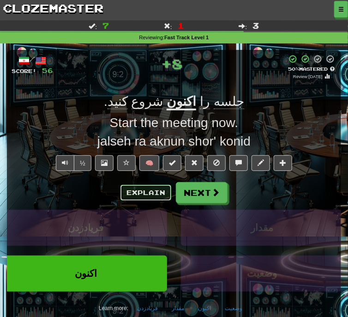
click at [152, 191] on button "Explain" at bounding box center [146, 193] width 51 height 16
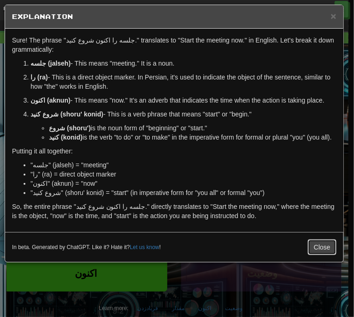
click at [312, 249] on button "Close" at bounding box center [322, 247] width 29 height 16
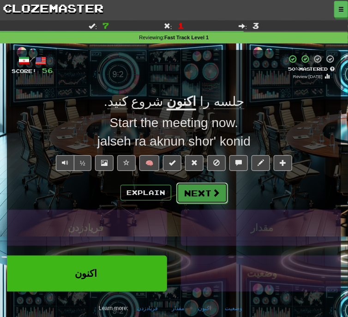
click at [215, 195] on span at bounding box center [216, 192] width 8 height 8
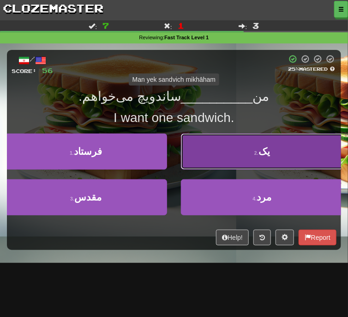
click at [223, 163] on button "2 . یک" at bounding box center [262, 151] width 163 height 36
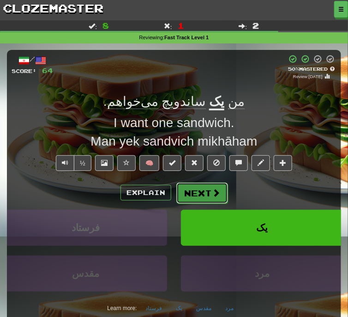
click at [215, 192] on span at bounding box center [216, 192] width 8 height 8
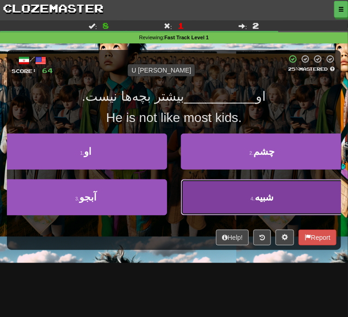
click at [214, 195] on button "4 . شبیه" at bounding box center [262, 197] width 163 height 36
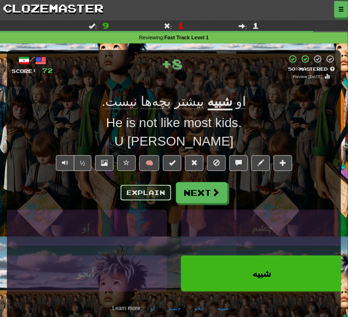
click at [163, 189] on button "Explain" at bounding box center [146, 193] width 51 height 16
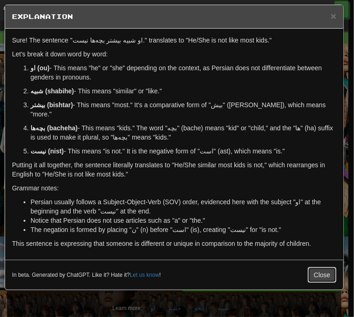
click at [319, 267] on button "Close" at bounding box center [322, 275] width 29 height 16
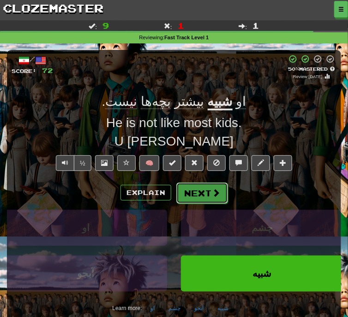
click at [218, 192] on span at bounding box center [216, 192] width 8 height 8
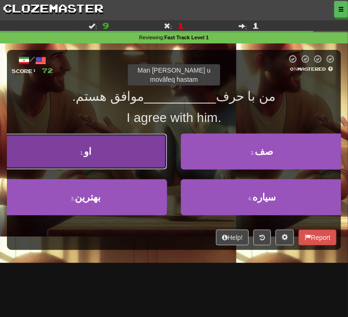
click at [135, 165] on button "1 . او" at bounding box center [86, 151] width 163 height 36
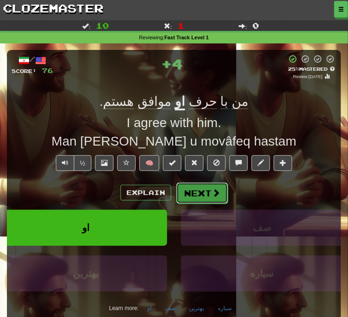
click at [216, 194] on span at bounding box center [216, 192] width 8 height 8
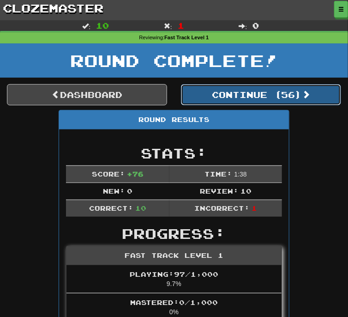
click at [244, 93] on button "Continue ( 56 )" at bounding box center [261, 94] width 160 height 21
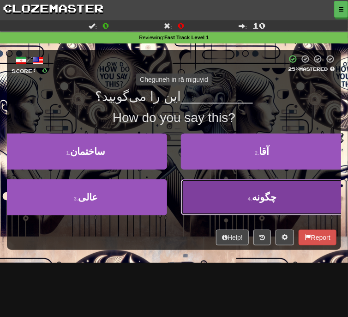
click at [237, 202] on button "4 . چگونه" at bounding box center [262, 197] width 163 height 36
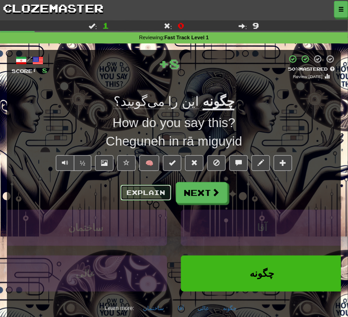
click at [152, 195] on button "Explain" at bounding box center [146, 193] width 51 height 16
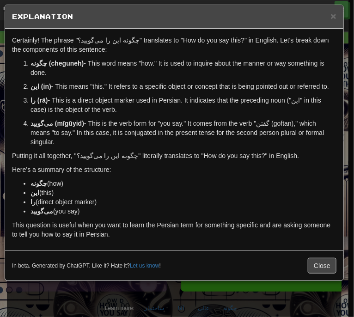
click at [66, 65] on strong "چگونه (cheguneh)" at bounding box center [56, 63] width 53 height 7
click at [319, 259] on button "Close" at bounding box center [322, 266] width 29 height 16
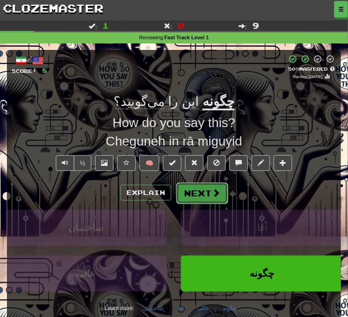
click at [222, 191] on button "Next" at bounding box center [202, 192] width 52 height 21
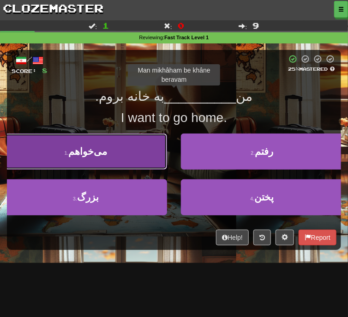
click at [129, 159] on button "1 . می‌خواهم" at bounding box center [86, 151] width 163 height 36
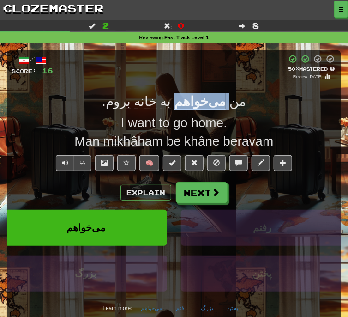
drag, startPoint x: 218, startPoint y: 108, endPoint x: 178, endPoint y: 103, distance: 40.0
click at [178, 103] on div "من می‌خواهم به خانه بروم ." at bounding box center [174, 101] width 325 height 17
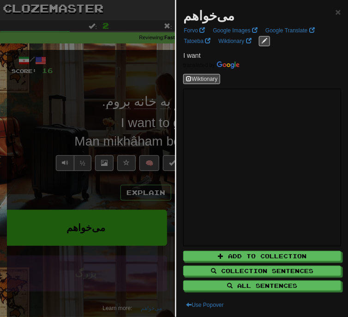
click at [103, 96] on div at bounding box center [174, 158] width 348 height 317
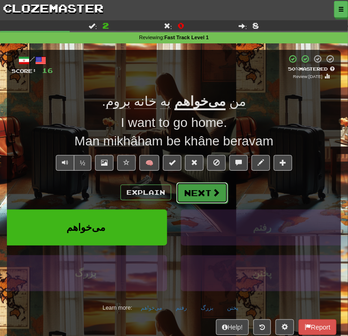
click at [218, 190] on span at bounding box center [216, 192] width 8 height 8
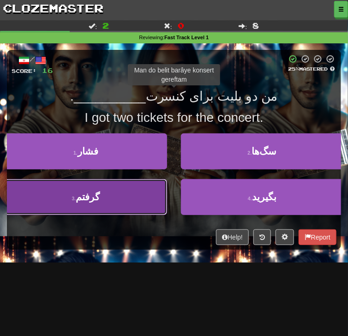
click at [146, 205] on button "3 . گرفتم" at bounding box center [86, 197] width 163 height 36
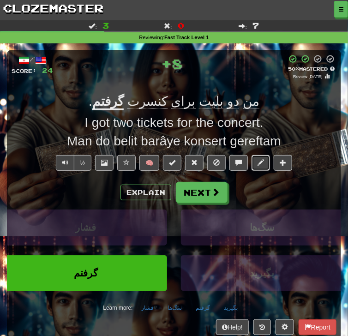
click at [258, 168] on button at bounding box center [261, 163] width 18 height 16
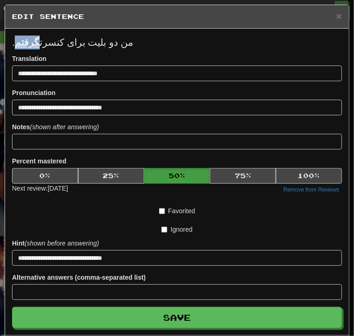
drag, startPoint x: 33, startPoint y: 44, endPoint x: 15, endPoint y: 43, distance: 17.6
click at [15, 43] on p "من دو بلیت برای کنسرت گرفتم ." at bounding box center [177, 43] width 330 height 14
drag, startPoint x: 58, startPoint y: 42, endPoint x: 36, endPoint y: 42, distance: 22.2
click at [36, 42] on p "من دو بلیت برای کنسرت گرفتم ." at bounding box center [177, 43] width 330 height 14
drag, startPoint x: 75, startPoint y: 43, endPoint x: 61, endPoint y: 43, distance: 14.3
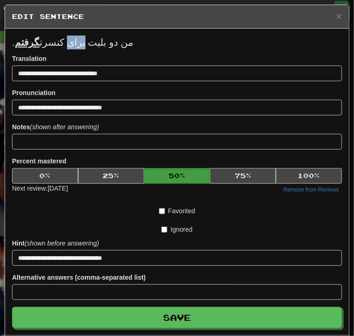
click at [61, 43] on p "من دو بلیت برای کنسرت گرفتم ." at bounding box center [177, 43] width 330 height 14
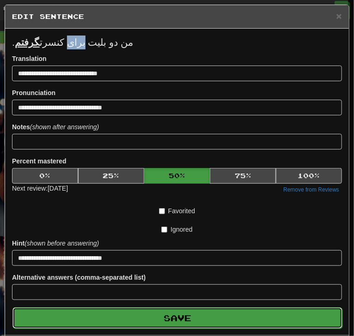
click at [185, 317] on button "Save" at bounding box center [177, 318] width 330 height 21
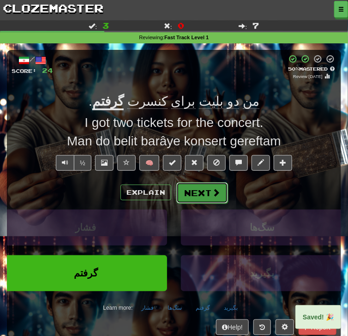
click at [194, 199] on button "Next" at bounding box center [202, 192] width 52 height 21
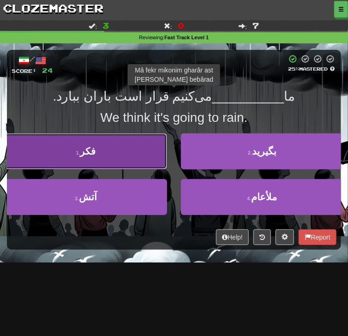
click at [158, 143] on button "1 . فکر" at bounding box center [86, 151] width 163 height 36
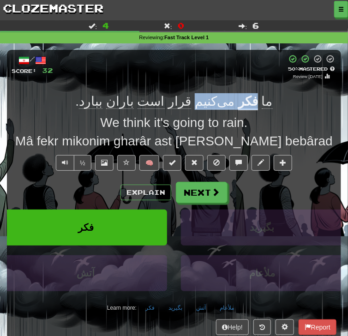
drag, startPoint x: 242, startPoint y: 107, endPoint x: 193, endPoint y: 103, distance: 49.2
click at [193, 103] on div "ما فکر می‌کنیم قرار است باران ببارد ." at bounding box center [174, 101] width 325 height 17
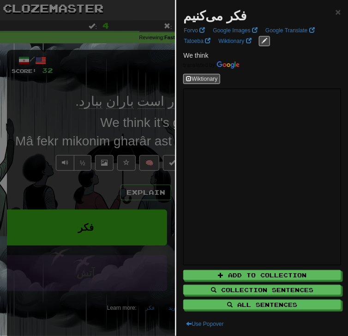
click at [144, 275] on div at bounding box center [174, 168] width 348 height 336
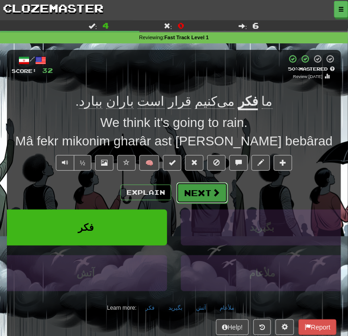
click at [217, 200] on button "Next" at bounding box center [202, 192] width 52 height 21
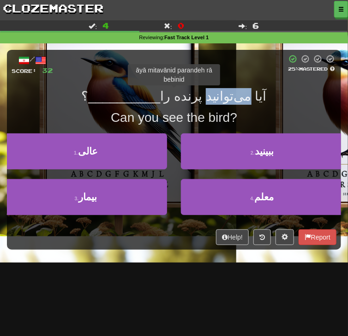
drag, startPoint x: 244, startPoint y: 101, endPoint x: 211, endPoint y: 99, distance: 33.3
click at [211, 99] on span "آیا می‌توانید پرنده را" at bounding box center [213, 96] width 106 height 14
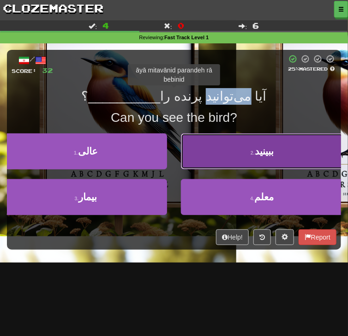
click at [272, 157] on button "2 . ببینید" at bounding box center [262, 151] width 163 height 36
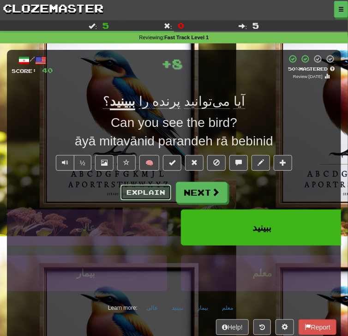
click at [156, 187] on button "Explain" at bounding box center [146, 193] width 51 height 16
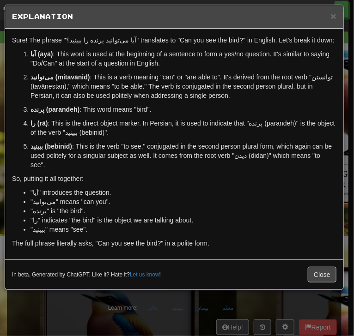
click at [61, 80] on strong "می‌توانید (mitavānid)" at bounding box center [60, 76] width 60 height 7
drag, startPoint x: 48, startPoint y: 78, endPoint x: 31, endPoint y: 78, distance: 17.5
click at [31, 78] on strong "می‌توانید (mitavānid)" at bounding box center [60, 76] width 60 height 7
click at [320, 267] on button "Close" at bounding box center [322, 275] width 29 height 16
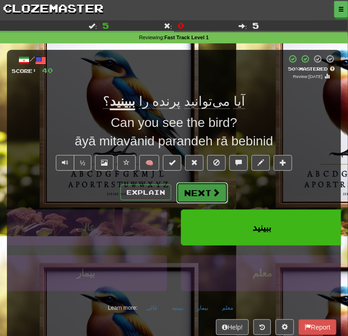
click at [200, 193] on button "Next" at bounding box center [202, 192] width 52 height 21
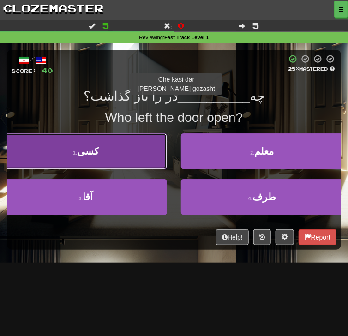
click at [142, 159] on button "1 . کسی" at bounding box center [86, 151] width 163 height 36
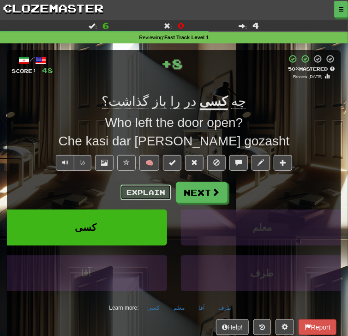
click at [158, 188] on button "Explain" at bounding box center [146, 193] width 51 height 16
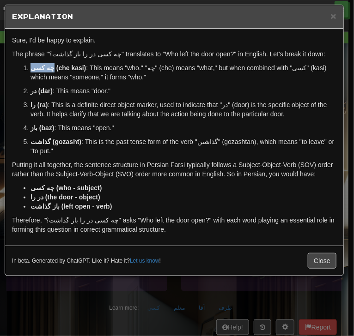
drag, startPoint x: 48, startPoint y: 69, endPoint x: 30, endPoint y: 68, distance: 18.0
click at [30, 68] on strong "چه کسی (che kasi)" at bounding box center [57, 67] width 55 height 7
click at [31, 91] on strong "در (dar)" at bounding box center [41, 90] width 22 height 7
drag, startPoint x: 37, startPoint y: 129, endPoint x: 30, endPoint y: 128, distance: 6.9
click at [30, 128] on strong "باز (baz)" at bounding box center [42, 127] width 24 height 7
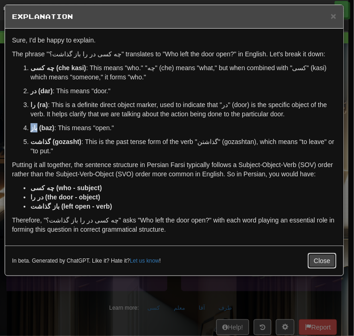
click at [327, 264] on button "Close" at bounding box center [322, 261] width 29 height 16
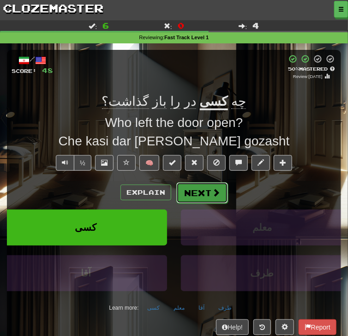
click at [212, 196] on span at bounding box center [216, 192] width 8 height 8
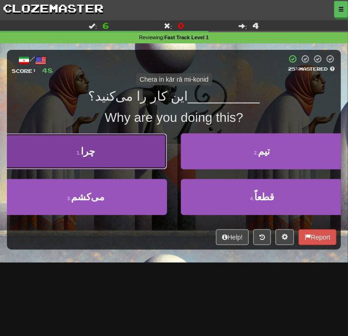
click at [139, 154] on button "1 . چرا" at bounding box center [86, 151] width 163 height 36
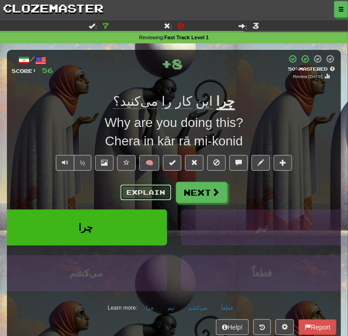
click at [161, 191] on button "Explain" at bounding box center [146, 193] width 51 height 16
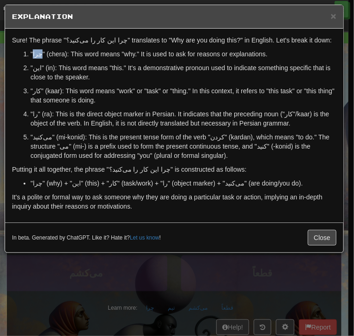
drag, startPoint x: 40, startPoint y: 55, endPoint x: 33, endPoint y: 54, distance: 7.0
click at [33, 54] on p ""چرا" (chera): This word means "why." It is used to ask for reasons or explanat…" at bounding box center [183, 53] width 306 height 9
drag, startPoint x: 39, startPoint y: 92, endPoint x: 33, endPoint y: 92, distance: 6.0
click at [33, 92] on p ""کار" (kaar): This word means "work" or "task" or "thing." In this context, it …" at bounding box center [183, 95] width 306 height 18
click at [52, 109] on p ""را" (ra): This is the direct object marker in Persian. It indicates that the p…" at bounding box center [183, 118] width 306 height 18
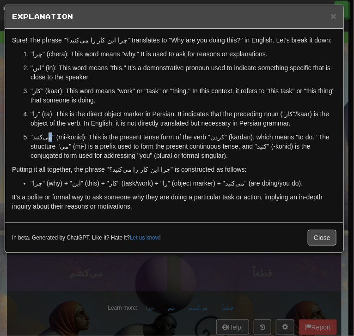
click at [42, 138] on p ""می‌کنید" (mi-konid): This is the present tense form of the verb "کردن" (kardan…" at bounding box center [183, 147] width 306 height 28
click at [148, 158] on p ""می‌کنید" (mi-konid): This is the present tense form of the verb "کردن" (kardan…" at bounding box center [183, 147] width 306 height 28
drag, startPoint x: 46, startPoint y: 137, endPoint x: 33, endPoint y: 137, distance: 12.9
click at [33, 137] on p ""می‌کنید" (mi-konid): This is the present tense form of the verb "کردن" (kardan…" at bounding box center [183, 147] width 306 height 28
click at [330, 242] on button "Close" at bounding box center [322, 238] width 29 height 16
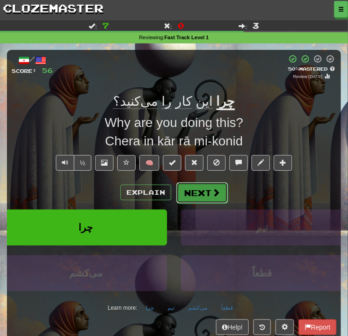
click at [209, 192] on button "Next" at bounding box center [202, 192] width 52 height 21
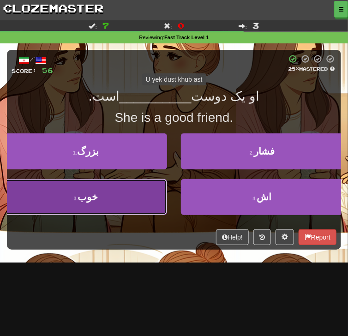
click at [145, 202] on button "3 . خوب" at bounding box center [86, 197] width 163 height 36
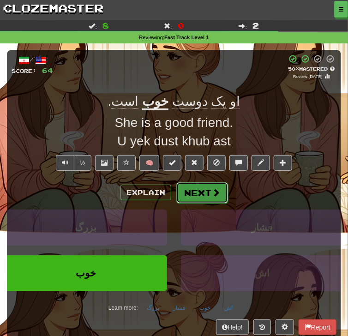
click at [198, 196] on button "Next" at bounding box center [202, 192] width 52 height 21
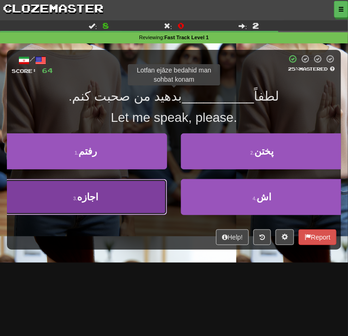
click at [135, 210] on button "3 . اجازه" at bounding box center [86, 197] width 163 height 36
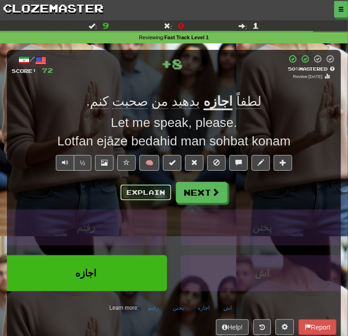
click at [142, 190] on button "Explain" at bounding box center [146, 193] width 51 height 16
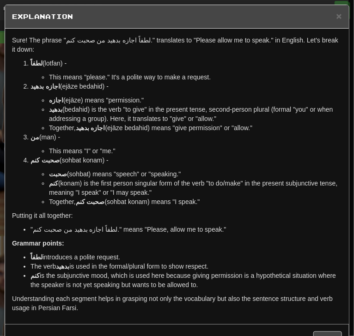
click at [72, 102] on li "اجازه (ejāze) means "permission."" at bounding box center [195, 100] width 293 height 9
drag, startPoint x: 60, startPoint y: 101, endPoint x: 50, endPoint y: 101, distance: 10.6
click at [50, 101] on li "اجازه (ejāze) means "permission."" at bounding box center [195, 100] width 293 height 9
click at [284, 212] on p "Putting it all together:" at bounding box center [177, 215] width 330 height 9
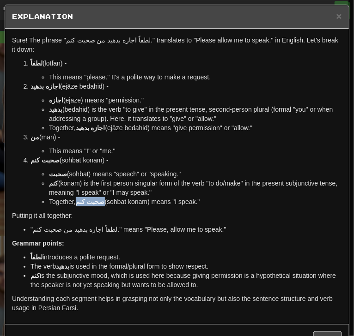
drag, startPoint x: 100, startPoint y: 201, endPoint x: 78, endPoint y: 200, distance: 21.7
click at [78, 200] on li "Together, صحبت کنم (sohbat konam) means "I speak."" at bounding box center [195, 201] width 293 height 9
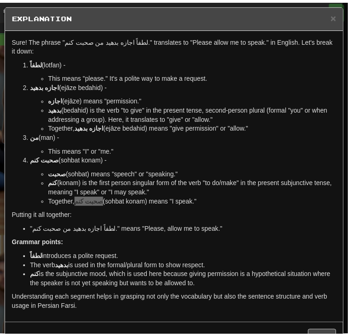
scroll to position [22, 0]
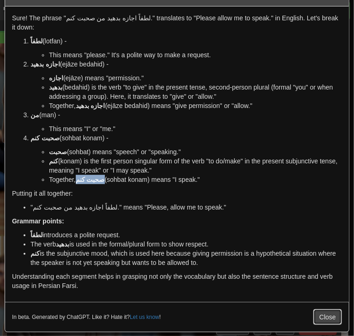
click at [316, 312] on button "Close" at bounding box center [327, 317] width 29 height 16
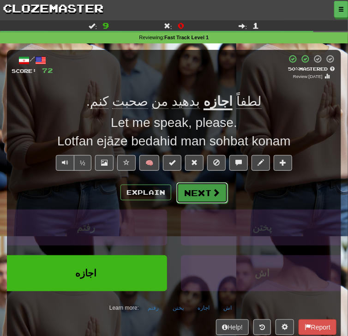
click at [216, 199] on button "Next" at bounding box center [202, 192] width 52 height 21
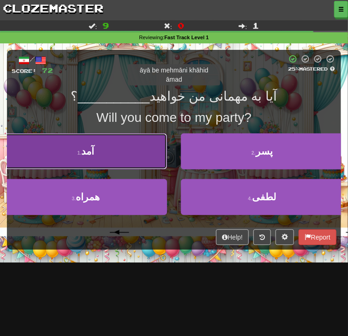
click at [132, 163] on button "1 . آمد" at bounding box center [86, 151] width 163 height 36
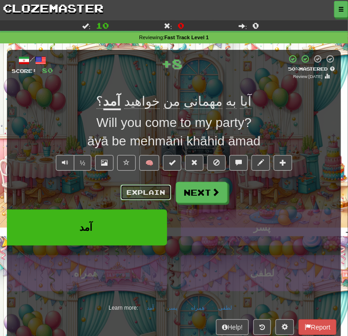
click at [142, 194] on button "Explain" at bounding box center [146, 193] width 51 height 16
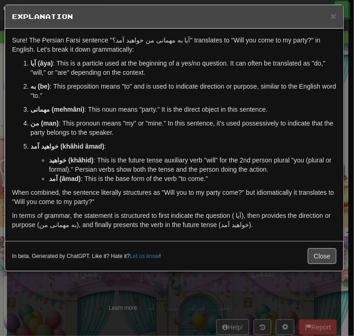
click at [65, 109] on strong "مهمانی (mehmâni)" at bounding box center [57, 109] width 54 height 7
drag, startPoint x: 45, startPoint y: 109, endPoint x: 31, endPoint y: 109, distance: 13.9
click at [31, 109] on strong "مهمانی (mehmâni)" at bounding box center [57, 109] width 54 height 7
click at [314, 255] on button "Close" at bounding box center [322, 256] width 29 height 16
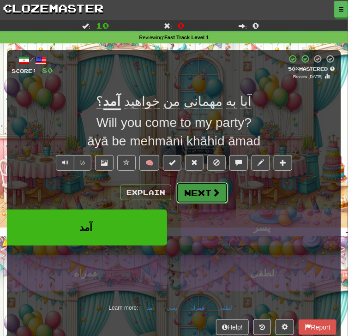
click at [207, 196] on button "Next" at bounding box center [202, 192] width 52 height 21
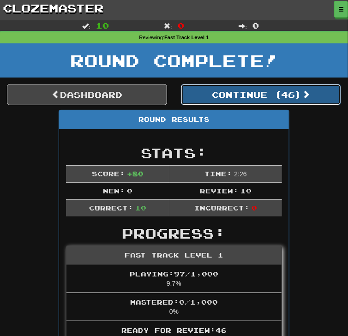
click at [263, 98] on button "Continue ( 46 )" at bounding box center [261, 94] width 160 height 21
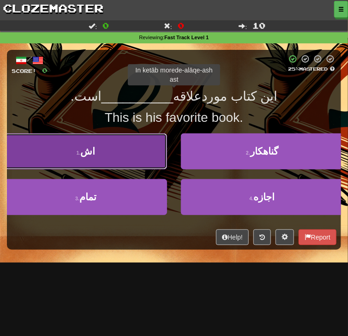
click at [153, 162] on button "1 . اش" at bounding box center [86, 151] width 163 height 36
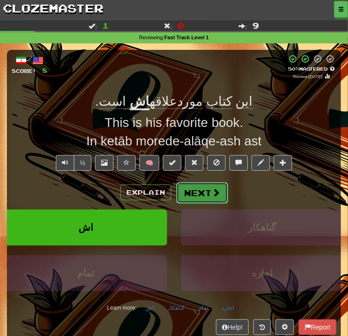
click at [211, 194] on button "Next" at bounding box center [202, 192] width 52 height 21
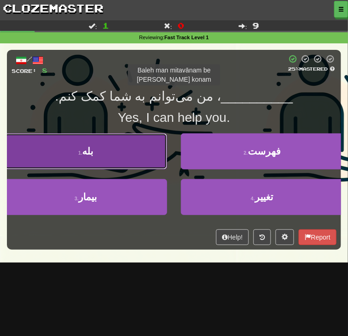
click at [139, 165] on button "1 . بله" at bounding box center [86, 151] width 163 height 36
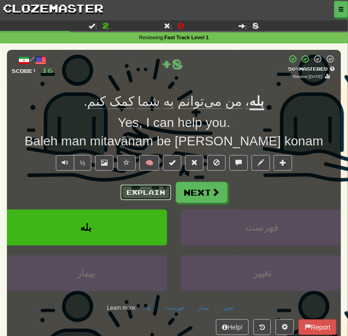
click at [144, 189] on button "Explain" at bounding box center [146, 193] width 51 height 16
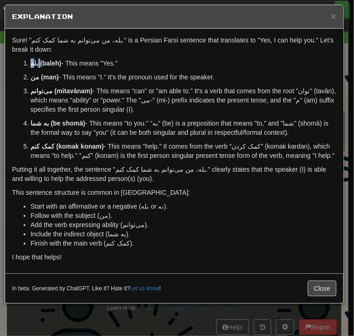
drag, startPoint x: 37, startPoint y: 63, endPoint x: 31, endPoint y: 62, distance: 6.0
click at [31, 62] on strong "بله (baleh)" at bounding box center [45, 63] width 31 height 7
click at [37, 63] on strong "بله (baleh)" at bounding box center [45, 63] width 31 height 7
drag, startPoint x: 31, startPoint y: 63, endPoint x: 36, endPoint y: 63, distance: 5.6
click at [36, 63] on strong "بله (baleh)" at bounding box center [45, 63] width 31 height 7
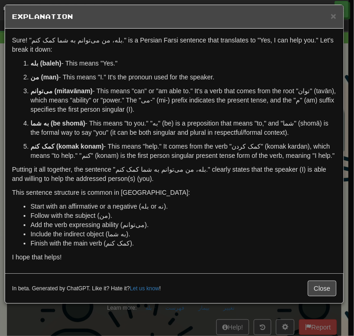
click at [64, 93] on strong "می‌توانم (mitavānam)" at bounding box center [61, 90] width 62 height 7
drag, startPoint x: 47, startPoint y: 92, endPoint x: 30, endPoint y: 92, distance: 16.6
click at [30, 92] on strong "می‌توانم (mitavānam)" at bounding box center [61, 90] width 62 height 7
click at [327, 286] on button "Close" at bounding box center [322, 289] width 29 height 16
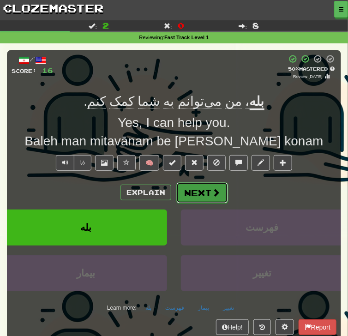
click at [203, 201] on button "Next" at bounding box center [202, 192] width 52 height 21
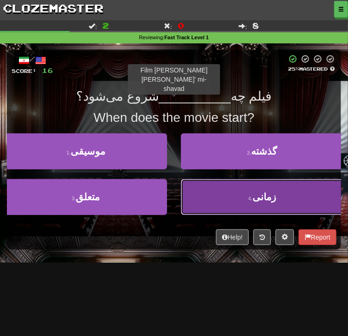
click at [231, 188] on button "4 . زمانی" at bounding box center [262, 197] width 163 height 36
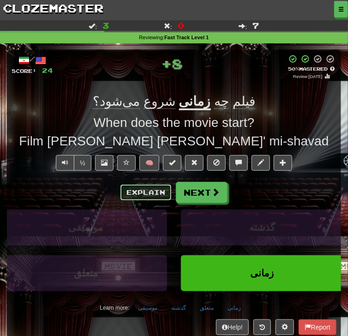
click at [159, 192] on button "Explain" at bounding box center [146, 193] width 51 height 16
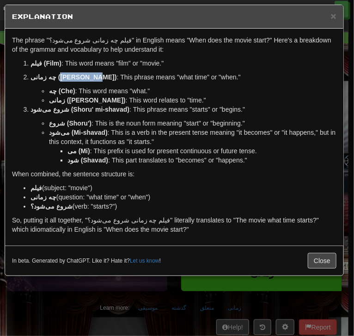
drag, startPoint x: 55, startPoint y: 78, endPoint x: 90, endPoint y: 78, distance: 34.2
click at [90, 78] on strong "چه زمانی (Che zamāni)" at bounding box center [73, 76] width 86 height 7
drag, startPoint x: 51, startPoint y: 79, endPoint x: 31, endPoint y: 78, distance: 19.4
click at [31, 78] on strong "چه زمانی (Che zamāni)" at bounding box center [73, 76] width 86 height 7
click at [317, 261] on button "Close" at bounding box center [322, 261] width 29 height 16
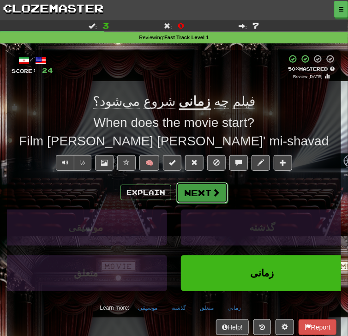
click at [218, 196] on span at bounding box center [216, 192] width 8 height 8
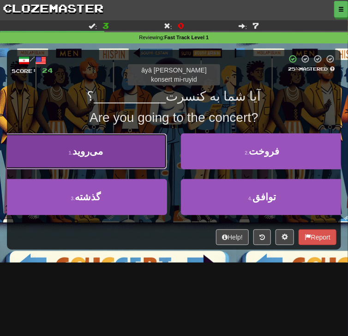
click at [136, 161] on button "1 . می‌روید" at bounding box center [86, 151] width 163 height 36
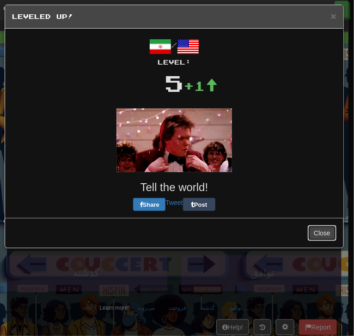
click at [315, 232] on button "Close" at bounding box center [322, 233] width 29 height 16
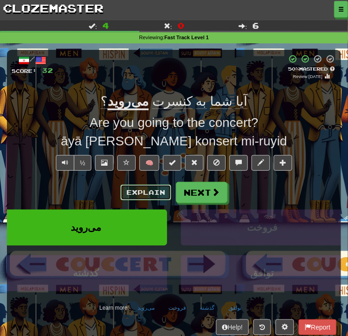
click at [148, 196] on button "Explain" at bounding box center [146, 193] width 51 height 16
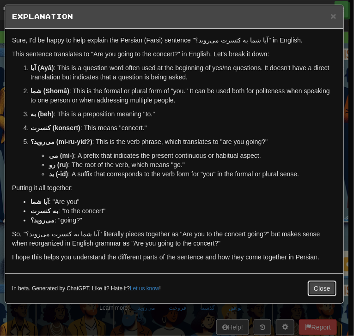
click at [321, 289] on button "Close" at bounding box center [322, 289] width 29 height 16
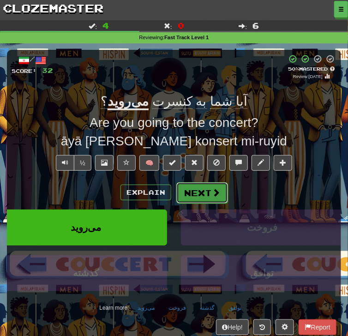
click at [212, 199] on button "Next" at bounding box center [202, 192] width 52 height 21
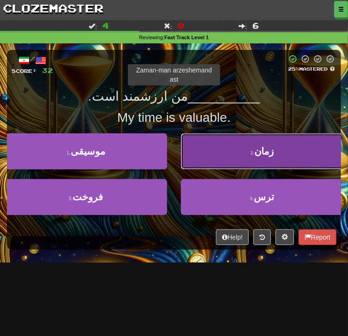
click at [244, 157] on button "2 . زمان" at bounding box center [262, 151] width 163 height 36
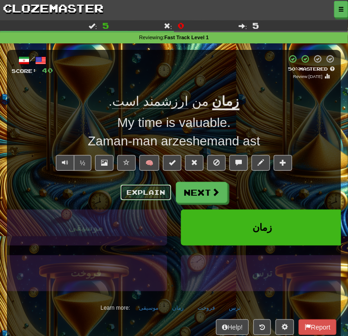
click at [159, 191] on button "Explain" at bounding box center [146, 193] width 51 height 16
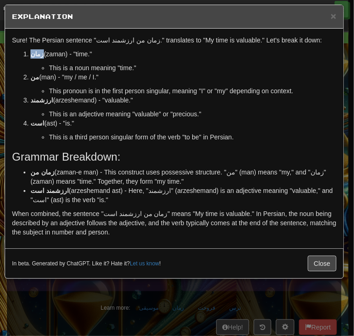
drag, startPoint x: 41, startPoint y: 54, endPoint x: 31, endPoint y: 53, distance: 9.9
click at [31, 53] on p "زمان (zaman) - "time."" at bounding box center [183, 53] width 306 height 9
click at [320, 262] on button "Close" at bounding box center [322, 264] width 29 height 16
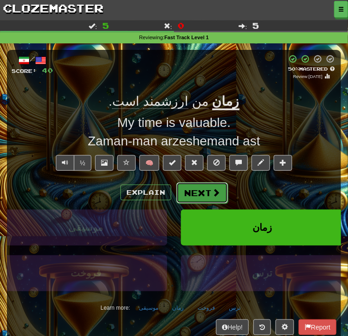
click at [206, 190] on button "Next" at bounding box center [202, 192] width 52 height 21
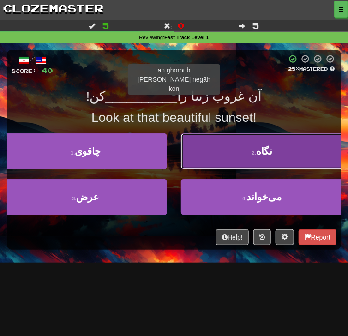
click at [239, 150] on button "2 . نگاه" at bounding box center [262, 151] width 163 height 36
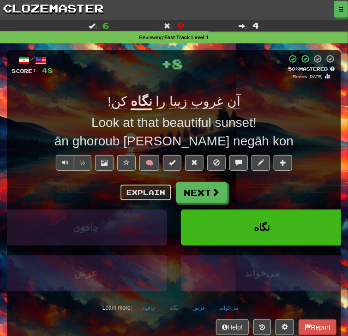
click at [151, 190] on button "Explain" at bounding box center [146, 193] width 51 height 16
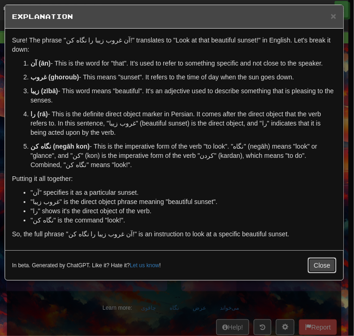
click at [313, 265] on button "Close" at bounding box center [322, 266] width 29 height 16
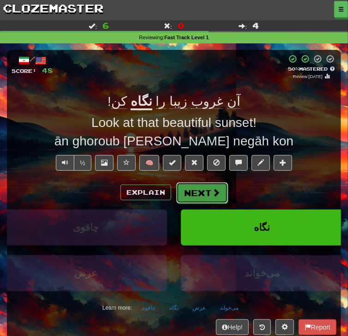
click at [212, 192] on span at bounding box center [216, 192] width 8 height 8
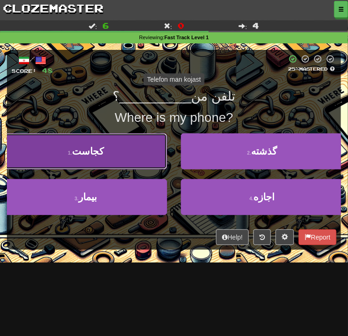
click at [132, 158] on button "1 . کجاست" at bounding box center [86, 151] width 163 height 36
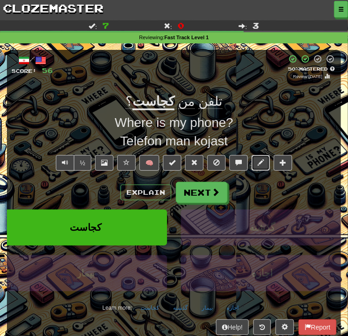
click at [257, 166] on button at bounding box center [261, 163] width 18 height 16
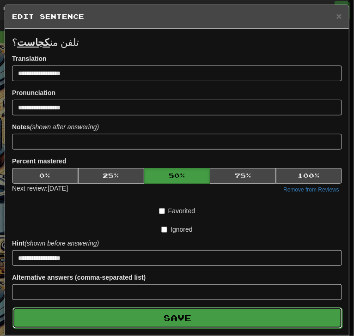
click at [265, 314] on button "Save" at bounding box center [177, 318] width 330 height 21
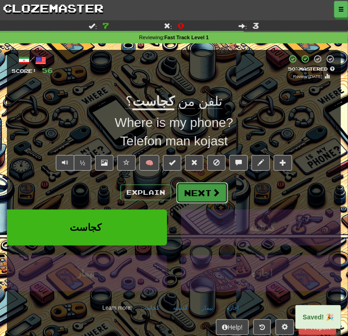
click at [204, 195] on button "Next" at bounding box center [202, 192] width 52 height 21
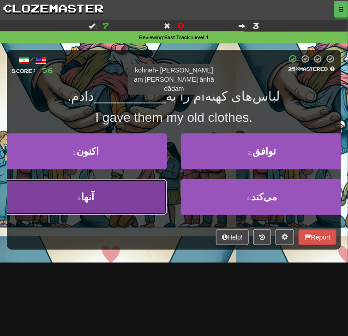
click at [151, 201] on button "3 . آنها" at bounding box center [86, 197] width 163 height 36
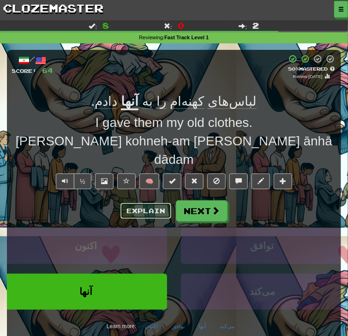
click at [164, 203] on button "Explain" at bounding box center [146, 211] width 51 height 16
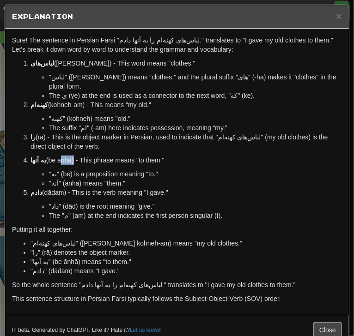
drag, startPoint x: 57, startPoint y: 153, endPoint x: 70, endPoint y: 153, distance: 13.4
click at [70, 156] on p "به آنها (be ānhā) - This phrase means "to them."" at bounding box center [185, 160] width 311 height 9
drag, startPoint x: 39, startPoint y: 151, endPoint x: 30, endPoint y: 151, distance: 9.2
click at [30, 156] on li "به آنها (be ānhā) - This phrase means "to them." "به" (be) is a preposition mea…" at bounding box center [185, 172] width 311 height 32
click at [51, 188] on p "دادم (dādam) - This is the verb meaning "I gave."" at bounding box center [185, 192] width 311 height 9
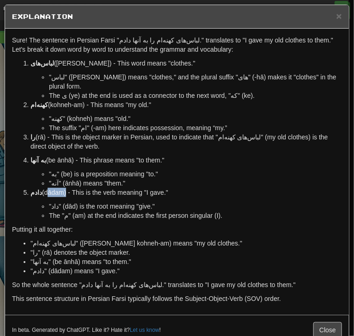
click at [51, 188] on p "دادم (dādam) - This is the verb meaning "I gave."" at bounding box center [185, 192] width 311 height 9
drag, startPoint x: 38, startPoint y: 185, endPoint x: 30, endPoint y: 185, distance: 8.3
click at [30, 188] on p "دادم (dādam) - This is the verb meaning "I gave."" at bounding box center [185, 192] width 311 height 9
click at [325, 317] on button "Close" at bounding box center [327, 330] width 29 height 16
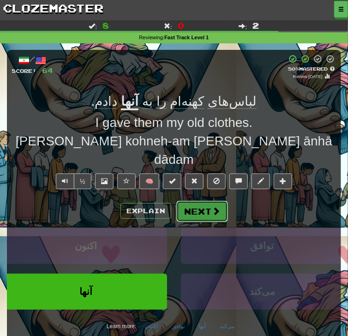
click at [220, 201] on button "Next" at bounding box center [202, 211] width 52 height 21
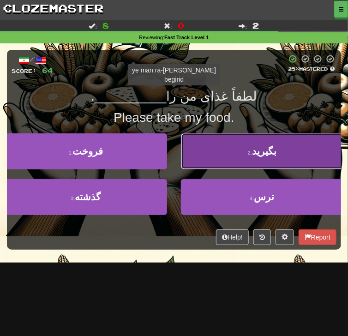
click at [247, 163] on button "2 . بگیرید" at bounding box center [262, 151] width 163 height 36
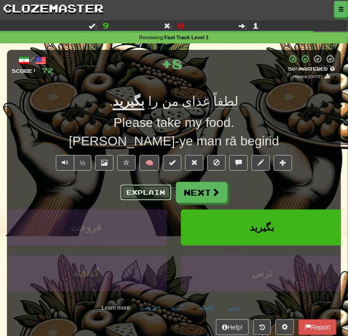
click at [166, 191] on button "Explain" at bounding box center [146, 193] width 51 height 16
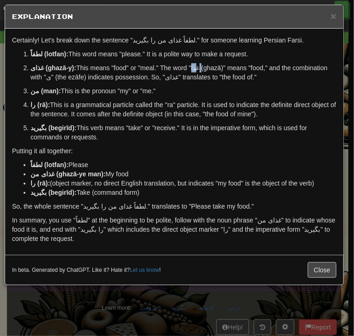
drag, startPoint x: 198, startPoint y: 69, endPoint x: 191, endPoint y: 67, distance: 7.6
click at [191, 67] on p "غذای (ghazā-y): This means "food" or "meal." The word "غذا (ghazā)" means "food…" at bounding box center [183, 72] width 306 height 18
click at [210, 67] on p "غذای (ghazā-y): This means "food" or "meal." The word "غذا (ghazā)" means "food…" at bounding box center [183, 72] width 306 height 18
click at [322, 271] on button "Close" at bounding box center [322, 270] width 29 height 16
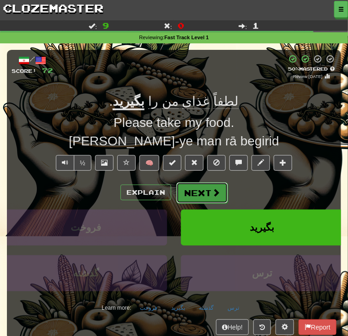
click at [217, 191] on span at bounding box center [216, 192] width 8 height 8
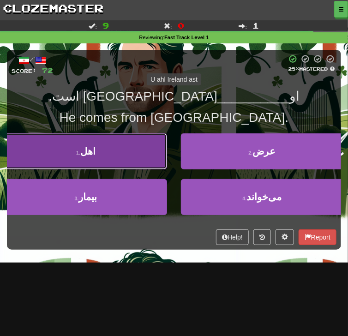
click at [155, 160] on button "1 . اهل" at bounding box center [86, 151] width 163 height 36
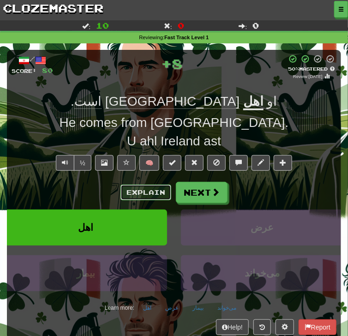
click at [155, 192] on button "Explain" at bounding box center [146, 193] width 51 height 16
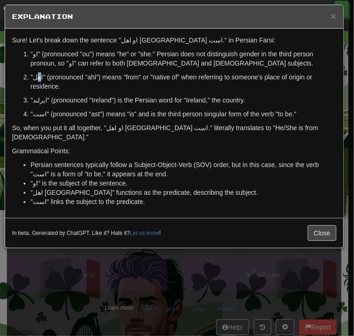
click at [36, 77] on p ""اهل" (pronounced "ahl") means "from" or "native of" when referring to someone'…" at bounding box center [183, 82] width 306 height 18
drag, startPoint x: 41, startPoint y: 77, endPoint x: 34, endPoint y: 77, distance: 6.9
click at [34, 77] on p ""اهل" (pronounced "ahl") means "from" or "native of" when referring to someone'…" at bounding box center [183, 82] width 306 height 18
click at [327, 225] on button "Close" at bounding box center [322, 233] width 29 height 16
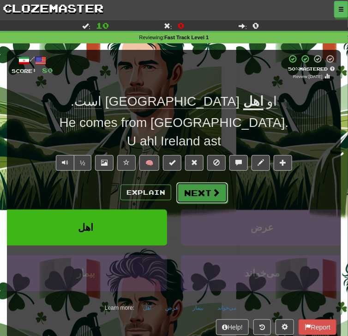
click at [189, 194] on button "Next" at bounding box center [202, 192] width 52 height 21
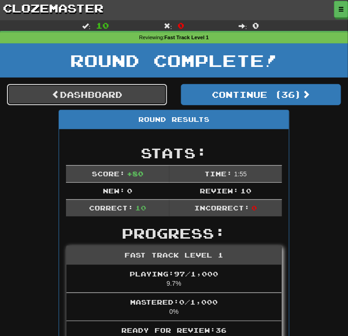
click at [140, 97] on link "Dashboard" at bounding box center [87, 94] width 160 height 21
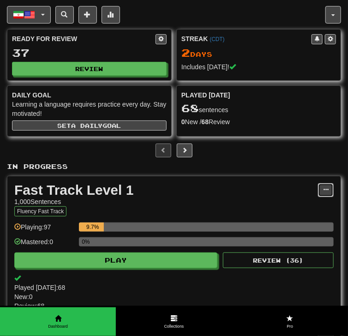
click at [331, 188] on button at bounding box center [326, 190] width 16 height 14
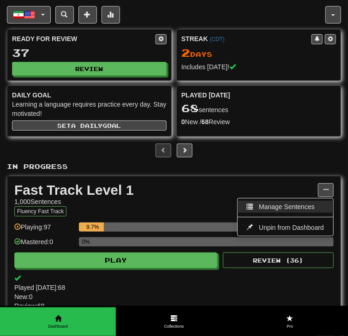
click at [313, 205] on span "Manage Sentences" at bounding box center [287, 206] width 56 height 7
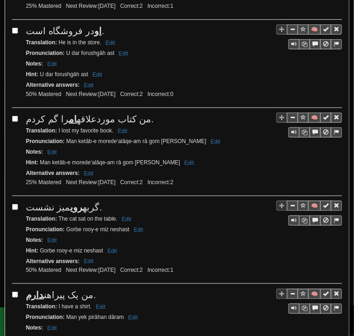
scroll to position [1034, 0]
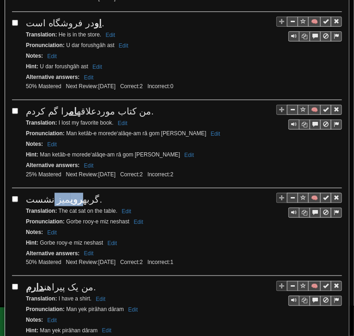
drag, startPoint x: 75, startPoint y: 181, endPoint x: 48, endPoint y: 177, distance: 27.0
click at [48, 194] on span "گربه روی میز نشست." at bounding box center [64, 199] width 76 height 10
copy span "روی میز"
drag, startPoint x: 91, startPoint y: 177, endPoint x: 78, endPoint y: 175, distance: 13.1
click at [78, 194] on span "گربه روی میز نشست." at bounding box center [64, 199] width 76 height 10
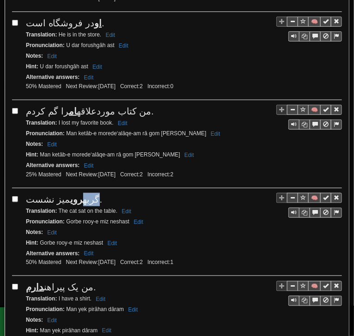
copy span "گربه"
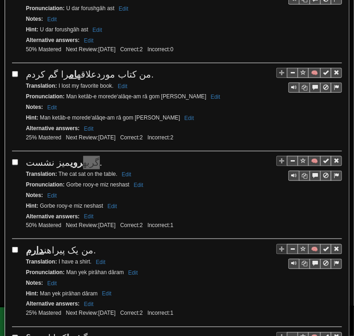
scroll to position [1108, 0]
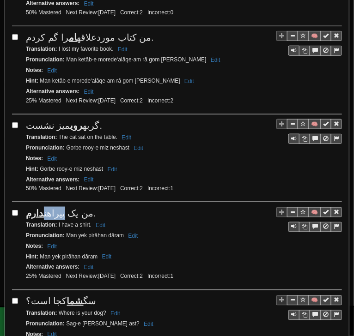
drag, startPoint x: 61, startPoint y: 191, endPoint x: 42, endPoint y: 189, distance: 19.1
click at [42, 208] on span "من یک پیراهن دارم ." at bounding box center [61, 213] width 70 height 10
copy span "پیراهن"
click at [95, 233] on small "Pronunciation : Man yek pirāhan dāram Edit" at bounding box center [83, 236] width 115 height 6
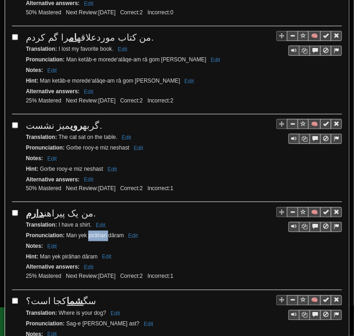
copy small "pirāhan"
click at [91, 254] on small "Hint : Man yek pirāhan dāram Edit" at bounding box center [70, 257] width 88 height 6
copy small "dāram"
drag, startPoint x: 39, startPoint y: 191, endPoint x: 26, endPoint y: 190, distance: 12.5
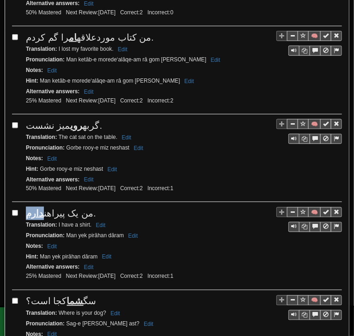
click at [26, 208] on span "من یک پیراهن دارم ." at bounding box center [61, 213] width 70 height 10
copy u "دارم"
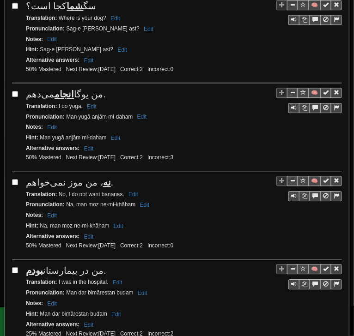
scroll to position [1441, 0]
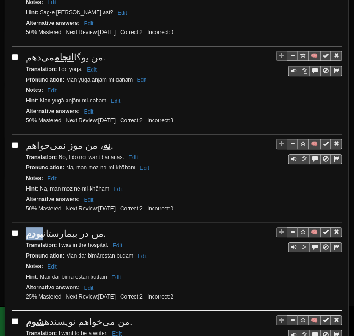
drag, startPoint x: 40, startPoint y: 202, endPoint x: 25, endPoint y: 202, distance: 14.8
click at [26, 229] on span "من در بیمارستان بودم ." at bounding box center [66, 234] width 80 height 10
copy span "بودم"
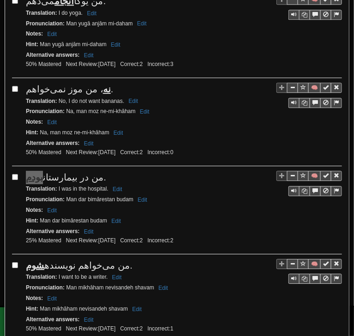
scroll to position [1515, 0]
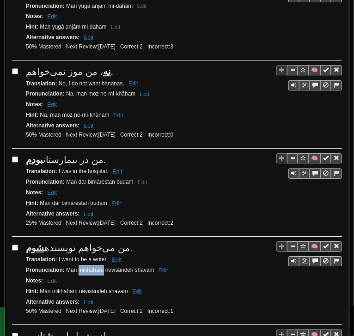
drag, startPoint x: 103, startPoint y: 236, endPoint x: 80, endPoint y: 236, distance: 22.6
click at [80, 267] on small "Pronunciation : Man mikhāham nevisandeh shavam Edit" at bounding box center [98, 270] width 145 height 6
copy small "mikhāham"
drag, startPoint x: 92, startPoint y: 218, endPoint x: 65, endPoint y: 217, distance: 27.3
click at [65, 243] on span "من می‌خواهم نویسنده شوم ." at bounding box center [79, 248] width 107 height 10
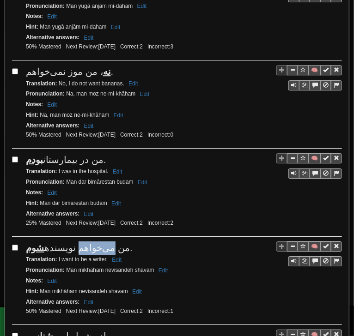
copy span "می‌خواهم"
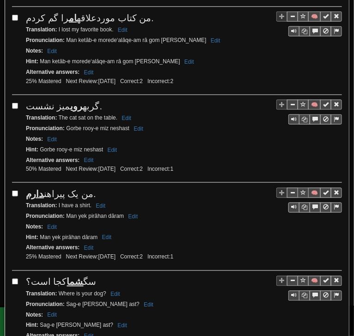
scroll to position [1027, 0]
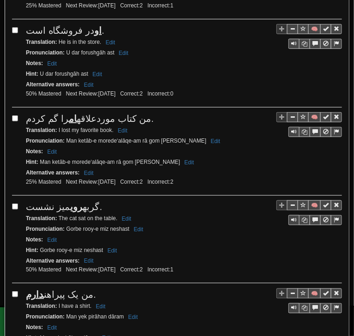
click at [270, 266] on ul "50% Mastered Next Review: 2025-09-19 Correct: 2 Incorrect: 1" at bounding box center [183, 270] width 318 height 8
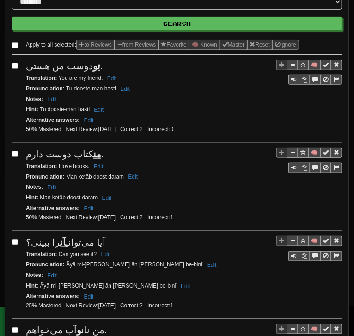
scroll to position [0, 0]
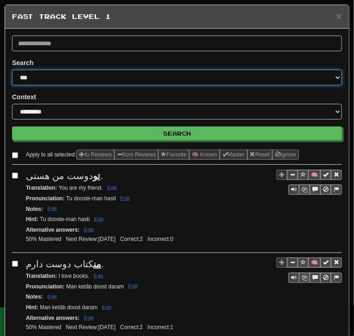
click at [125, 79] on select "**********" at bounding box center [177, 78] width 330 height 16
select select "*******"
click at [12, 70] on select "**********" at bounding box center [177, 78] width 330 height 16
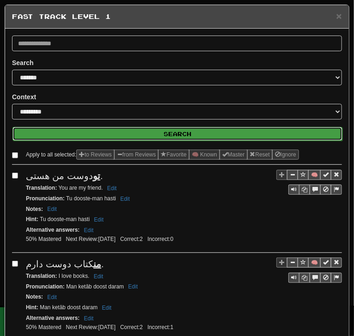
click at [131, 133] on button "Search" at bounding box center [177, 134] width 330 height 14
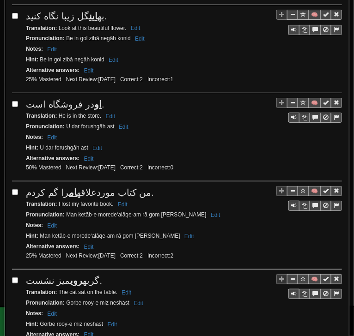
scroll to position [961, 0]
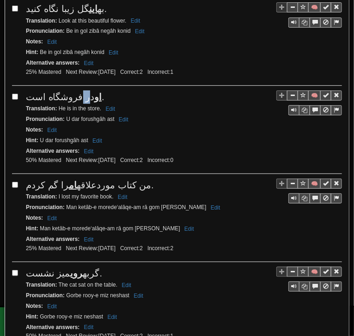
drag, startPoint x: 78, startPoint y: 80, endPoint x: 72, endPoint y: 80, distance: 6.0
click at [72, 92] on span "او در فروشگاه است." at bounding box center [65, 97] width 79 height 10
copy span "در"
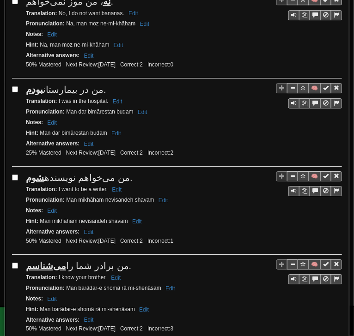
scroll to position [1618, 0]
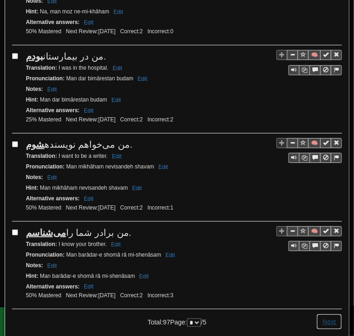
click at [318, 314] on button "Next" at bounding box center [328, 322] width 25 height 16
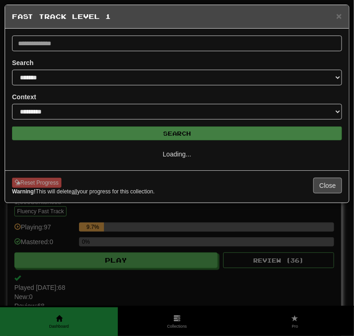
select select "*"
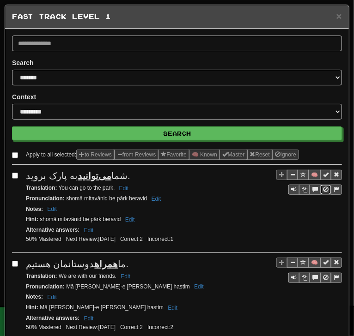
click at [323, 187] on span "Sentence controls" at bounding box center [326, 190] width 6 height 6
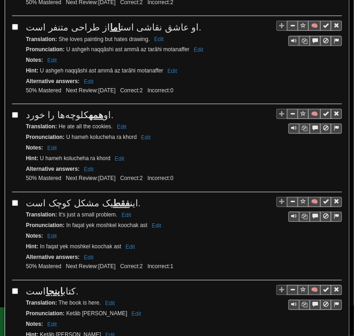
scroll to position [333, 0]
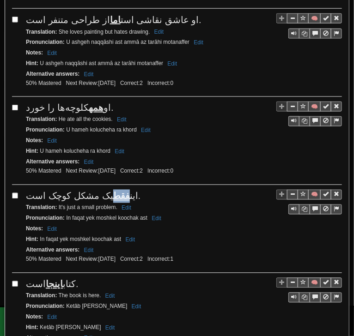
drag, startPoint x: 110, startPoint y: 190, endPoint x: 100, endPoint y: 187, distance: 11.0
click at [100, 191] on span "این فقط یک مشکل کوچک است." at bounding box center [83, 196] width 115 height 10
drag, startPoint x: 83, startPoint y: 190, endPoint x: 67, endPoint y: 187, distance: 16.9
click at [67, 191] on span "این فقط یک مشکل کوچک است." at bounding box center [83, 196] width 115 height 10
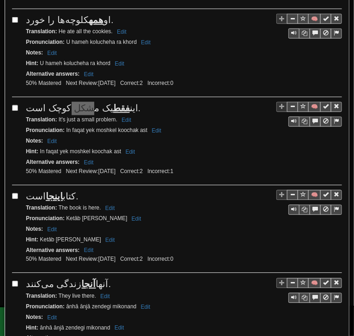
scroll to position [443, 0]
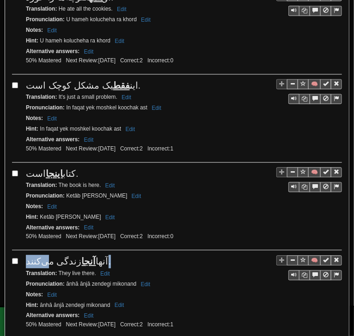
drag, startPoint x: 46, startPoint y: 251, endPoint x: 26, endPoint y: 248, distance: 20.6
click at [26, 256] on span "آنها آنجا زندگی می‌کنند." at bounding box center [68, 261] width 85 height 10
click at [64, 256] on span "آنها آنجا زندگی می‌کنند." at bounding box center [68, 261] width 85 height 10
drag, startPoint x: 67, startPoint y: 252, endPoint x: 27, endPoint y: 249, distance: 40.8
click at [27, 256] on span "آنها آنجا زندگی می‌کنند." at bounding box center [68, 261] width 85 height 10
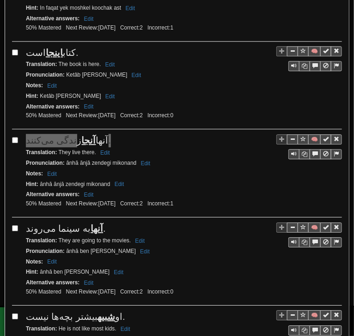
scroll to position [591, 0]
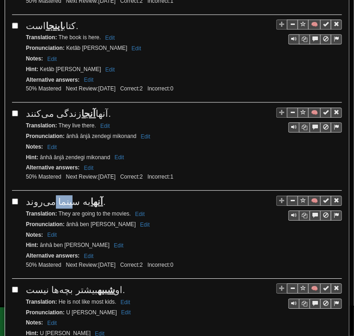
drag, startPoint x: 67, startPoint y: 190, endPoint x: 52, endPoint y: 188, distance: 14.9
click at [52, 197] on span "آنها به سینما می‌روند." at bounding box center [66, 202] width 80 height 10
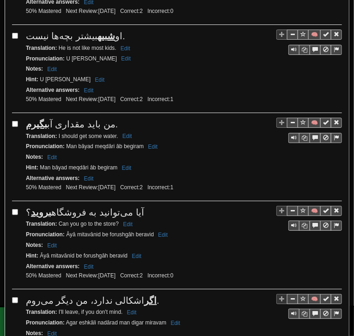
scroll to position [887, 0]
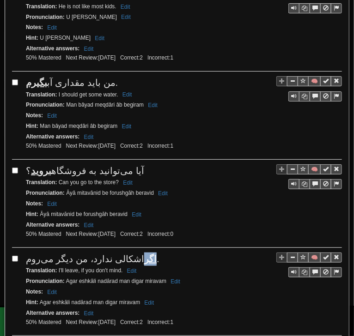
drag, startPoint x: 131, startPoint y: 238, endPoint x: 123, endPoint y: 236, distance: 8.1
click at [123, 254] on span "اگر اشکالی ندارد، من دیگر می‌روم." at bounding box center [92, 259] width 133 height 10
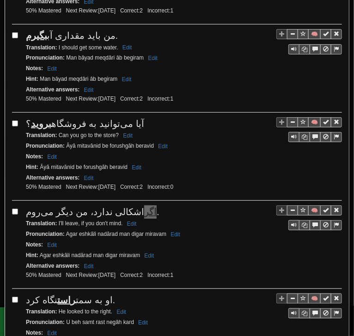
scroll to position [998, 0]
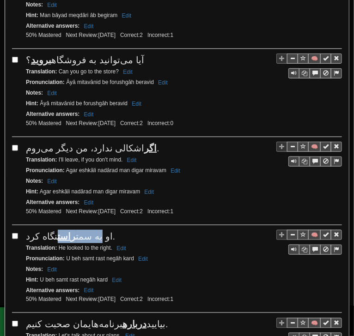
drag, startPoint x: 98, startPoint y: 216, endPoint x: 55, endPoint y: 212, distance: 43.1
click at [55, 231] on span "او به سمت راست نگاه کرد." at bounding box center [70, 236] width 89 height 10
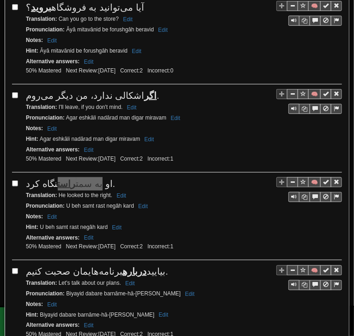
scroll to position [1071, 0]
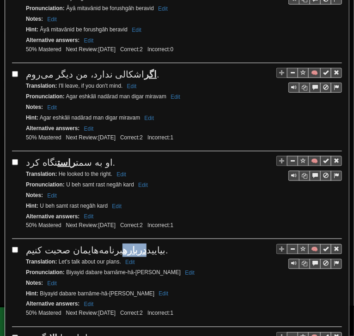
drag, startPoint x: 123, startPoint y: 228, endPoint x: 104, endPoint y: 227, distance: 18.5
click at [104, 245] on span "بیایید درباره برنامه‌هایمان صحبت کنیم." at bounding box center [97, 250] width 142 height 10
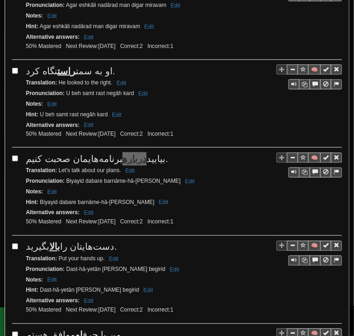
scroll to position [1182, 0]
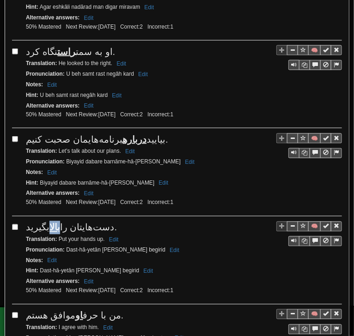
drag, startPoint x: 58, startPoint y: 204, endPoint x: 48, endPoint y: 203, distance: 9.7
click at [48, 223] on span "دست‌هایتان را بالا بگیرید." at bounding box center [71, 228] width 91 height 10
drag, startPoint x: 94, startPoint y: 118, endPoint x: 84, endPoint y: 117, distance: 10.7
click at [84, 134] on span "بیایید درباره برنامه‌هایمان صحبت کنیم." at bounding box center [97, 139] width 142 height 10
drag, startPoint x: 88, startPoint y: 290, endPoint x: 74, endPoint y: 290, distance: 14.3
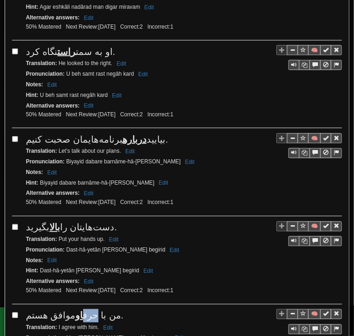
click at [74, 311] on span "من با حرف او موافق هستم." at bounding box center [74, 316] width 97 height 10
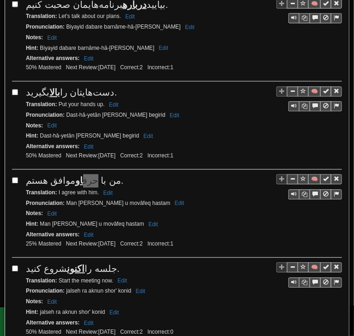
scroll to position [1330, 0]
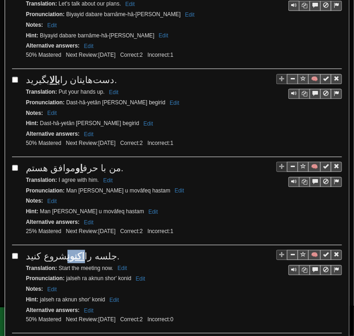
drag, startPoint x: 77, startPoint y: 229, endPoint x: 61, endPoint y: 229, distance: 15.7
click at [67, 251] on u "اکنون" at bounding box center [76, 256] width 18 height 10
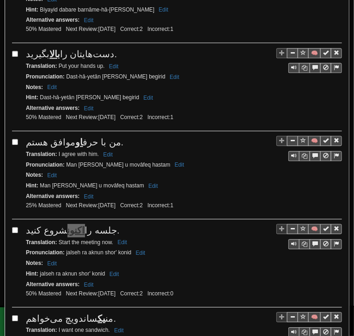
scroll to position [1367, 0]
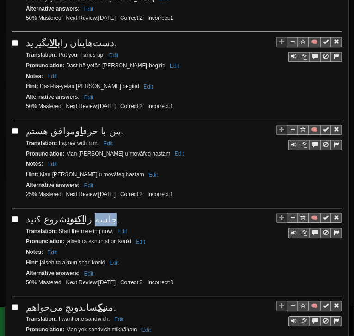
drag, startPoint x: 103, startPoint y: 191, endPoint x: 91, endPoint y: 190, distance: 13.0
click at [91, 214] on span "جلسه را اکنون شروع کنید." at bounding box center [73, 219] width 94 height 10
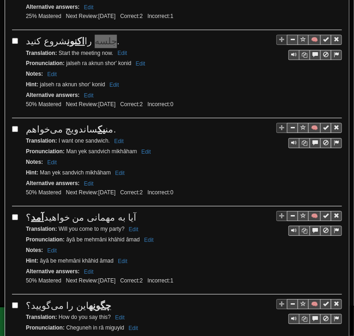
scroll to position [1552, 0]
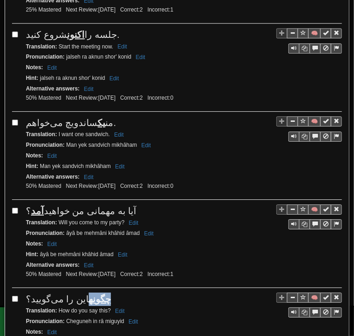
drag, startPoint x: 96, startPoint y: 265, endPoint x: 78, endPoint y: 262, distance: 18.8
click at [89, 294] on u "چگونه" at bounding box center [100, 299] width 22 height 10
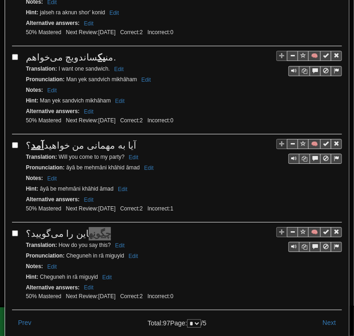
scroll to position [1618, 0]
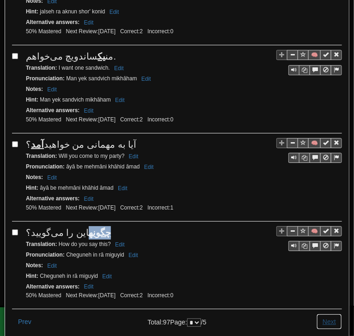
click at [322, 314] on button "Next" at bounding box center [328, 322] width 25 height 16
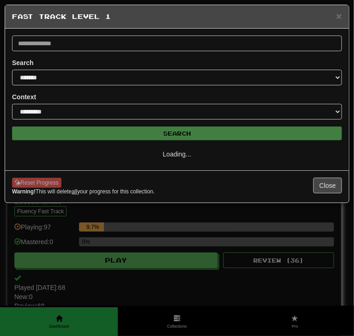
scroll to position [0, 0]
select select "*"
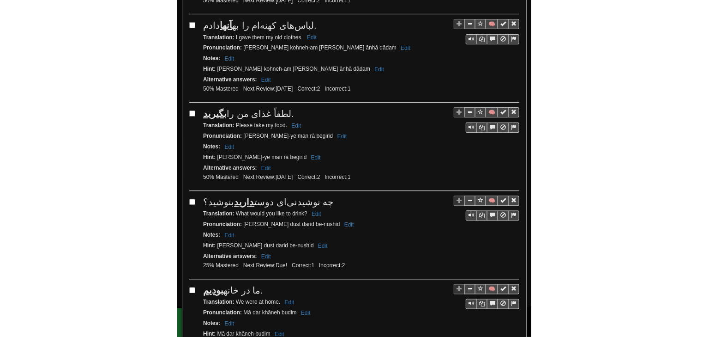
scroll to position [1589, 0]
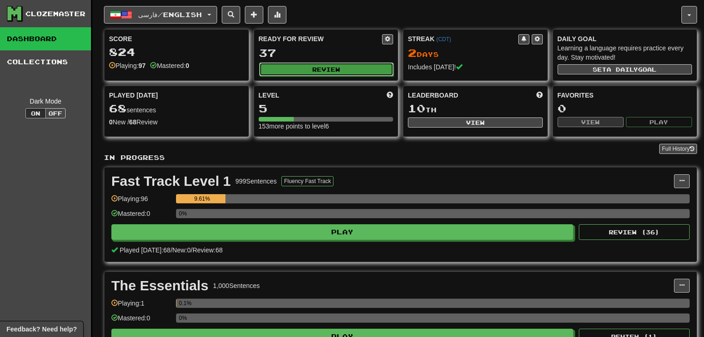
click at [348, 70] on button "Review" at bounding box center [326, 69] width 135 height 14
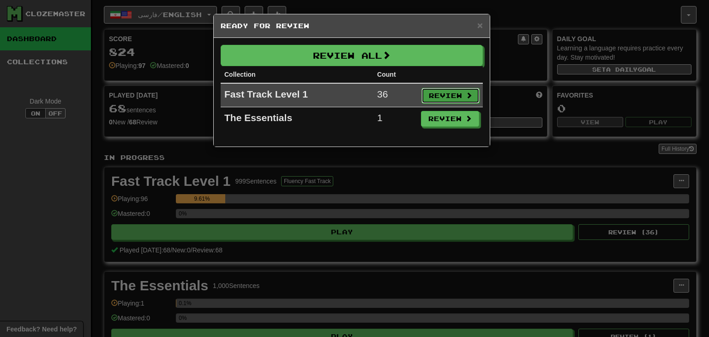
click at [348, 99] on button "Review" at bounding box center [451, 96] width 58 height 16
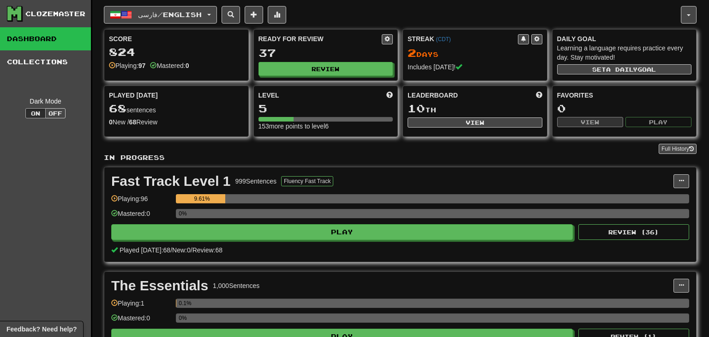
select select "**"
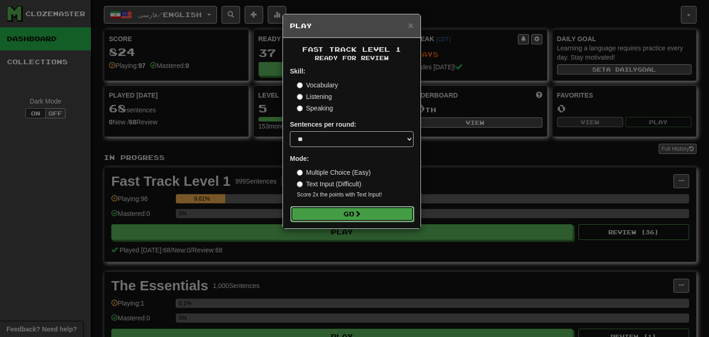
click at [348, 211] on button "Go" at bounding box center [352, 214] width 124 height 16
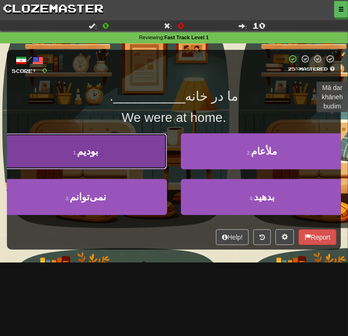
click at [150, 165] on button "1 . بودیم" at bounding box center [86, 151] width 163 height 36
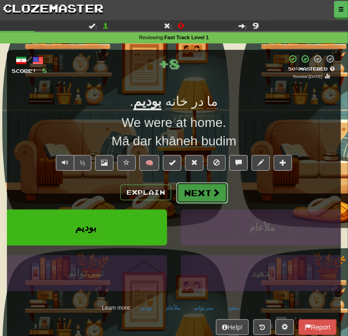
click at [188, 190] on button "Next" at bounding box center [202, 192] width 52 height 21
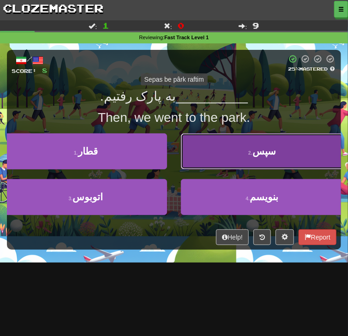
click at [244, 160] on button "2 . سپس" at bounding box center [262, 151] width 163 height 36
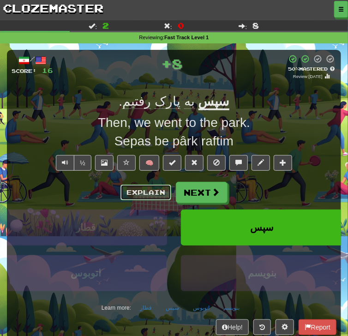
click at [156, 194] on button "Explain" at bounding box center [146, 193] width 51 height 16
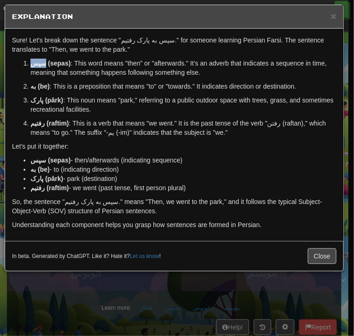
drag, startPoint x: 41, startPoint y: 63, endPoint x: 31, endPoint y: 63, distance: 9.2
click at [31, 63] on strong "سپس (sepas)" at bounding box center [50, 63] width 40 height 7
copy strong "سپس"
click at [326, 255] on button "Close" at bounding box center [322, 256] width 29 height 16
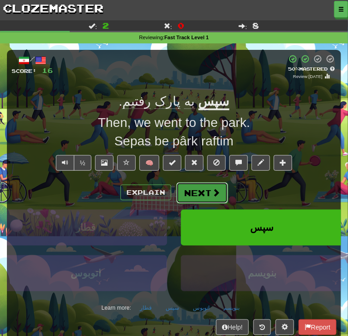
click at [216, 196] on span at bounding box center [216, 192] width 8 height 8
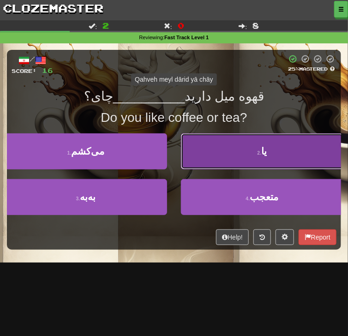
click at [252, 151] on button "2 . یا" at bounding box center [262, 151] width 163 height 36
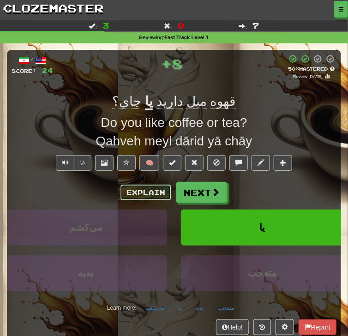
click at [164, 194] on button "Explain" at bounding box center [146, 193] width 51 height 16
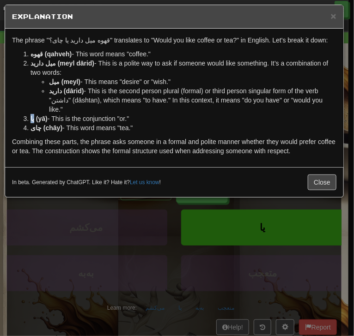
drag, startPoint x: 34, startPoint y: 110, endPoint x: 29, endPoint y: 110, distance: 5.1
click at [30, 114] on li "یا (yā) - This is the conjunction "or."" at bounding box center [183, 118] width 306 height 9
copy strong "یا"
click at [39, 115] on strong "یا (yā)" at bounding box center [38, 118] width 17 height 7
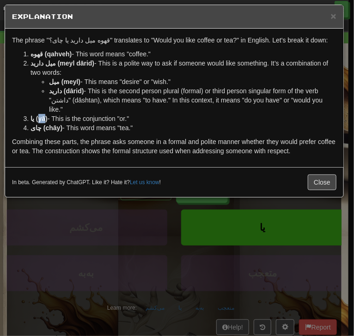
copy strong "yā"
click at [316, 179] on button "Close" at bounding box center [322, 183] width 29 height 16
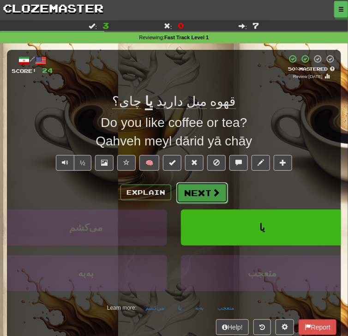
click at [211, 196] on button "Next" at bounding box center [202, 192] width 52 height 21
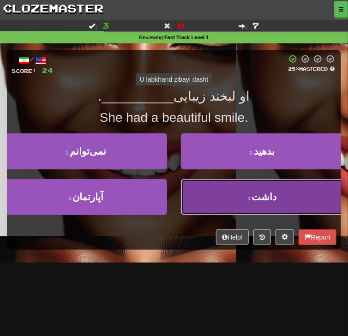
click at [212, 200] on button "4 . داشت" at bounding box center [262, 197] width 163 height 36
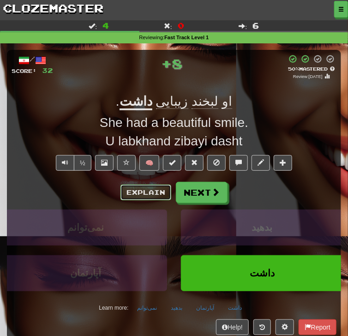
click at [150, 194] on button "Explain" at bounding box center [146, 193] width 51 height 16
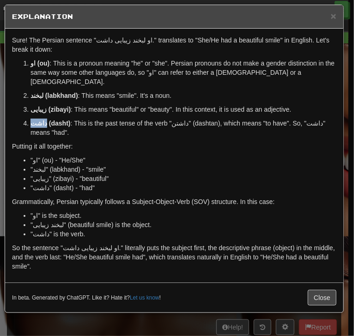
drag, startPoint x: 42, startPoint y: 115, endPoint x: 31, endPoint y: 115, distance: 11.1
click at [31, 120] on strong "داشت (dasht)" at bounding box center [50, 123] width 40 height 7
copy strong "داشت"
click at [317, 290] on button "Close" at bounding box center [322, 298] width 29 height 16
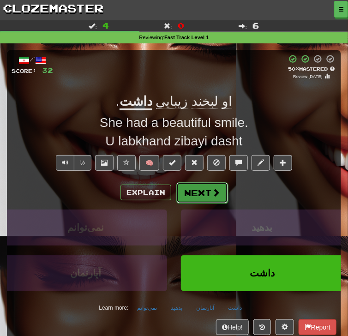
click at [218, 199] on button "Next" at bounding box center [202, 192] width 52 height 21
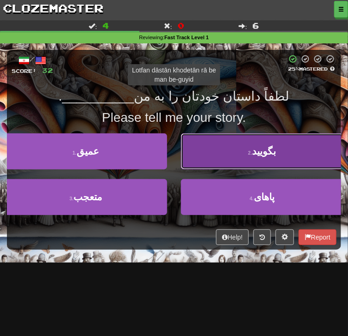
click at [229, 157] on button "2 . بگویید" at bounding box center [262, 151] width 163 height 36
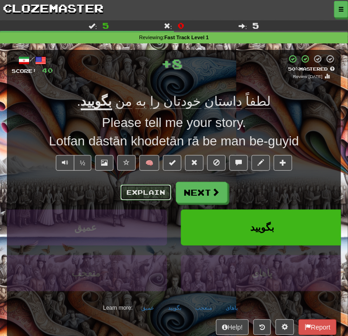
click at [146, 196] on button "Explain" at bounding box center [146, 193] width 51 height 16
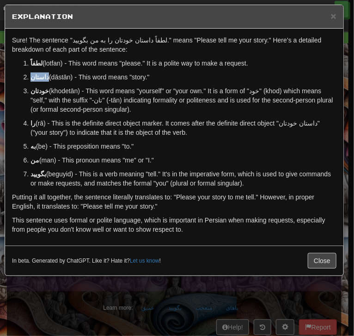
drag, startPoint x: 44, startPoint y: 78, endPoint x: 31, endPoint y: 78, distance: 13.4
click at [31, 78] on p "داستان (dāstān) - This word means "story."" at bounding box center [183, 77] width 306 height 9
copy strong "داستان"
click at [60, 74] on p "داستان (dāstān) - This word means "story."" at bounding box center [183, 77] width 306 height 9
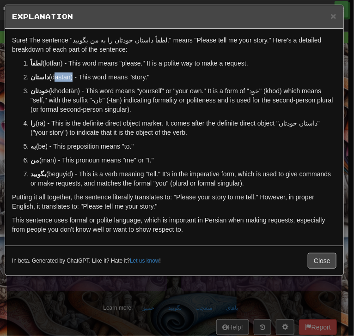
copy p "dāstān"
click at [329, 260] on button "Close" at bounding box center [322, 261] width 29 height 16
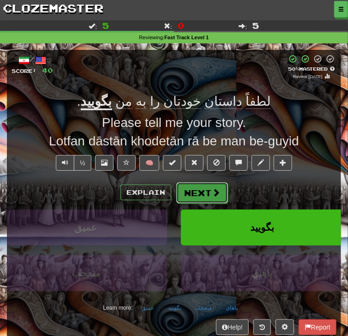
click at [224, 193] on button "Next" at bounding box center [202, 192] width 52 height 21
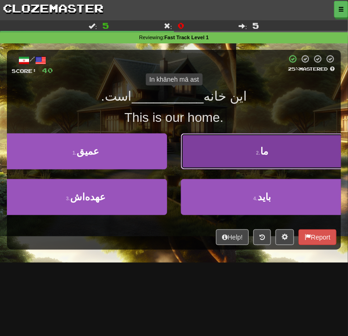
click at [246, 153] on button "2 . ما" at bounding box center [262, 151] width 163 height 36
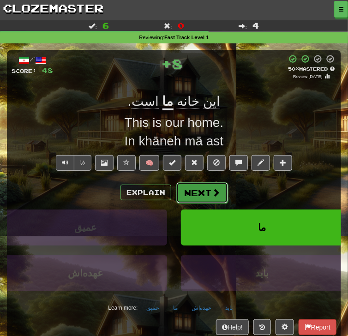
click at [207, 192] on button "Next" at bounding box center [202, 192] width 52 height 21
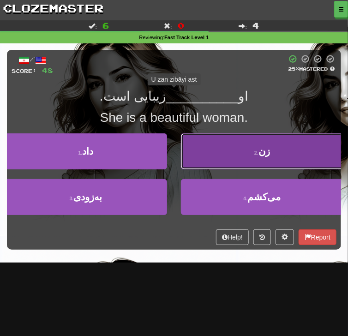
click at [245, 151] on button "2 . زن" at bounding box center [262, 151] width 163 height 36
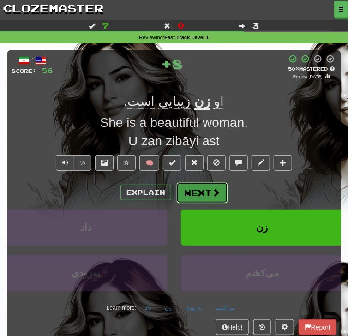
click at [212, 193] on span at bounding box center [216, 192] width 8 height 8
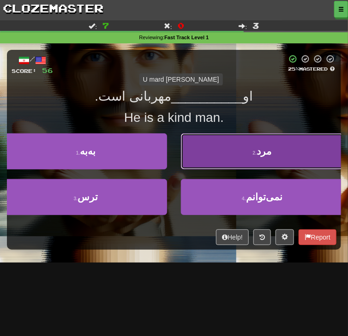
click at [236, 155] on button "2 . مرد" at bounding box center [262, 151] width 163 height 36
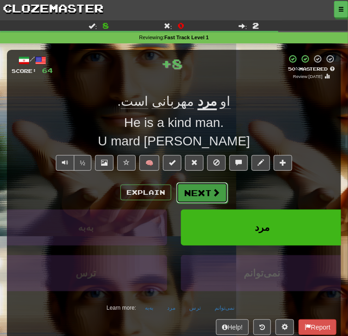
click at [220, 197] on button "Next" at bounding box center [202, 192] width 52 height 21
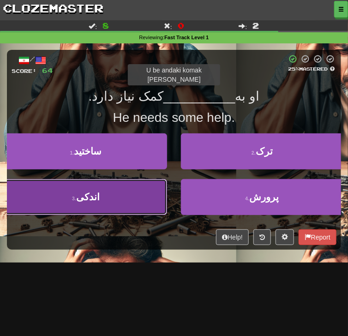
click at [127, 199] on button "3 . اندکی" at bounding box center [86, 197] width 163 height 36
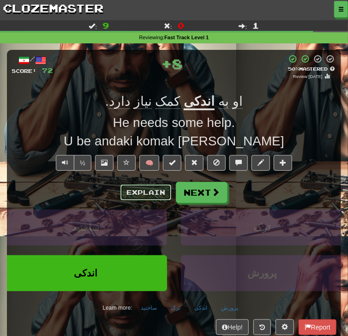
click at [166, 194] on button "Explain" at bounding box center [146, 193] width 51 height 16
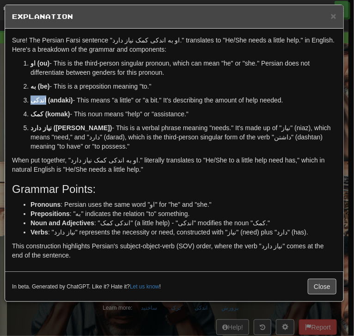
drag, startPoint x: 42, startPoint y: 99, endPoint x: 31, endPoint y: 98, distance: 11.2
click at [31, 98] on strong "اندکی (andaki)" at bounding box center [51, 100] width 42 height 7
copy strong "اندکی"
click at [329, 284] on button "Close" at bounding box center [322, 287] width 29 height 16
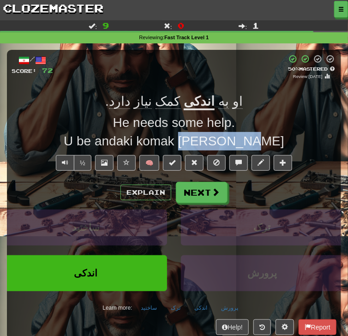
drag, startPoint x: 203, startPoint y: 143, endPoint x: 260, endPoint y: 144, distance: 57.3
click at [260, 144] on div "U be andaki komak [PERSON_NAME]" at bounding box center [174, 141] width 325 height 18
copy div "[PERSON_NAME]"
click at [156, 192] on button "Explain" at bounding box center [146, 193] width 51 height 16
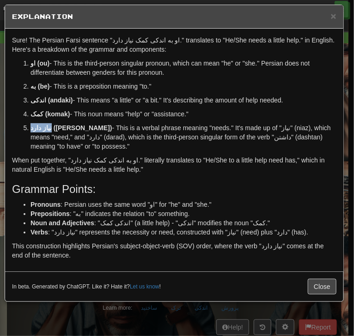
drag, startPoint x: 48, startPoint y: 128, endPoint x: 30, endPoint y: 127, distance: 18.0
click at [30, 127] on strong "نیاز دارد ([PERSON_NAME])" at bounding box center [71, 127] width 82 height 7
copy strong "نیاز دارد"
click at [331, 288] on button "Close" at bounding box center [322, 287] width 29 height 16
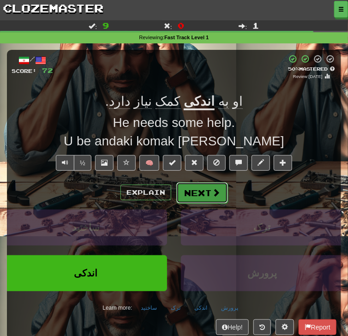
click at [210, 192] on button "Next" at bounding box center [202, 192] width 52 height 21
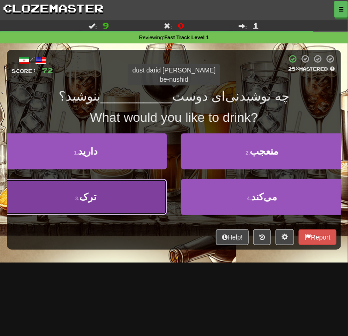
click at [147, 195] on button "3 . [DEMOGRAPHIC_DATA]" at bounding box center [86, 197] width 163 height 36
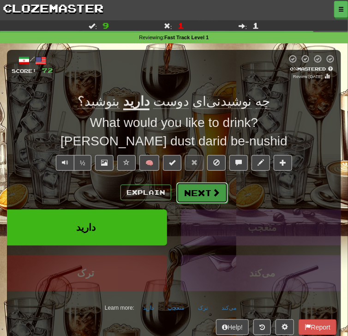
click at [188, 194] on button "Next" at bounding box center [202, 192] width 52 height 21
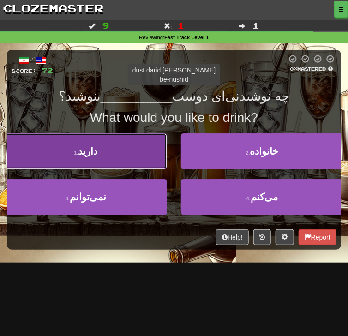
click at [138, 161] on button "1 . دارید" at bounding box center [86, 151] width 163 height 36
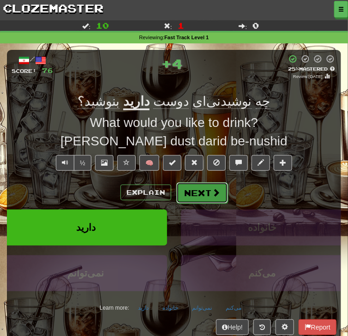
click at [210, 193] on button "Next" at bounding box center [202, 192] width 52 height 21
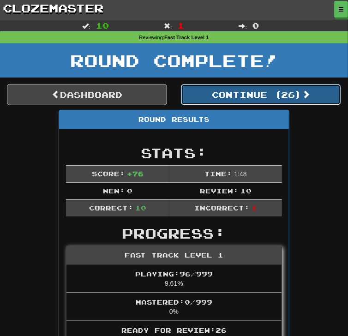
click at [258, 96] on button "Continue ( 26 )" at bounding box center [261, 94] width 160 height 21
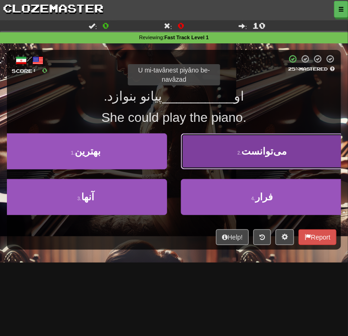
click at [253, 157] on button "2 . می‌توانست" at bounding box center [262, 151] width 163 height 36
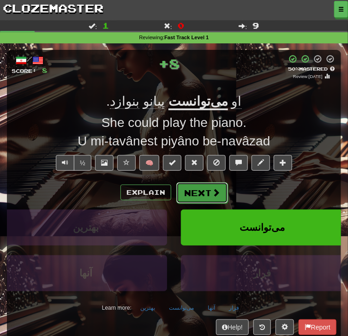
click at [222, 194] on button "Next" at bounding box center [202, 192] width 52 height 21
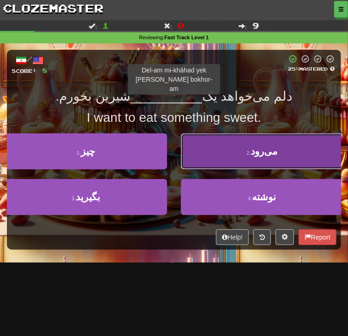
click at [236, 152] on button "2 . می‌رود" at bounding box center [262, 151] width 163 height 36
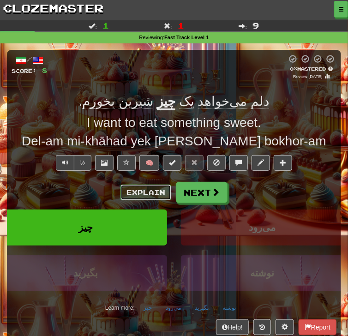
click at [146, 194] on button "Explain" at bounding box center [146, 193] width 51 height 16
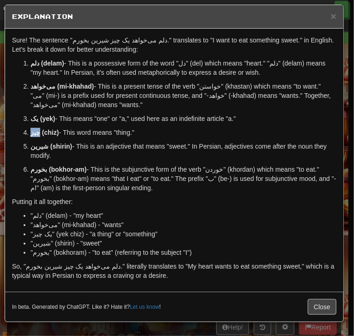
drag, startPoint x: 39, startPoint y: 132, endPoint x: 30, endPoint y: 132, distance: 8.3
click at [30, 132] on strong "چیز (chiz)" at bounding box center [44, 132] width 28 height 7
copy strong "چیز"
click at [178, 63] on p "دلم (delam) - This is a possessive form of the word "دل" (del) which means "hea…" at bounding box center [183, 68] width 306 height 18
drag, startPoint x: 44, startPoint y: 147, endPoint x: 31, endPoint y: 146, distance: 13.0
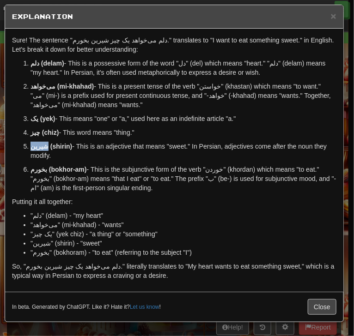
click at [31, 146] on strong "شیرین (shirin)" at bounding box center [51, 146] width 42 height 7
click at [315, 305] on button "Close" at bounding box center [322, 307] width 29 height 16
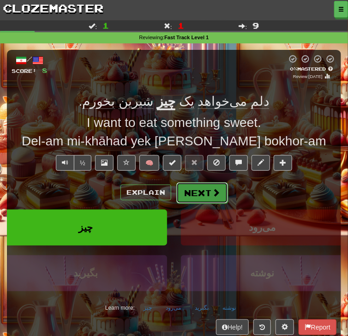
click at [220, 194] on button "Next" at bounding box center [202, 192] width 52 height 21
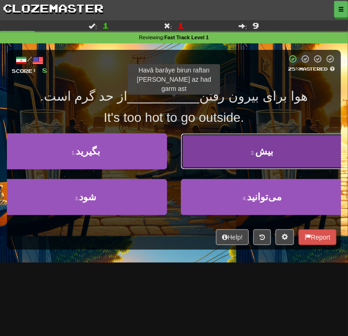
click at [261, 150] on span "بیش" at bounding box center [264, 151] width 18 height 11
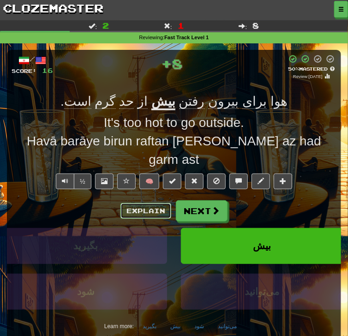
click at [160, 203] on button "Explain" at bounding box center [146, 211] width 51 height 16
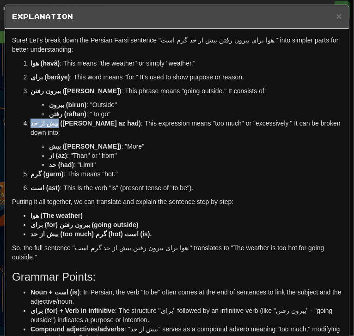
drag, startPoint x: 54, startPoint y: 124, endPoint x: 31, endPoint y: 122, distance: 22.2
click at [31, 122] on strong "بیش از حد ([PERSON_NAME] az had)" at bounding box center [85, 123] width 110 height 7
drag, startPoint x: 59, startPoint y: 137, endPoint x: 50, endPoint y: 137, distance: 8.3
click at [50, 143] on strong "بیش ([PERSON_NAME])" at bounding box center [85, 146] width 73 height 7
drag, startPoint x: 61, startPoint y: 105, endPoint x: 49, endPoint y: 105, distance: 12.0
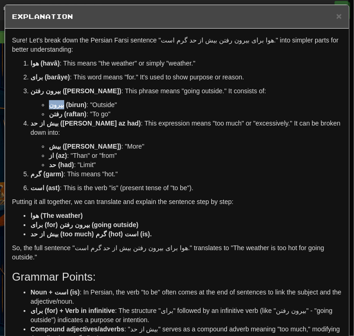
click at [49, 105] on strong "بیرون (birun)" at bounding box center [67, 104] width 37 height 7
drag, startPoint x: 39, startPoint y: 165, endPoint x: 31, endPoint y: 165, distance: 7.4
click at [31, 170] on strong "گرم (garm)" at bounding box center [46, 173] width 33 height 7
click at [33, 170] on strong "گرم (garm)" at bounding box center [46, 173] width 33 height 7
drag, startPoint x: 30, startPoint y: 165, endPoint x: 38, endPoint y: 166, distance: 7.9
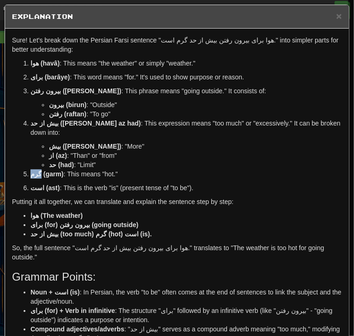
click at [38, 170] on strong "گرم (garm)" at bounding box center [46, 173] width 33 height 7
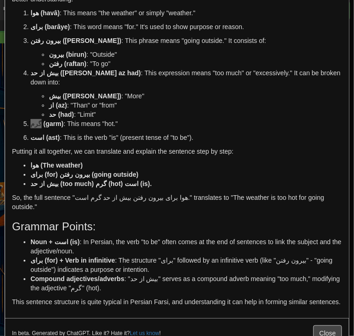
scroll to position [58, 0]
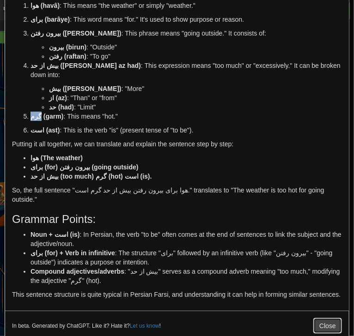
click at [319, 318] on button "Close" at bounding box center [327, 326] width 29 height 16
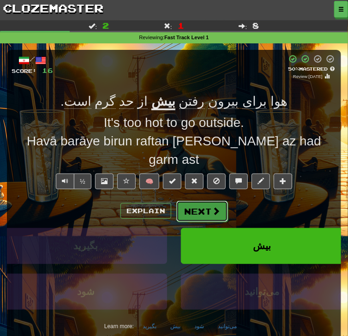
click at [190, 201] on button "Next" at bounding box center [202, 211] width 52 height 21
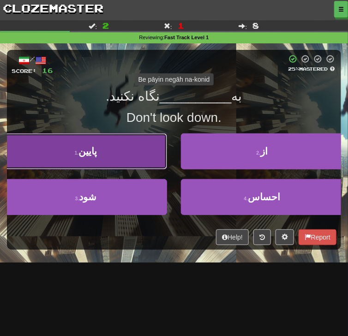
click at [145, 154] on button "1 . پایین" at bounding box center [86, 151] width 163 height 36
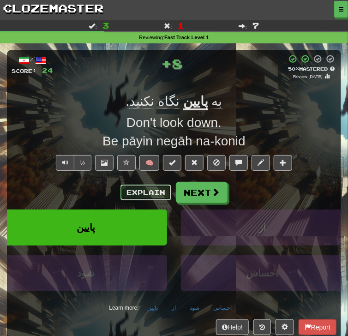
click at [152, 196] on button "Explain" at bounding box center [146, 193] width 51 height 16
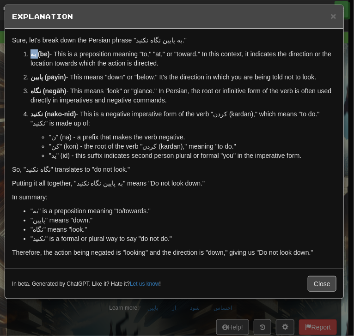
drag, startPoint x: 36, startPoint y: 54, endPoint x: 31, endPoint y: 54, distance: 4.6
click at [31, 54] on strong "به (be)" at bounding box center [39, 53] width 19 height 7
drag, startPoint x: 333, startPoint y: 281, endPoint x: 332, endPoint y: 276, distance: 5.6
click at [333, 281] on button "Close" at bounding box center [322, 284] width 29 height 16
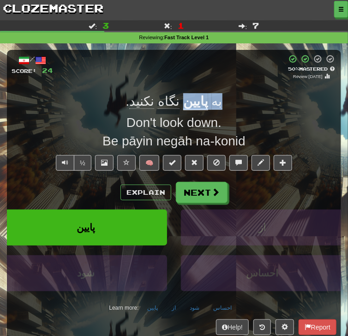
drag, startPoint x: 215, startPoint y: 104, endPoint x: 185, endPoint y: 103, distance: 30.5
click at [185, 103] on div "به پایین نگاه نکنید ." at bounding box center [174, 101] width 325 height 17
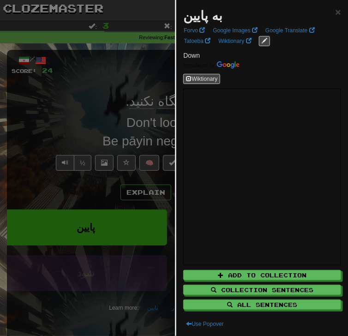
click at [86, 116] on div at bounding box center [174, 168] width 348 height 336
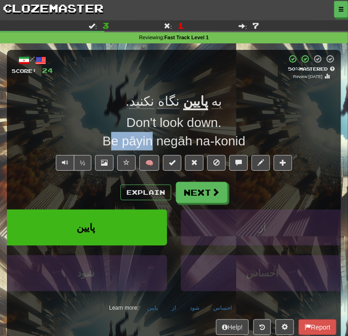
drag, startPoint x: 151, startPoint y: 144, endPoint x: 109, endPoint y: 140, distance: 43.1
click at [109, 140] on div "Be pāyin negāh na-konid" at bounding box center [174, 141] width 325 height 18
click at [220, 194] on button "Next" at bounding box center [202, 192] width 52 height 21
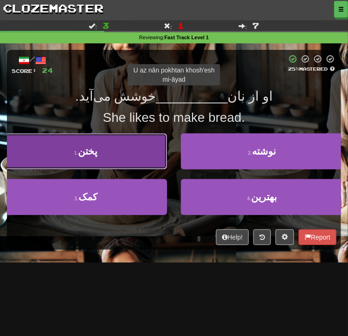
click at [115, 160] on button "1 . پختن" at bounding box center [86, 151] width 163 height 36
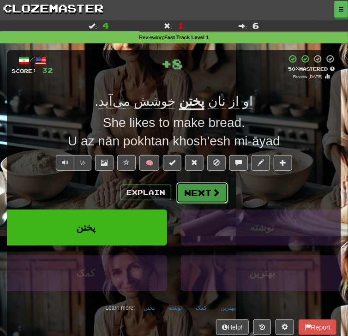
click at [202, 188] on button "Next" at bounding box center [202, 192] width 52 height 21
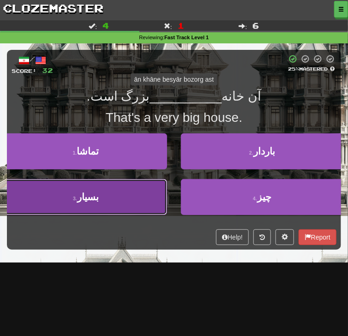
click at [144, 208] on button "3 . بسیار" at bounding box center [86, 197] width 163 height 36
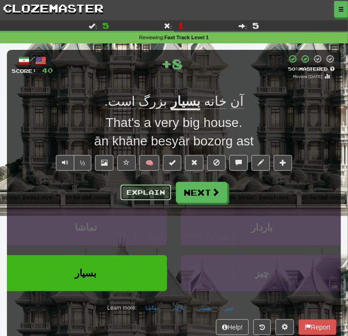
click at [153, 193] on button "Explain" at bounding box center [146, 193] width 51 height 16
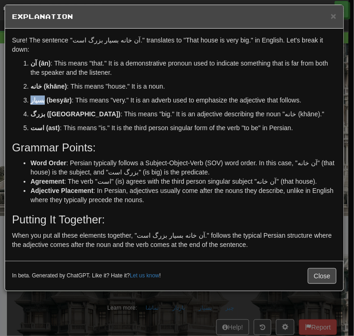
drag, startPoint x: 42, startPoint y: 91, endPoint x: 30, endPoint y: 91, distance: 12.9
click at [30, 96] on li "بسیار (besyār) : This means "very." It is an adverb used to emphasize the adjec…" at bounding box center [183, 100] width 306 height 9
click at [61, 97] on strong "بسیار (besyār)" at bounding box center [50, 100] width 41 height 7
click at [320, 268] on button "Close" at bounding box center [322, 276] width 29 height 16
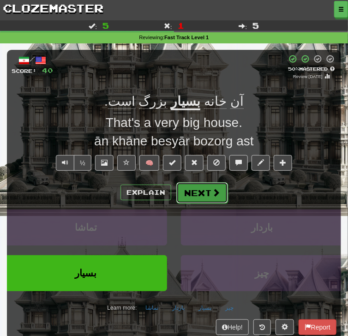
click at [209, 194] on button "Next" at bounding box center [202, 192] width 52 height 21
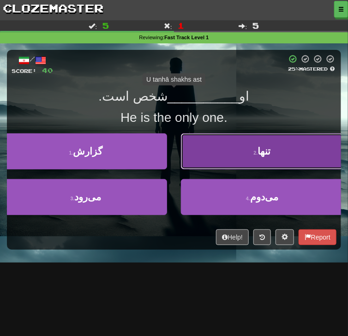
click at [244, 162] on button "2 . تنها" at bounding box center [262, 151] width 163 height 36
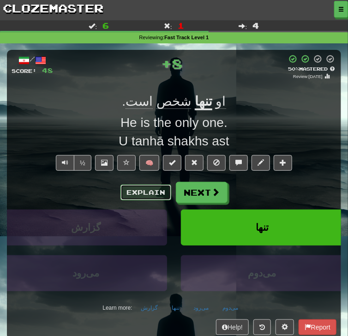
click at [151, 194] on button "Explain" at bounding box center [146, 193] width 51 height 16
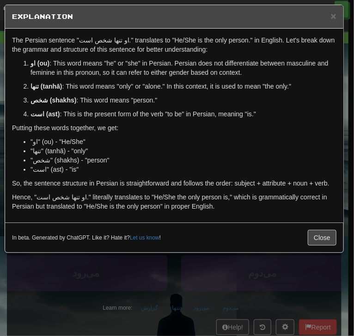
click at [53, 85] on strong "تنها (tanhā)" at bounding box center [46, 86] width 32 height 7
drag, startPoint x: 38, startPoint y: 86, endPoint x: 30, endPoint y: 86, distance: 8.3
click at [30, 86] on strong "تنها (tanhā)" at bounding box center [46, 86] width 32 height 7
drag, startPoint x: 44, startPoint y: 101, endPoint x: 31, endPoint y: 101, distance: 13.4
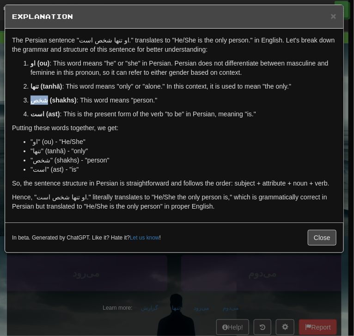
click at [31, 101] on strong "شخص (shakhs)" at bounding box center [53, 100] width 46 height 7
click at [333, 234] on button "Close" at bounding box center [322, 238] width 29 height 16
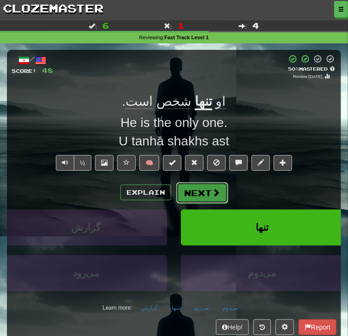
click at [214, 194] on span at bounding box center [216, 192] width 8 height 8
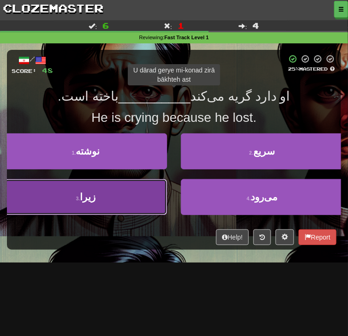
click at [127, 205] on button "3 . زیرا" at bounding box center [86, 197] width 163 height 36
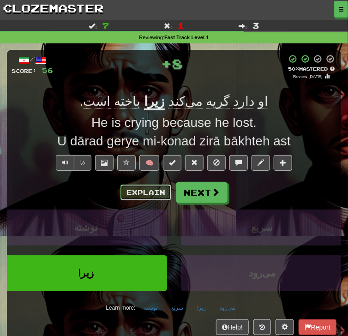
click at [138, 193] on button "Explain" at bounding box center [146, 193] width 51 height 16
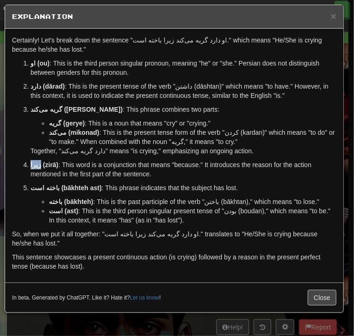
drag, startPoint x: 39, startPoint y: 163, endPoint x: 30, endPoint y: 164, distance: 8.8
click at [30, 164] on strong "زیرا (zirā)" at bounding box center [44, 164] width 28 height 7
click at [50, 164] on strong "زیرا (zirā)" at bounding box center [44, 164] width 28 height 7
click at [316, 295] on button "Close" at bounding box center [322, 298] width 29 height 16
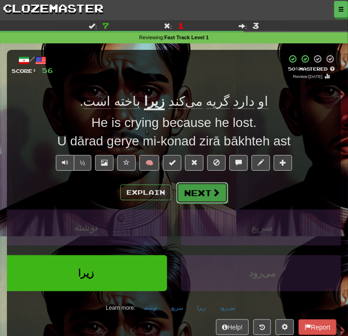
click at [212, 201] on button "Next" at bounding box center [202, 192] width 52 height 21
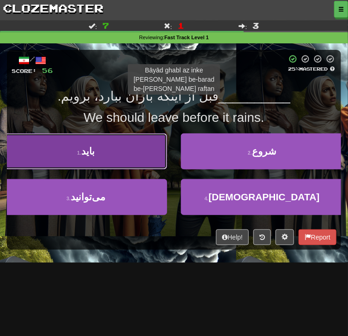
click at [137, 153] on button "1 . باید" at bounding box center [86, 151] width 163 height 36
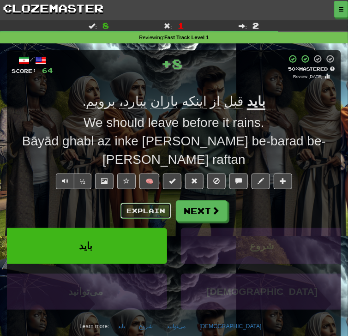
click at [139, 203] on button "Explain" at bounding box center [146, 211] width 51 height 16
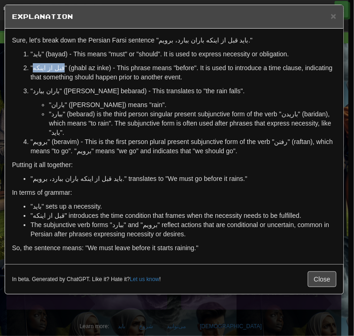
drag, startPoint x: 57, startPoint y: 67, endPoint x: 33, endPoint y: 65, distance: 24.1
click at [33, 65] on p ""قبل از اینکه" (ghabl az inke) - This phrase means "before". It is used to intr…" at bounding box center [183, 72] width 306 height 18
click at [331, 279] on button "Close" at bounding box center [322, 280] width 29 height 16
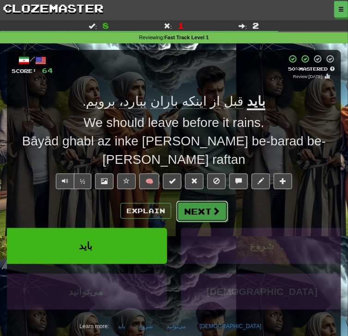
click at [207, 201] on button "Next" at bounding box center [202, 211] width 52 height 21
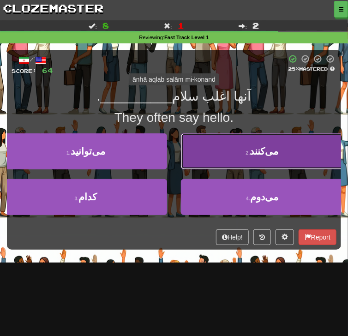
click at [246, 164] on button "2 . می‌کنند" at bounding box center [262, 151] width 163 height 36
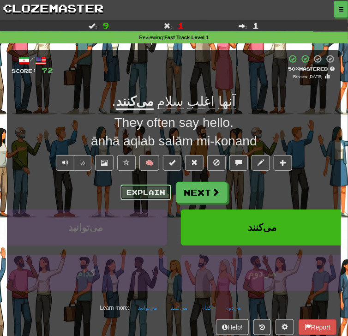
click at [151, 194] on button "Explain" at bounding box center [146, 193] width 51 height 16
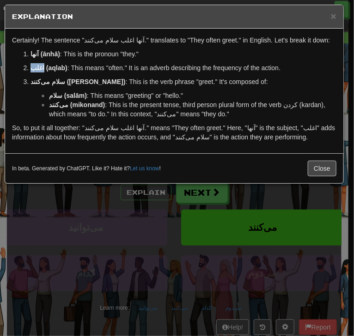
drag, startPoint x: 41, startPoint y: 67, endPoint x: 31, endPoint y: 67, distance: 9.7
click at [31, 67] on strong "اغلب (aqlab)" at bounding box center [48, 67] width 37 height 7
click at [54, 70] on strong "اغلب (aqlab)" at bounding box center [48, 67] width 37 height 7
click at [332, 166] on button "Close" at bounding box center [322, 169] width 29 height 16
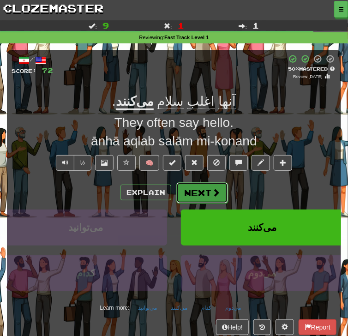
click at [212, 198] on button "Next" at bounding box center [202, 192] width 52 height 21
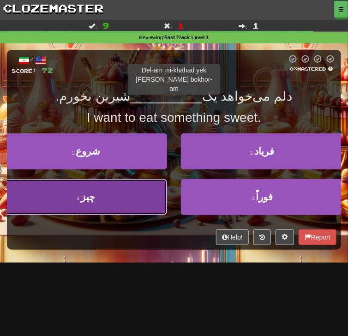
click at [137, 202] on button "3 . چیز" at bounding box center [86, 197] width 163 height 36
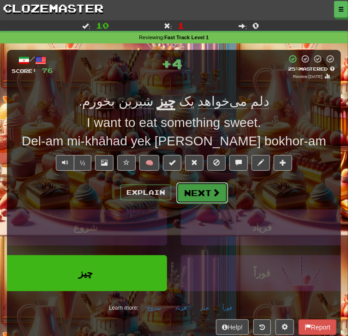
click at [195, 197] on button "Next" at bounding box center [202, 192] width 52 height 21
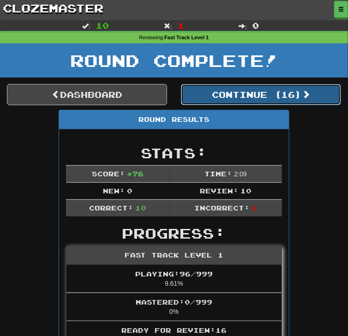
click at [258, 97] on button "Continue ( 16 )" at bounding box center [261, 94] width 160 height 21
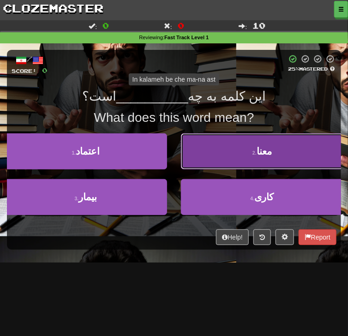
click at [224, 157] on button "2 . معنا" at bounding box center [262, 151] width 163 height 36
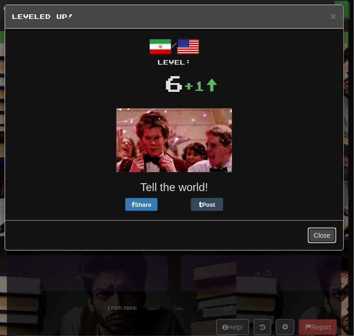
click at [316, 235] on button "Close" at bounding box center [322, 236] width 29 height 16
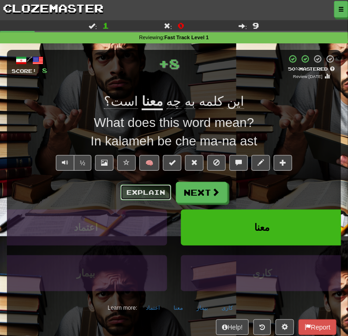
click at [156, 194] on button "Explain" at bounding box center [146, 193] width 51 height 16
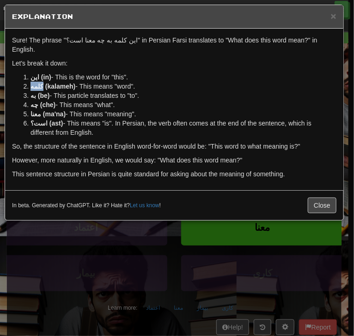
drag, startPoint x: 39, startPoint y: 78, endPoint x: 30, endPoint y: 78, distance: 8.8
click at [30, 83] on strong "کلمه (kalameh)" at bounding box center [52, 86] width 45 height 7
click at [319, 198] on button "Close" at bounding box center [322, 206] width 29 height 16
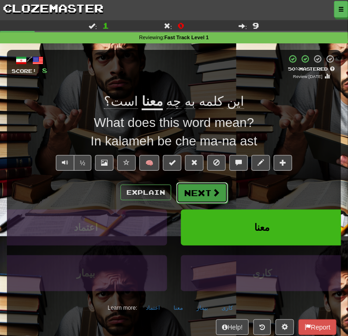
click at [212, 192] on span at bounding box center [216, 192] width 8 height 8
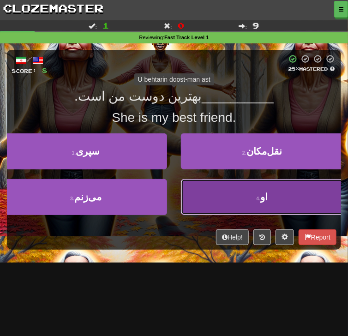
click at [223, 192] on button "4 . او" at bounding box center [262, 197] width 163 height 36
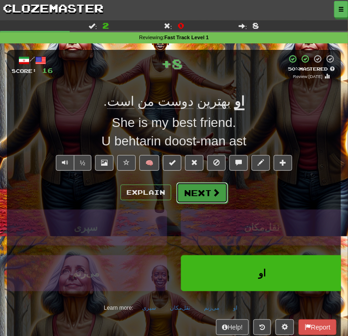
click at [220, 192] on button "Next" at bounding box center [202, 192] width 52 height 21
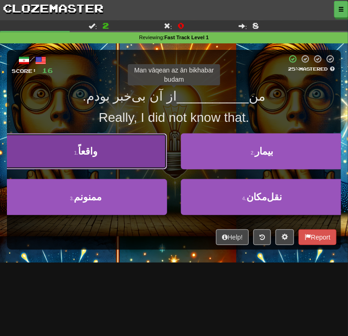
click at [154, 159] on button "1 . واقعاً" at bounding box center [86, 151] width 163 height 36
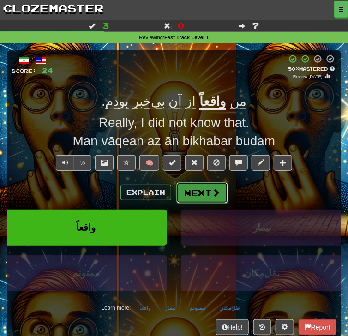
click at [210, 198] on button "Next" at bounding box center [202, 192] width 52 height 21
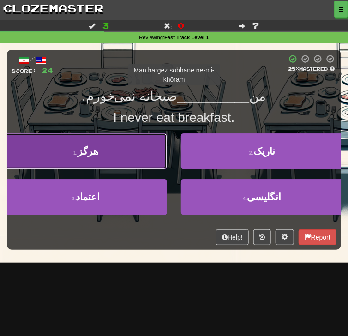
click at [126, 158] on button "1 . هرگز" at bounding box center [86, 151] width 163 height 36
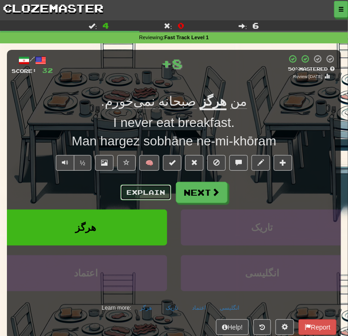
click at [136, 194] on button "Explain" at bounding box center [146, 193] width 51 height 16
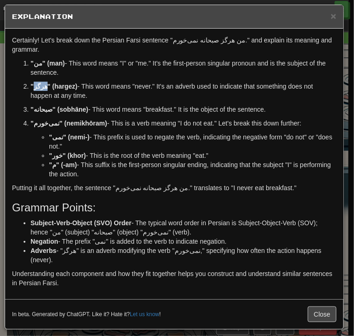
drag, startPoint x: 45, startPoint y: 88, endPoint x: 33, endPoint y: 88, distance: 11.5
click at [33, 88] on strong ""هرگز" (hargez)" at bounding box center [53, 86] width 47 height 7
drag, startPoint x: 49, startPoint y: 109, endPoint x: 34, endPoint y: 110, distance: 15.7
click at [34, 110] on strong ""صبحانه" (sobhāne)" at bounding box center [59, 109] width 58 height 7
click at [68, 109] on strong ""صبحانه" (sobhāne)" at bounding box center [59, 109] width 58 height 7
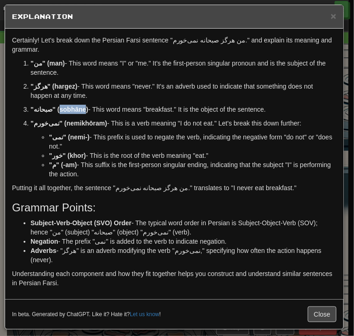
click at [68, 109] on strong ""صبحانه" (sobhāne)" at bounding box center [59, 109] width 58 height 7
drag, startPoint x: 53, startPoint y: 125, endPoint x: 33, endPoint y: 123, distance: 19.9
click at [33, 123] on strong ""نمی‌خورم" (nemikhōram)" at bounding box center [68, 123] width 77 height 7
click at [87, 122] on strong ""نمی‌خورم" (nemikhōram)" at bounding box center [68, 123] width 77 height 7
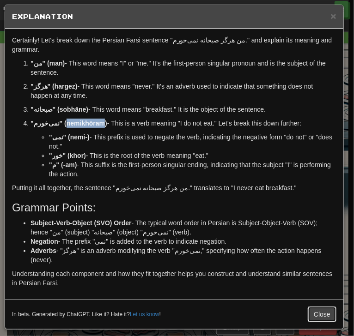
click at [314, 314] on button "Close" at bounding box center [322, 315] width 29 height 16
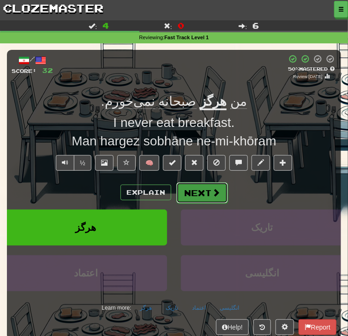
click at [202, 197] on button "Next" at bounding box center [202, 192] width 52 height 21
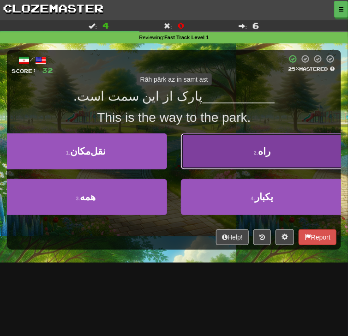
click at [234, 160] on button "2 . راه" at bounding box center [262, 151] width 163 height 36
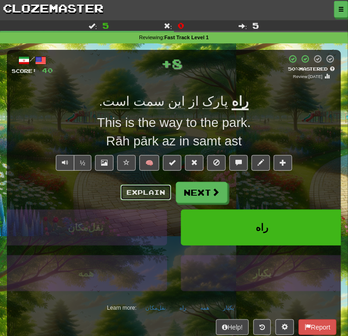
click at [167, 194] on button "Explain" at bounding box center [146, 193] width 51 height 16
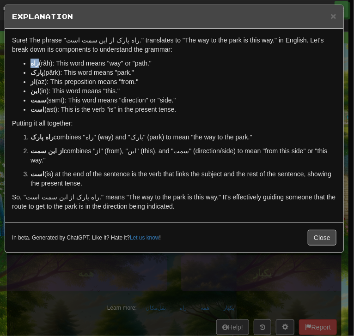
drag, startPoint x: 37, startPoint y: 65, endPoint x: 31, endPoint y: 63, distance: 6.3
click at [31, 63] on li "راه (râh): This word means "way" or "path."" at bounding box center [183, 63] width 306 height 9
click at [324, 230] on button "Close" at bounding box center [322, 238] width 29 height 16
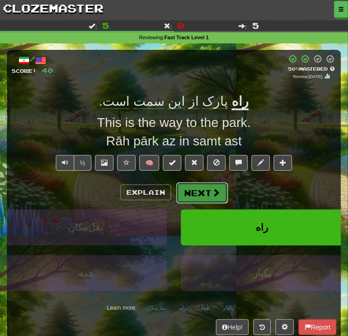
click at [225, 191] on button "Next" at bounding box center [202, 192] width 52 height 21
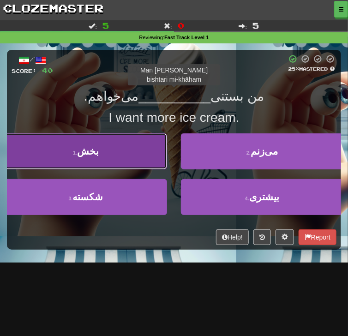
click at [135, 165] on button "1 . بخش" at bounding box center [86, 151] width 163 height 36
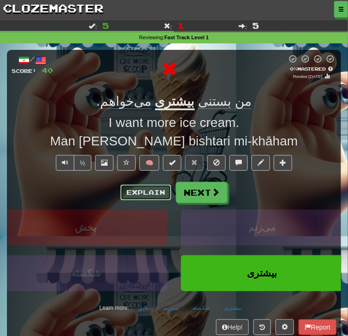
click at [142, 190] on button "Explain" at bounding box center [146, 193] width 51 height 16
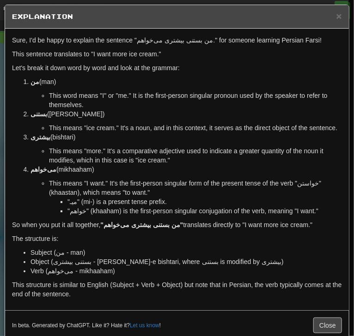
click at [39, 115] on strong "بستنی" at bounding box center [38, 113] width 17 height 7
click at [331, 331] on button "Close" at bounding box center [327, 326] width 29 height 16
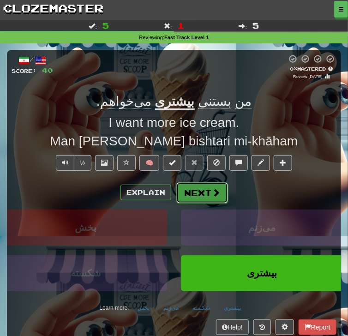
click at [213, 194] on span at bounding box center [216, 192] width 8 height 8
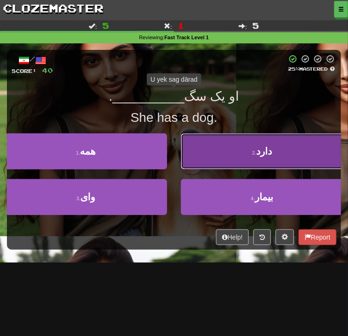
click at [244, 157] on button "2 . دارد" at bounding box center [262, 151] width 163 height 36
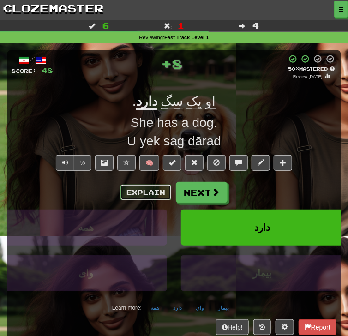
click at [164, 194] on button "Explain" at bounding box center [146, 193] width 51 height 16
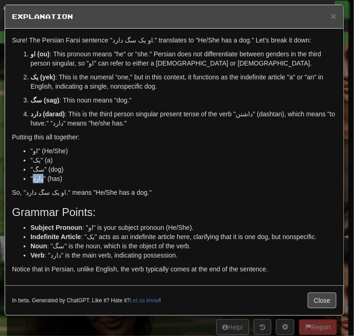
drag, startPoint x: 41, startPoint y: 179, endPoint x: 33, endPoint y: 177, distance: 8.0
click at [33, 177] on li ""دارد" (has)" at bounding box center [183, 178] width 306 height 9
click at [331, 303] on button "Close" at bounding box center [322, 301] width 29 height 16
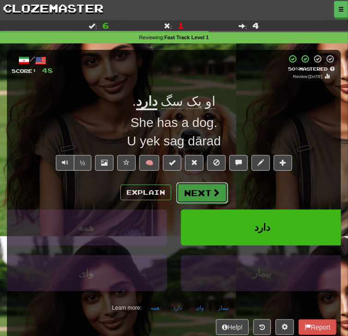
click at [213, 194] on span at bounding box center [216, 192] width 8 height 8
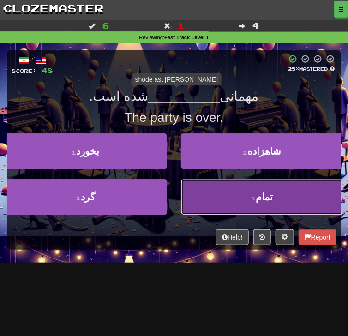
click at [228, 190] on button "4 . تمام" at bounding box center [262, 197] width 163 height 36
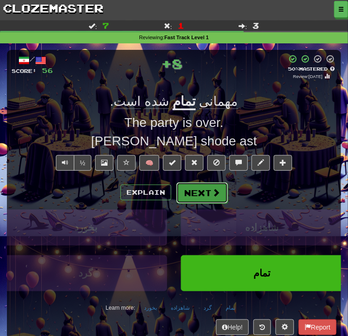
click at [203, 194] on button "Next" at bounding box center [202, 192] width 52 height 21
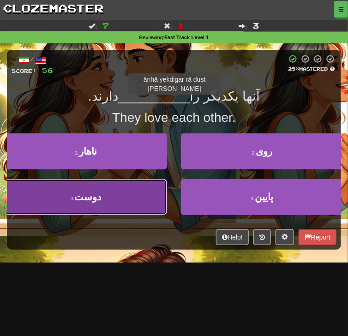
click at [139, 200] on button "3 . دوست" at bounding box center [86, 197] width 163 height 36
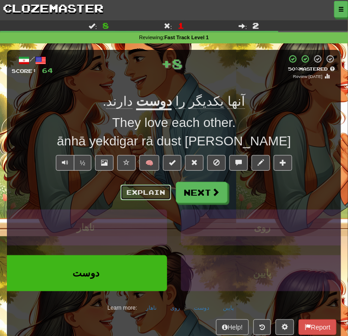
click at [142, 196] on button "Explain" at bounding box center [146, 193] width 51 height 16
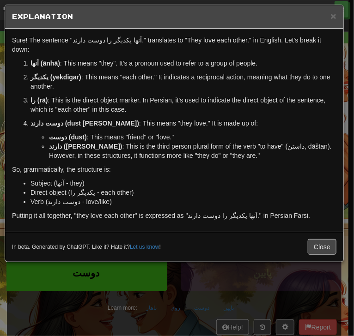
click at [39, 73] on strong "یکدیگر (yekdigar)" at bounding box center [55, 76] width 51 height 7
click at [314, 239] on button "Close" at bounding box center [322, 247] width 29 height 16
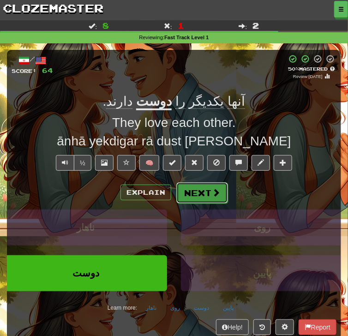
click at [209, 194] on button "Next" at bounding box center [202, 192] width 52 height 21
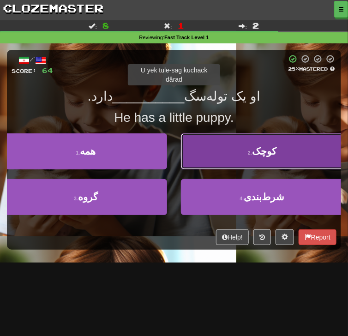
click at [242, 162] on button "2 . کوچک" at bounding box center [262, 151] width 163 height 36
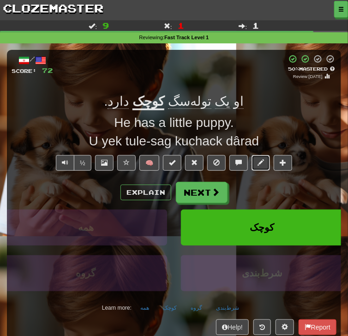
click at [257, 166] on button at bounding box center [261, 163] width 18 height 16
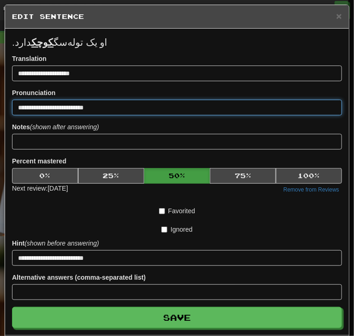
click at [83, 108] on input "**********" at bounding box center [177, 108] width 330 height 16
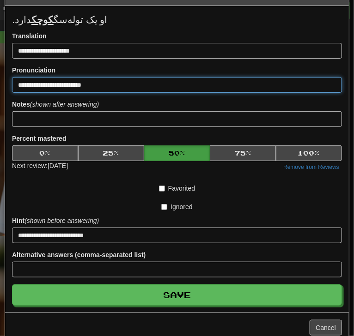
scroll to position [33, 0]
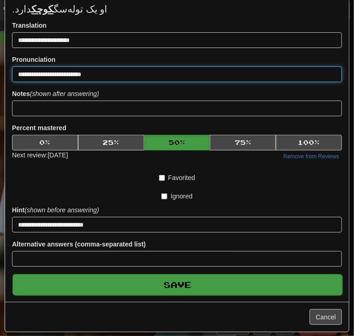
type input "**********"
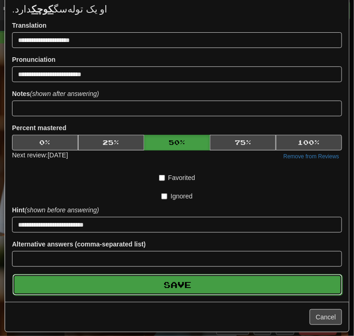
click at [202, 291] on button "Save" at bounding box center [177, 284] width 330 height 21
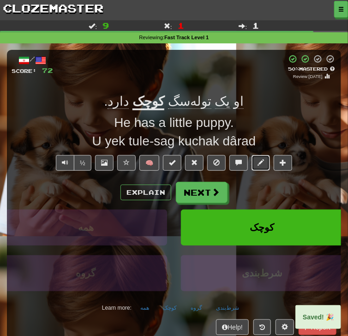
click at [256, 163] on button at bounding box center [261, 163] width 18 height 16
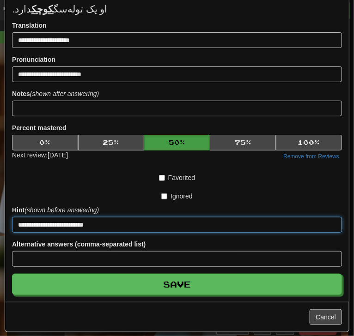
click at [79, 225] on input "**********" at bounding box center [177, 225] width 330 height 16
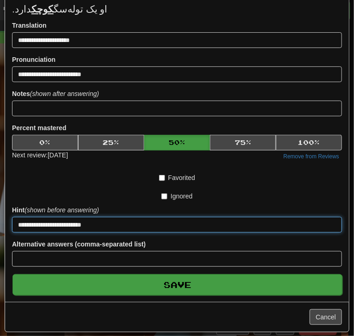
type input "**********"
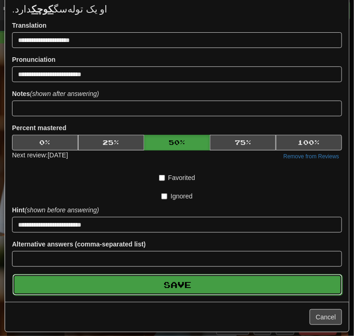
click at [103, 288] on button "Save" at bounding box center [177, 284] width 330 height 21
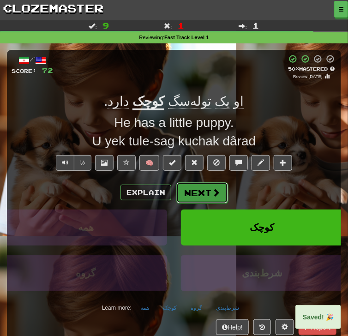
click at [212, 199] on button "Next" at bounding box center [202, 192] width 52 height 21
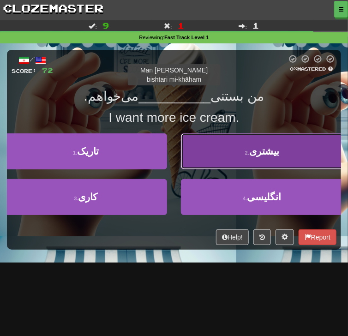
click at [233, 159] on button "2 . بیشتری" at bounding box center [262, 151] width 163 height 36
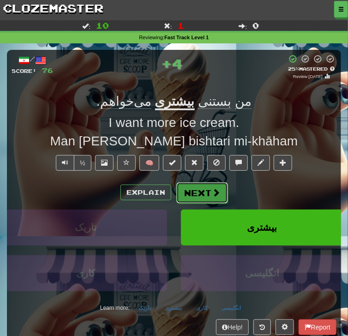
click at [210, 195] on button "Next" at bounding box center [202, 192] width 52 height 21
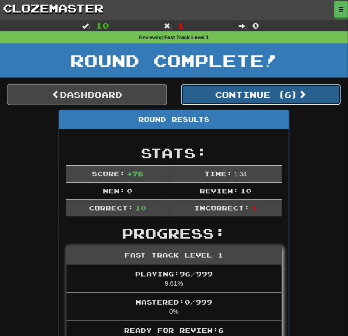
click at [254, 98] on button "Continue ( 6 )" at bounding box center [261, 94] width 160 height 21
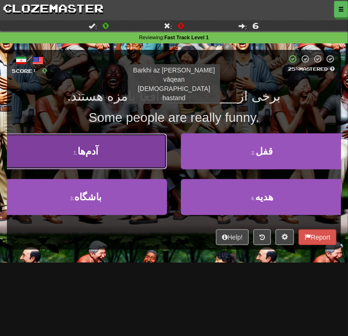
click at [129, 156] on button "1 . آدم‌ها" at bounding box center [86, 151] width 163 height 36
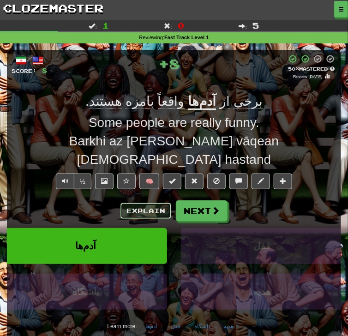
click at [134, 203] on button "Explain" at bounding box center [146, 211] width 51 height 16
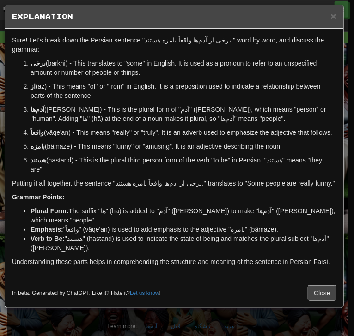
click at [36, 106] on strong "آدم‌ها" at bounding box center [37, 109] width 14 height 7
drag, startPoint x: 45, startPoint y: 100, endPoint x: 70, endPoint y: 102, distance: 25.0
click at [70, 105] on p "آدم‌ها ([PERSON_NAME]) - This is the plural form of "آدم" ([PERSON_NAME]), whic…" at bounding box center [183, 114] width 306 height 18
click at [33, 143] on strong "بامزه" at bounding box center [37, 146] width 14 height 7
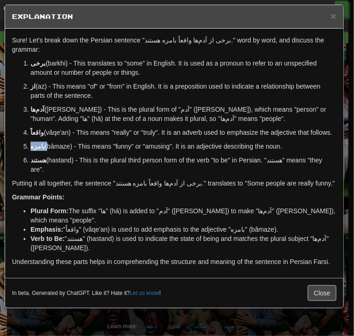
click at [33, 143] on strong "بامزه" at bounding box center [37, 146] width 14 height 7
click at [58, 142] on p "بامزه (bâmaze) - This means "funny" or "amusing". It is an adjective describing…" at bounding box center [183, 146] width 306 height 9
